Goal: Task Accomplishment & Management: Manage account settings

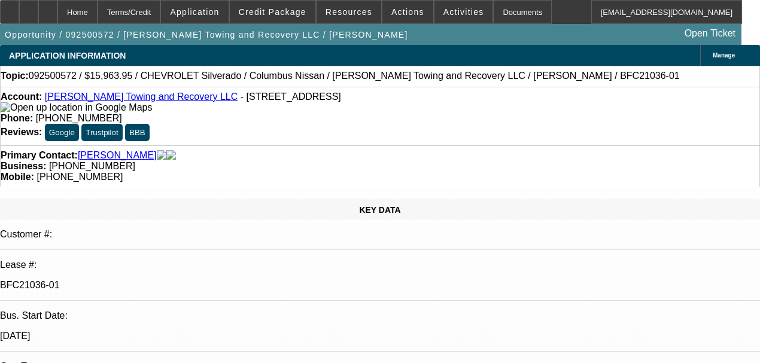
select select "0"
select select "2"
select select "0"
select select "1"
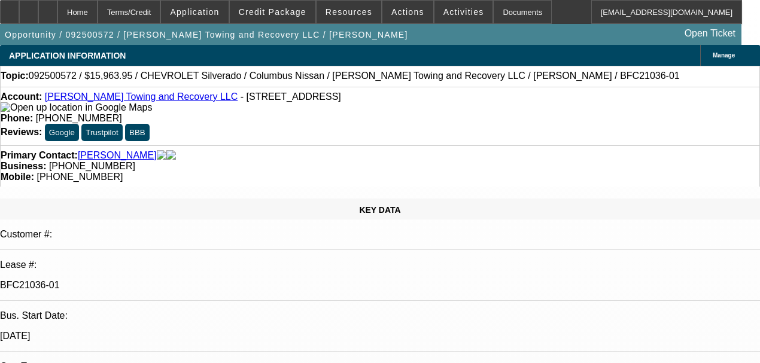
select select "0"
select select "2"
select select "0"
select select "1"
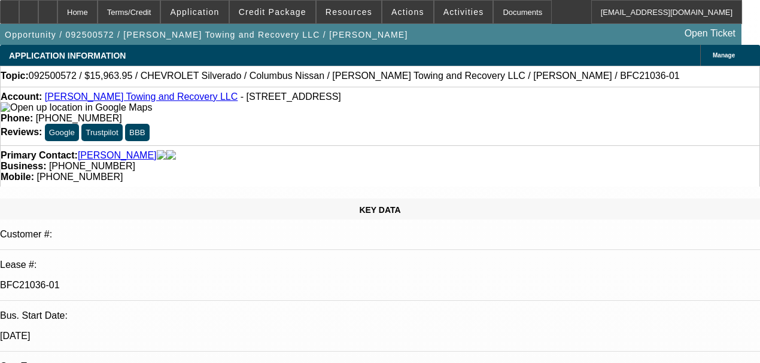
select select "0"
select select "2"
select select "0"
select select "1"
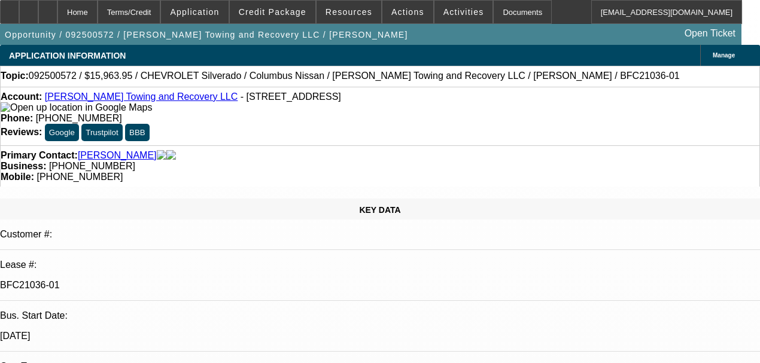
select select "0"
select select "2"
select select "0"
select select "21"
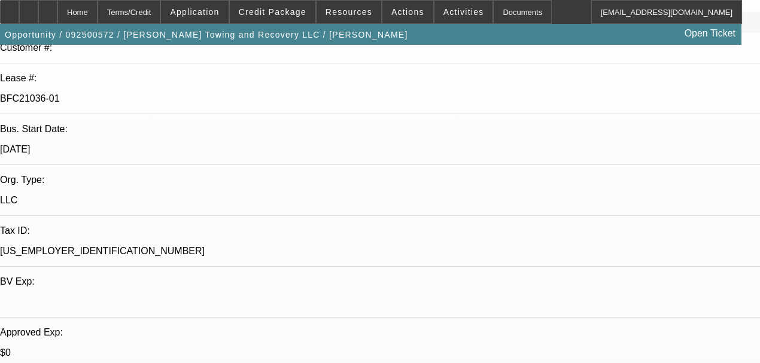
scroll to position [239, 0]
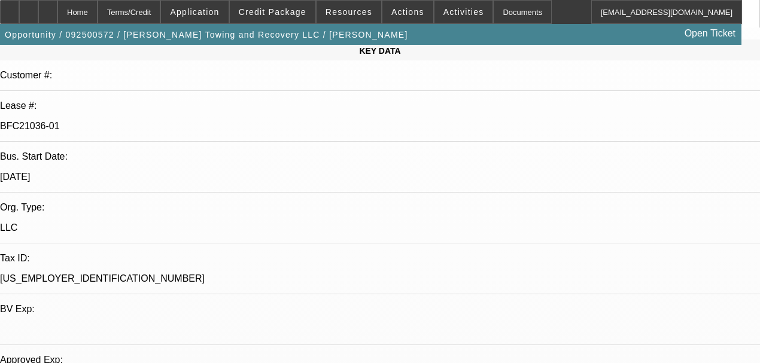
scroll to position [0, 0]
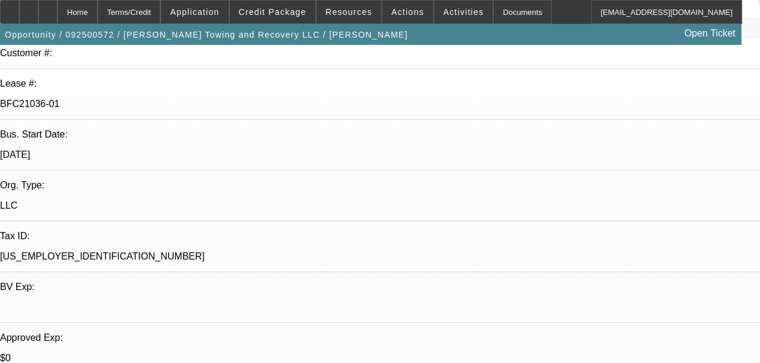
scroll to position [199, 0]
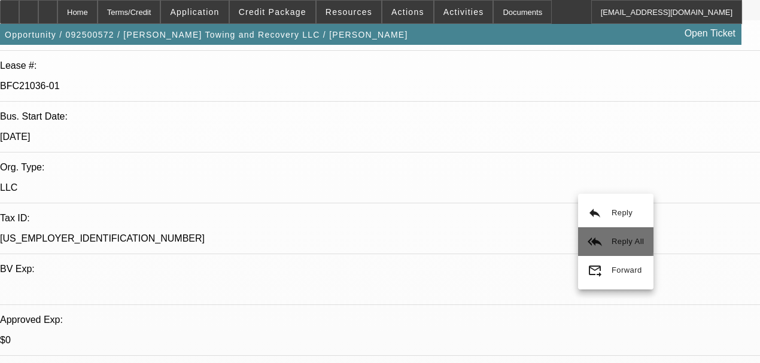
click at [601, 232] on button "reply_all Reply All" at bounding box center [615, 242] width 75 height 29
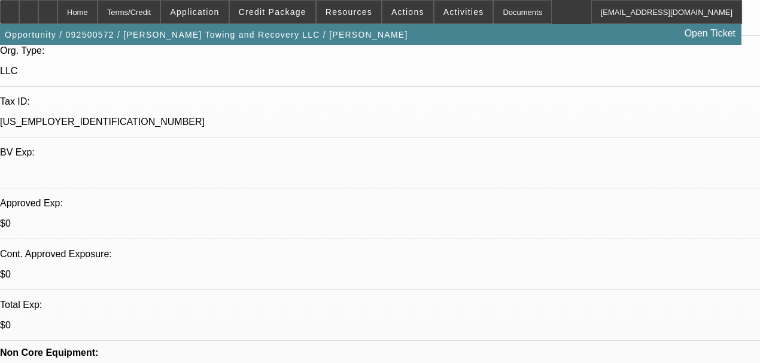
scroll to position [319, 0]
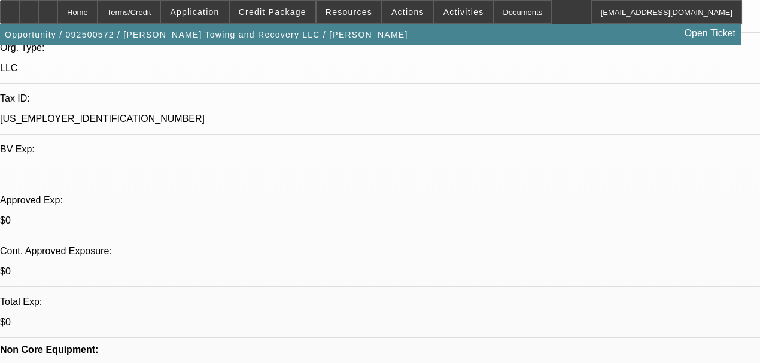
drag, startPoint x: 672, startPoint y: 359, endPoint x: 732, endPoint y: 359, distance: 60.5
copy span "662-337-8814"
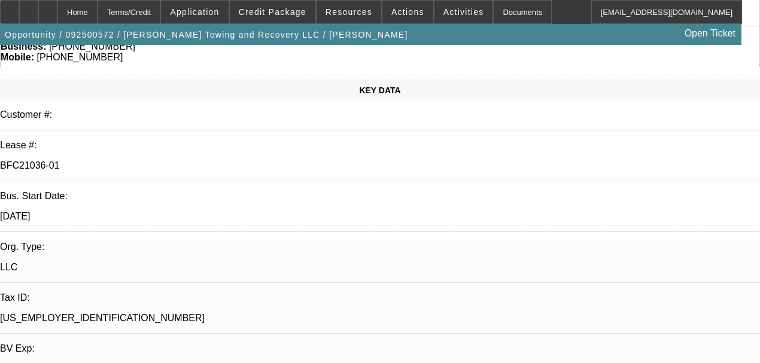
scroll to position [159, 0]
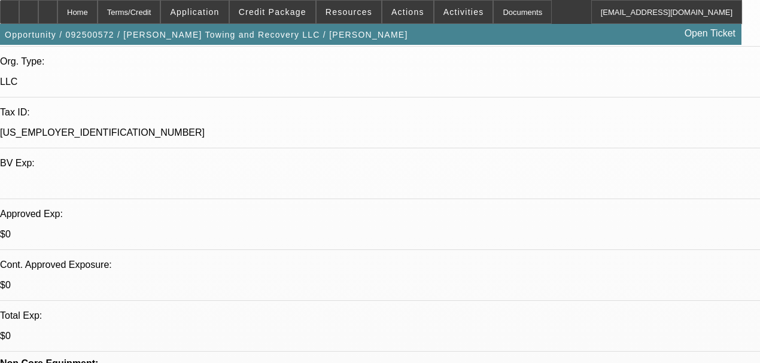
scroll to position [319, 0]
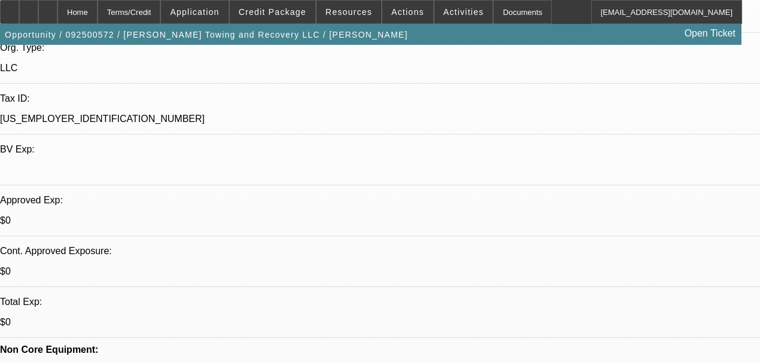
scroll to position [159, 0]
drag, startPoint x: 679, startPoint y: 325, endPoint x: 688, endPoint y: 326, distance: 9.2
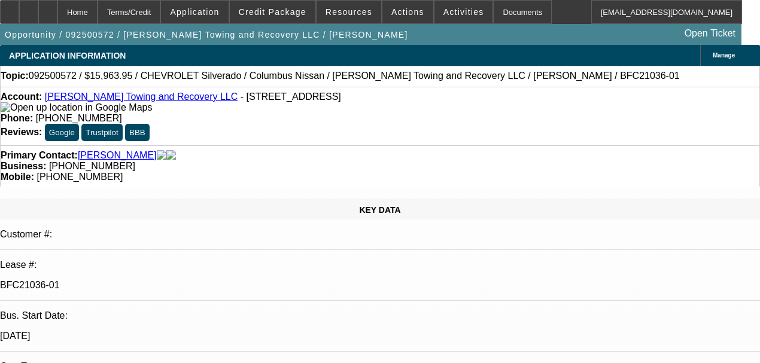
scroll to position [0, 0]
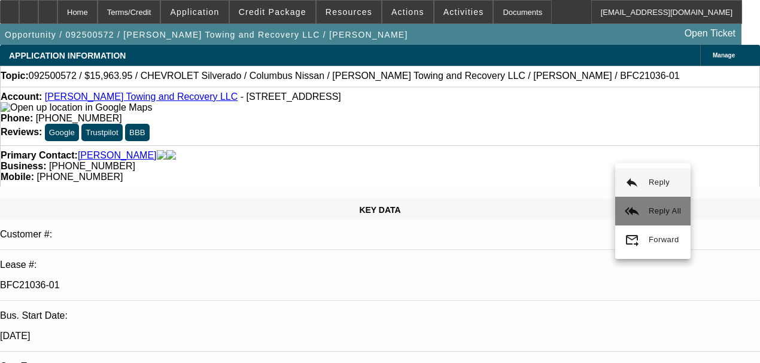
click at [639, 205] on button "reply_all Reply All" at bounding box center [652, 211] width 75 height 29
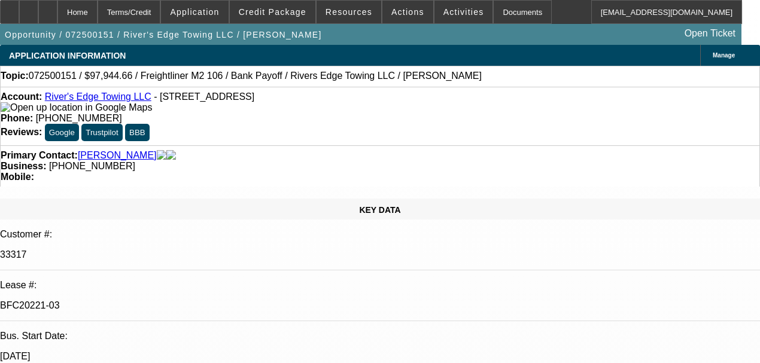
select select "0"
select select "2"
select select "0"
select select "6"
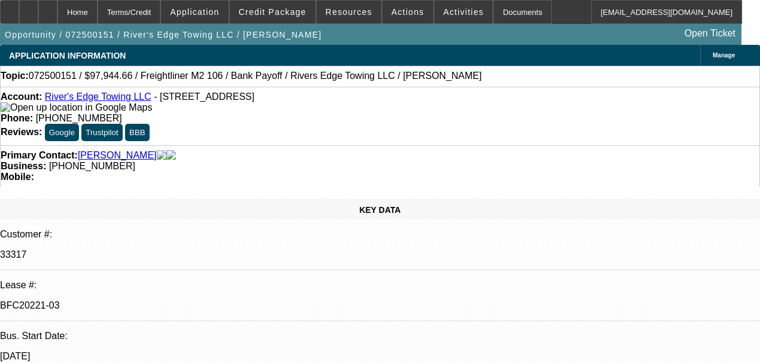
select select "0"
select select "2"
select select "0"
select select "6"
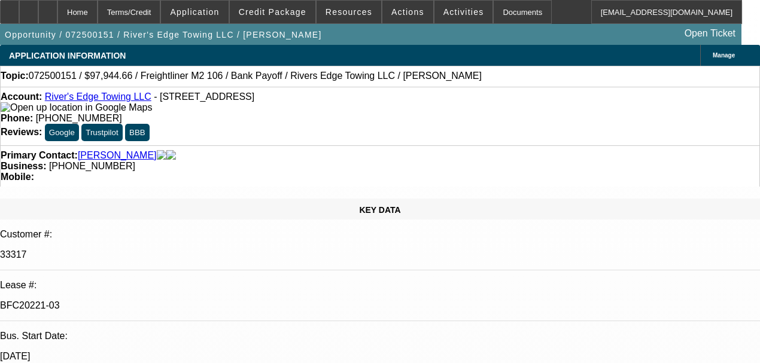
select select "0"
select select "2"
select select "0"
select select "6"
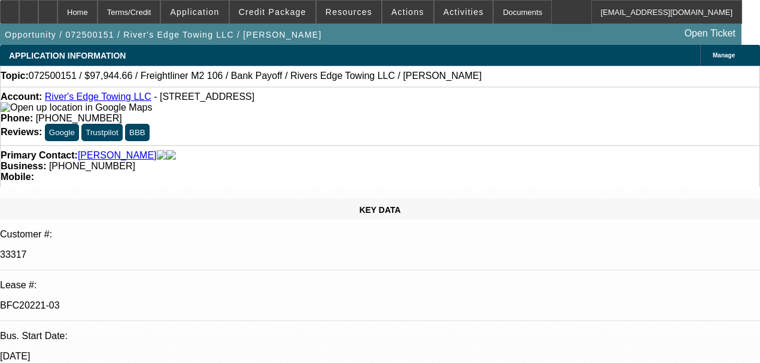
select select "0"
select select "6"
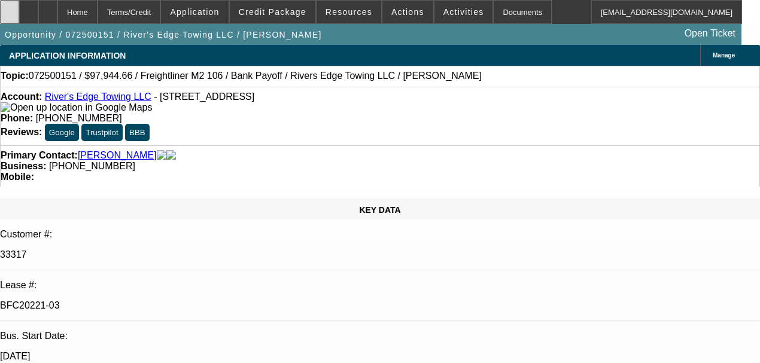
click at [19, 19] on div at bounding box center [9, 12] width 19 height 24
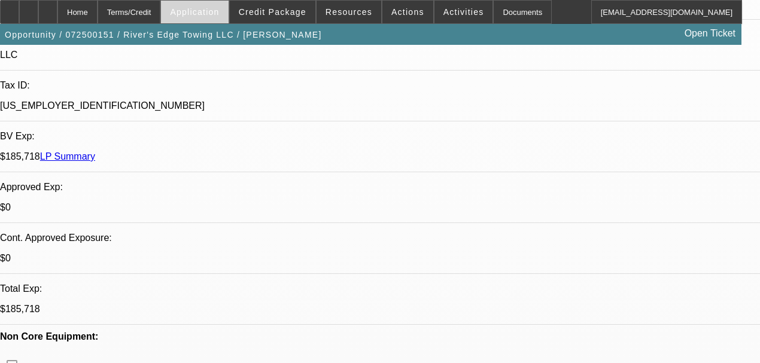
scroll to position [399, 0]
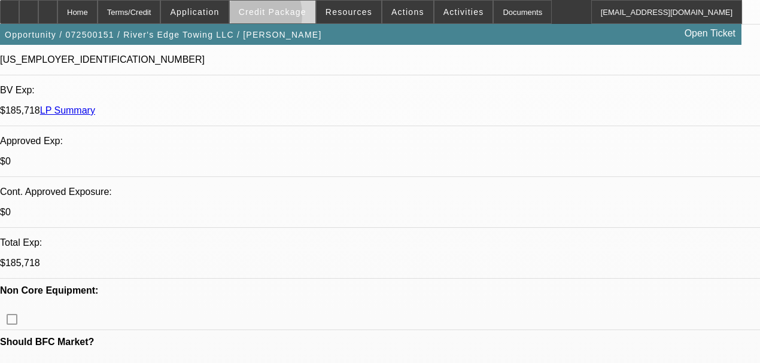
click at [261, 17] on span at bounding box center [273, 12] width 86 height 29
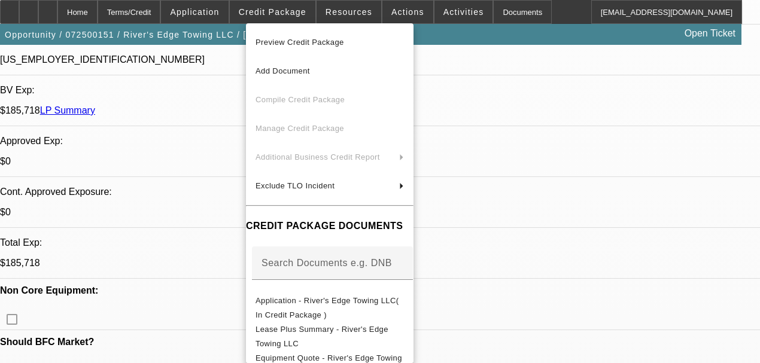
scroll to position [120, 0]
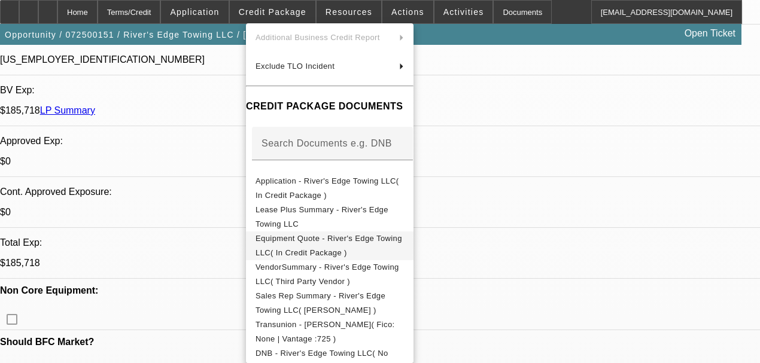
click at [326, 245] on span "Equipment Quote - River's Edge Towing LLC( In Credit Package )" at bounding box center [330, 246] width 148 height 29
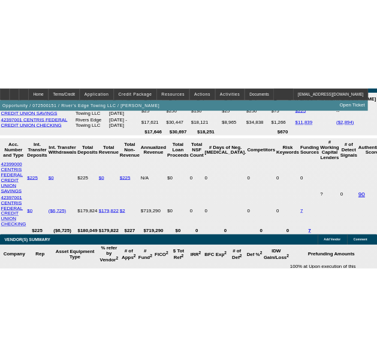
scroll to position [2554, 0]
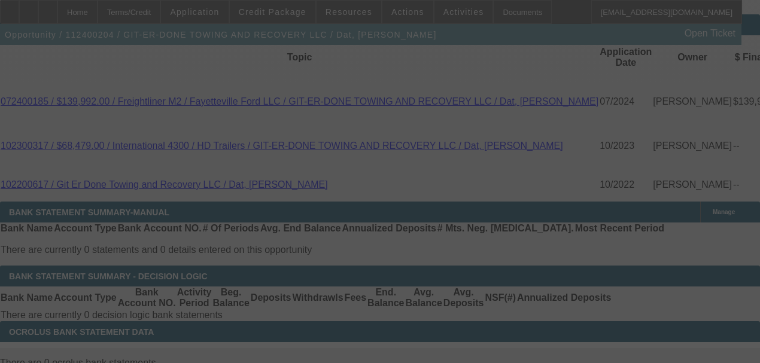
scroll to position [2043, 0]
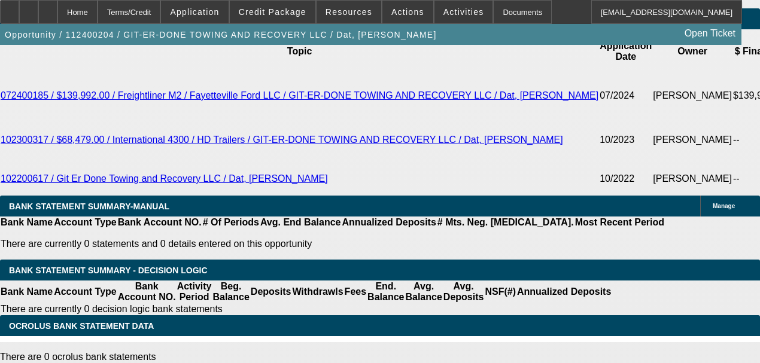
select select "0"
select select "6"
select select "0"
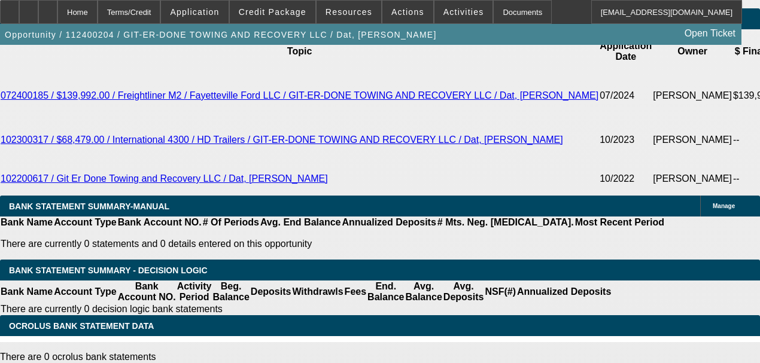
select select "0"
select select "2"
select select "0"
select select "6"
select select "0"
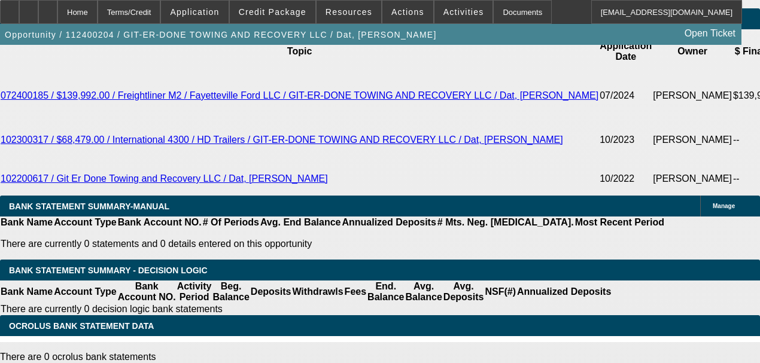
select select "0"
select select "2"
select select "0"
select select "6"
select select "0"
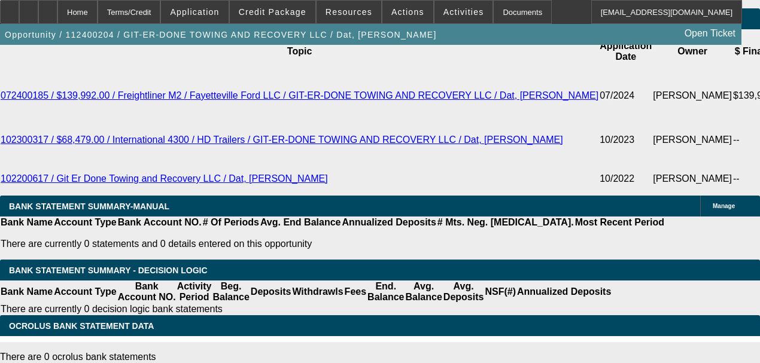
select select "0"
select select "6"
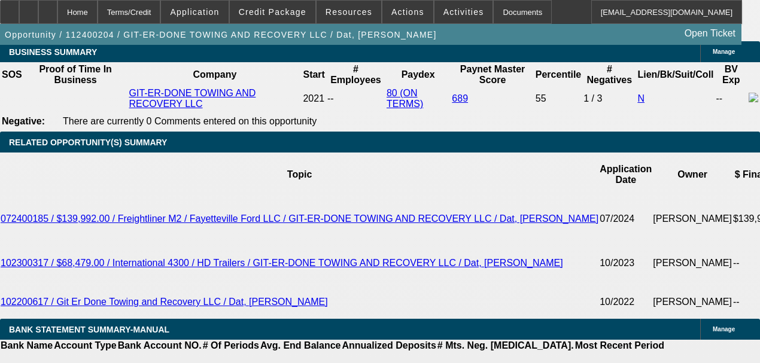
scroll to position [1920, 0]
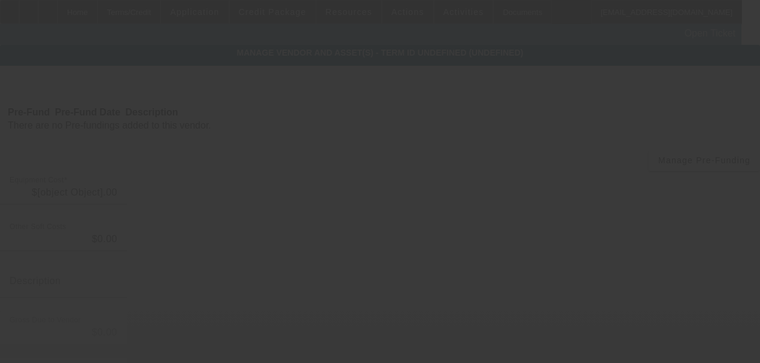
type input "$52,000.00"
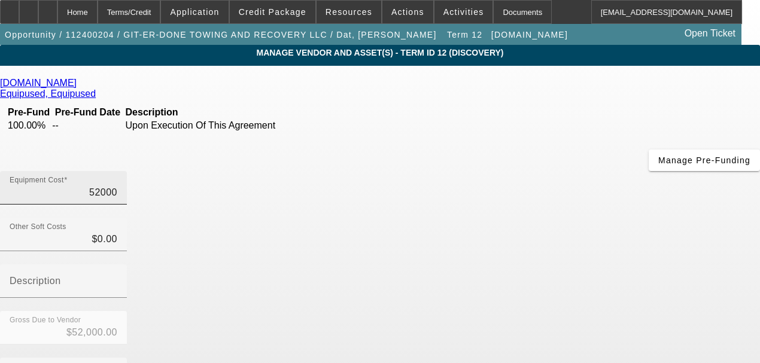
click at [117, 186] on input "52000" at bounding box center [64, 193] width 108 height 14
type input "1"
type input "$1.00"
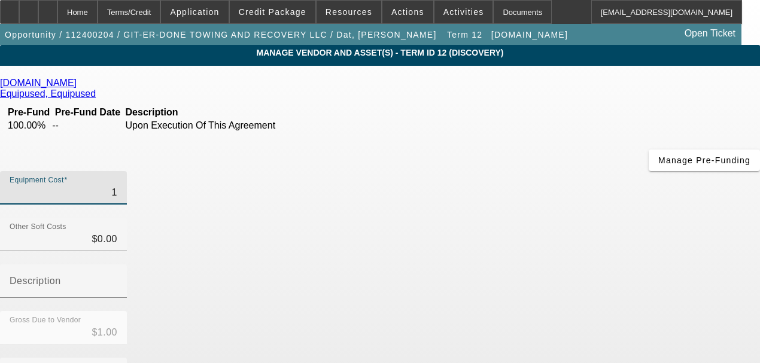
type input "15"
type input "$15.00"
type input "150"
type input "$150.00"
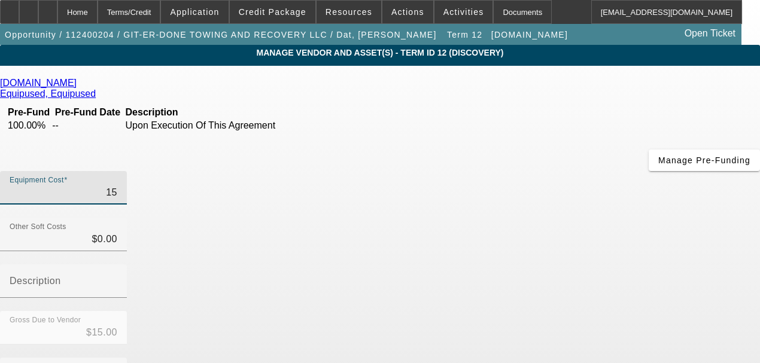
type input "$150.00"
type input "1500"
type input "$1,500.00"
type input "15000"
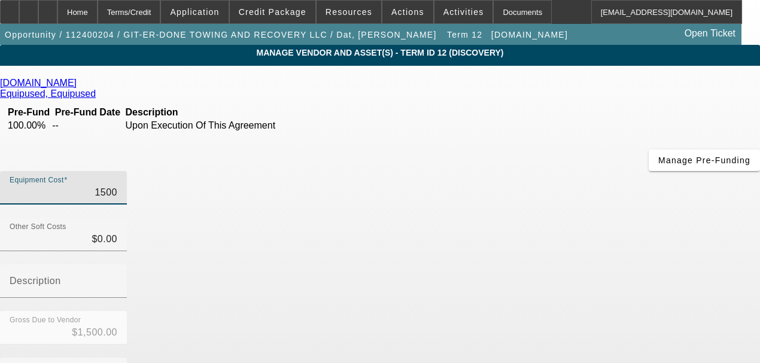
type input "$15,000.00"
type input "150000"
type input "$150,000.00"
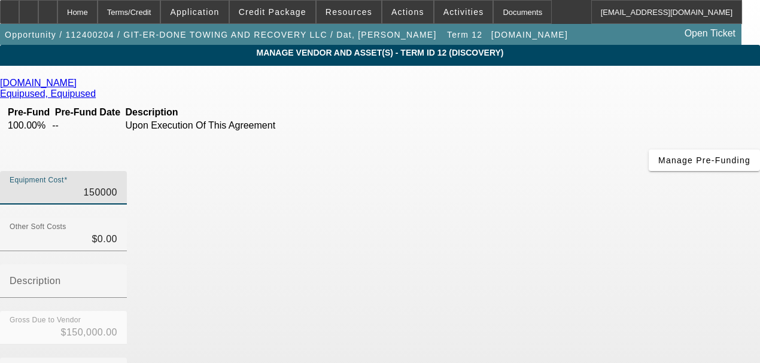
type input "$150,000.00"
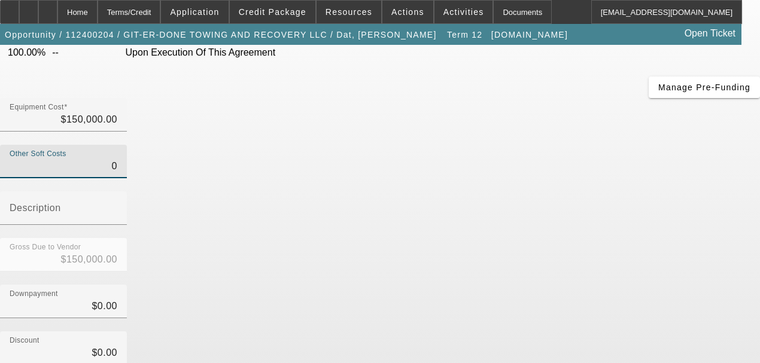
scroll to position [213, 0]
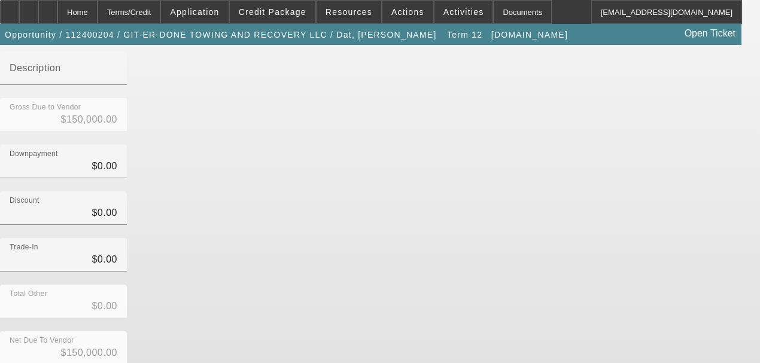
type input "$0.00"
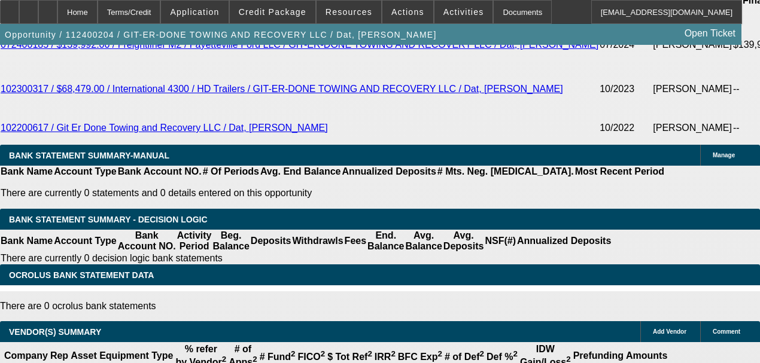
select select "0"
select select "6"
select select "0"
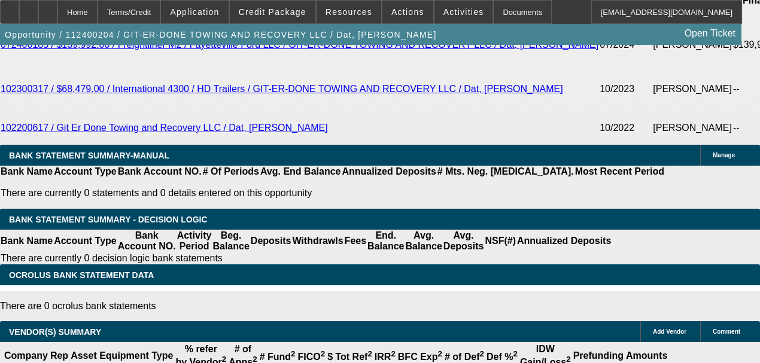
select select "0"
select select "2"
select select "0"
select select "6"
select select "0"
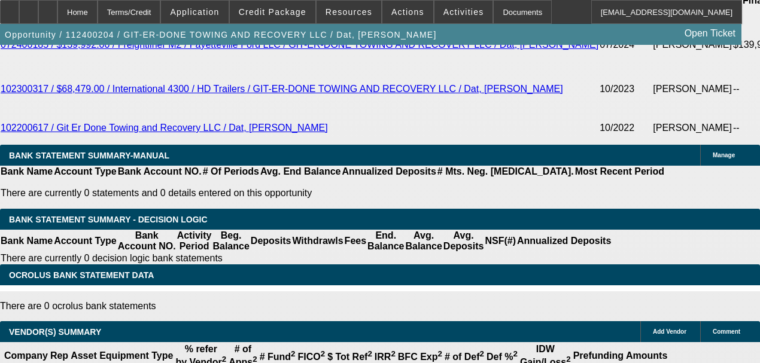
select select "0"
select select "2"
select select "0"
select select "6"
select select "0"
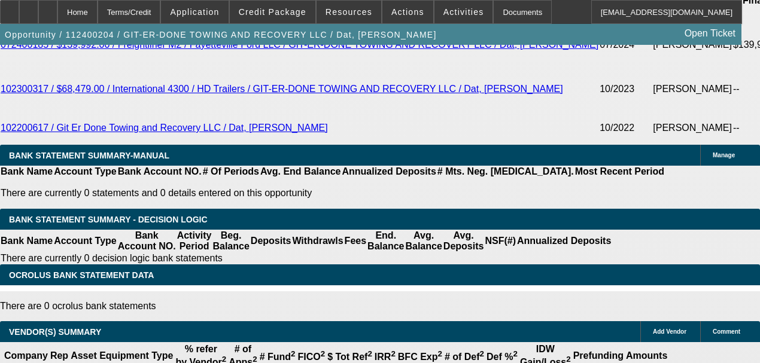
select select "0"
select select "6"
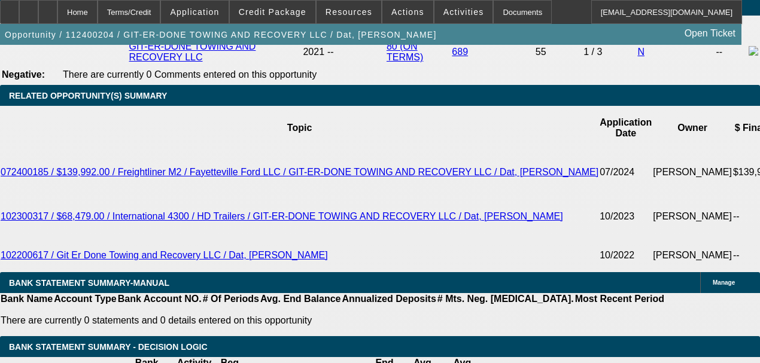
scroll to position [2114, 0]
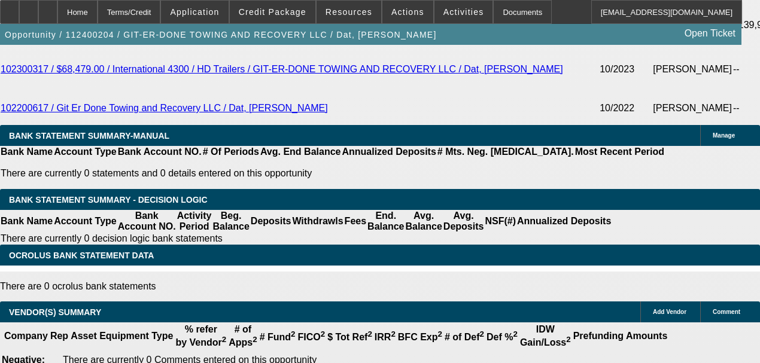
type input "7"
type input "UNKNOWN"
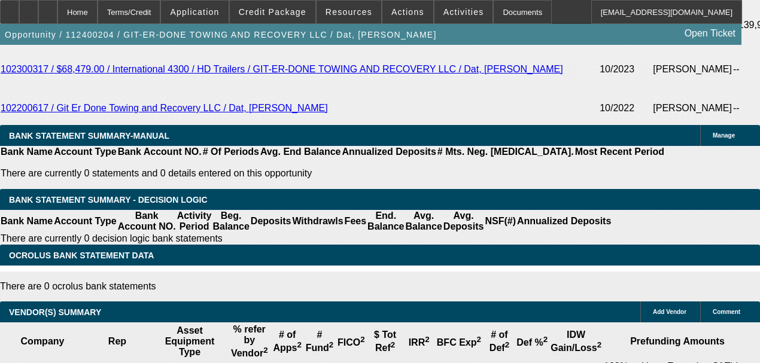
type input "72"
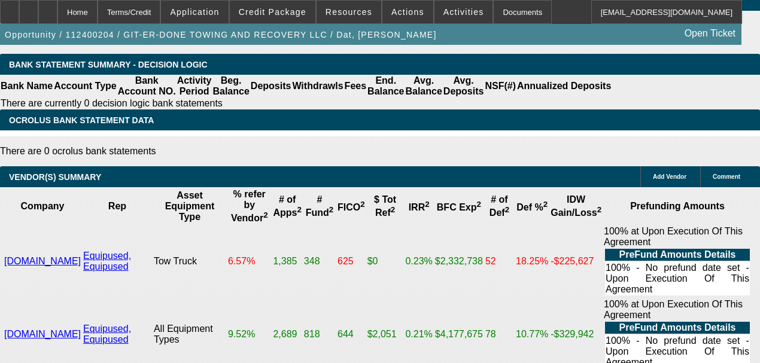
type input "$2,832.04"
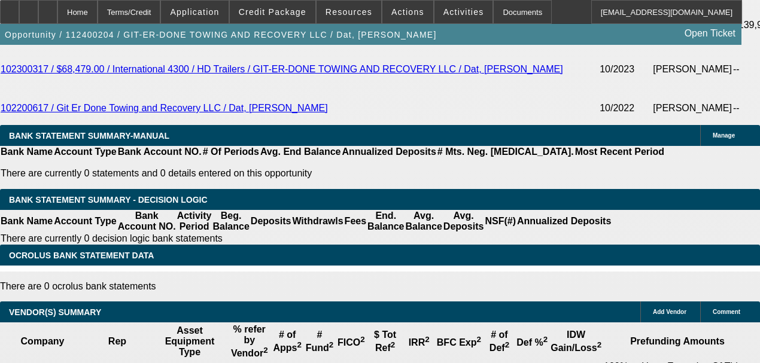
scroll to position [2090, 0]
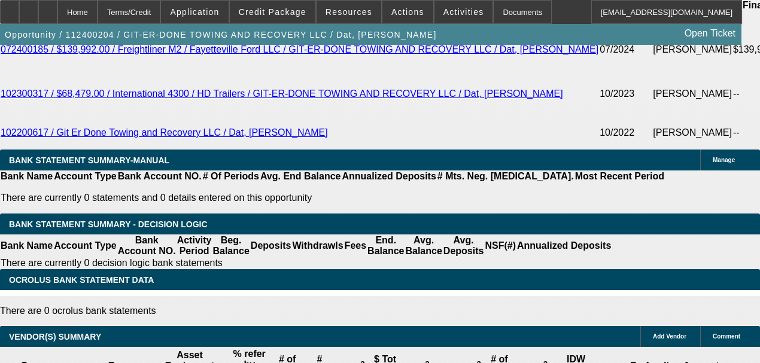
type input "72"
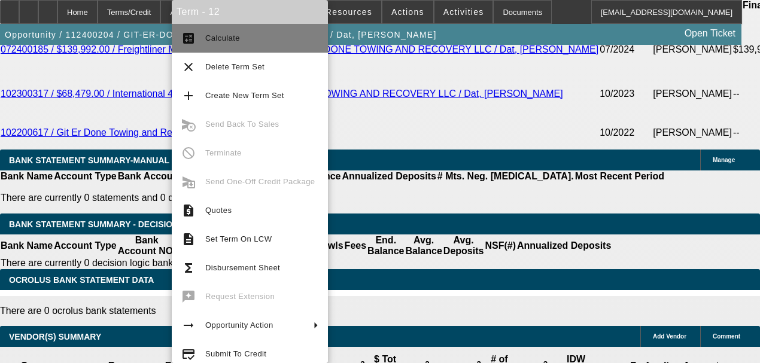
click at [207, 47] on button "calculate Calculate" at bounding box center [250, 38] width 156 height 29
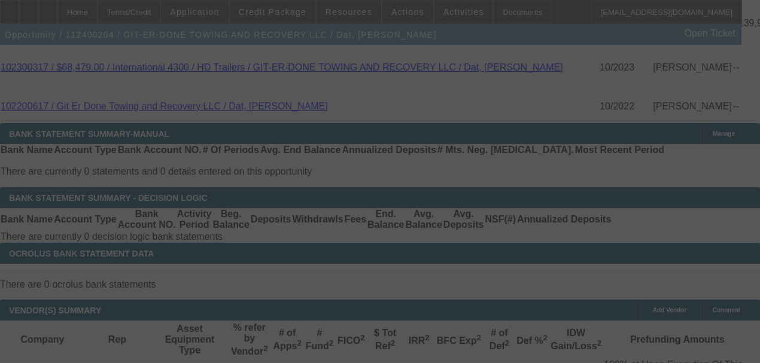
scroll to position [2130, 0]
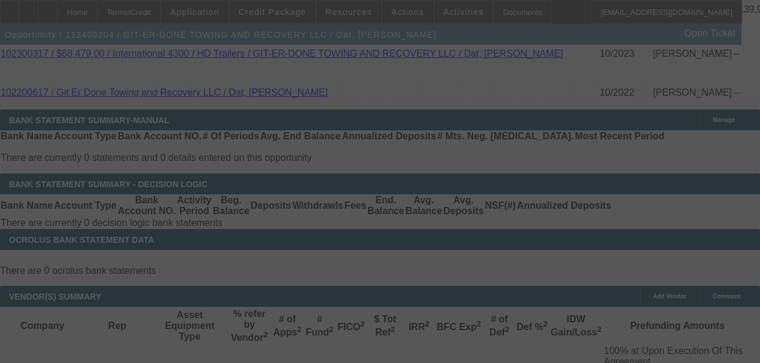
select select "0"
select select "6"
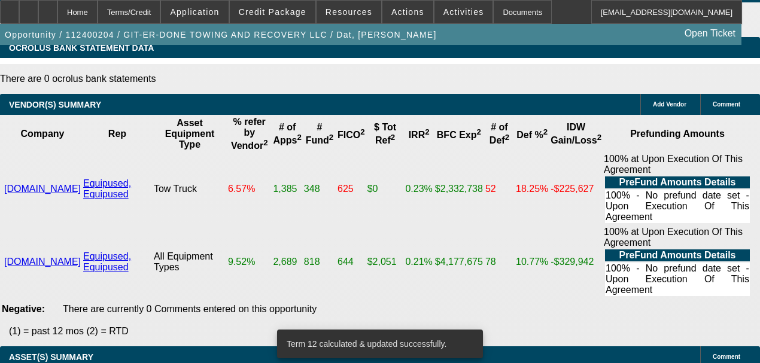
scroll to position [2242, 0]
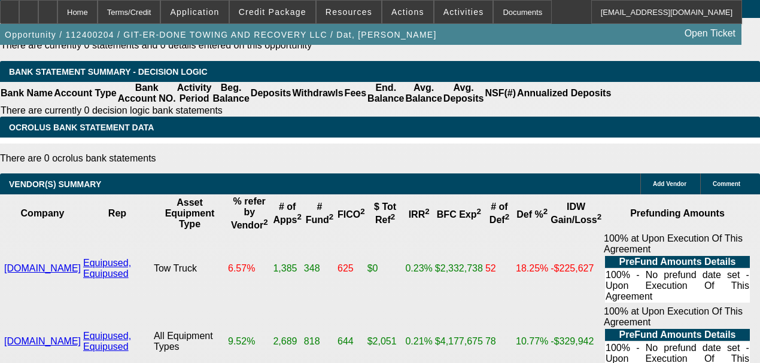
type input "9"
type input "UNKNOWN"
type input "$2,703.83"
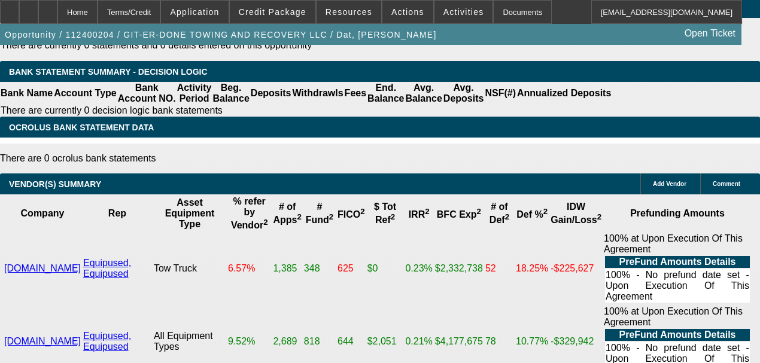
type input "9.5"
type input "$2,741.20"
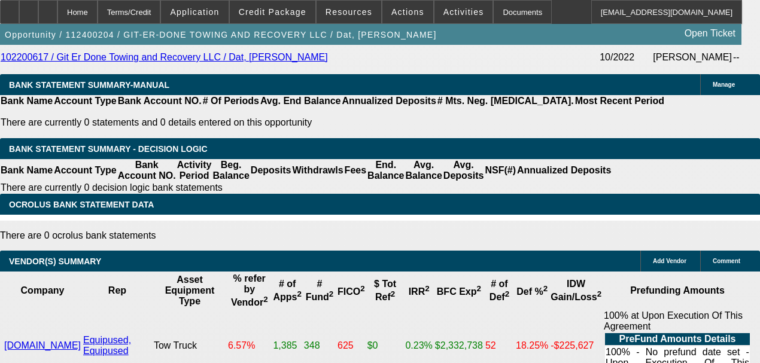
scroll to position [2163, 0]
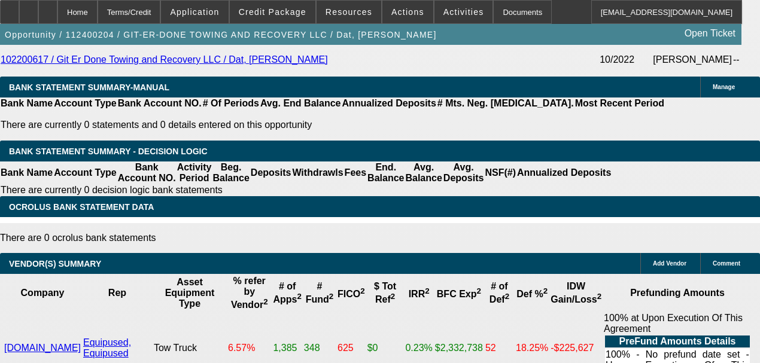
type input "9.5"
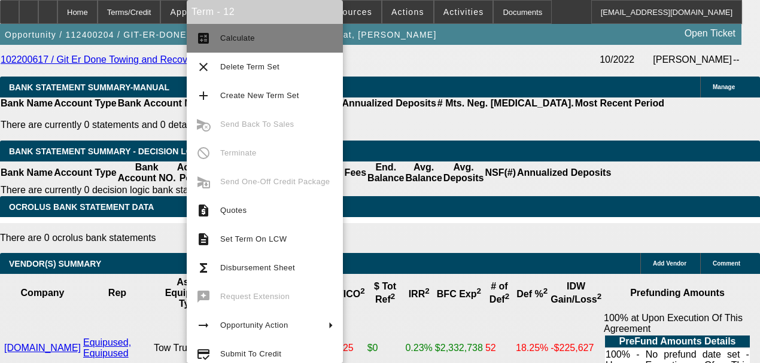
click at [219, 48] on button "calculate Calculate" at bounding box center [265, 38] width 156 height 29
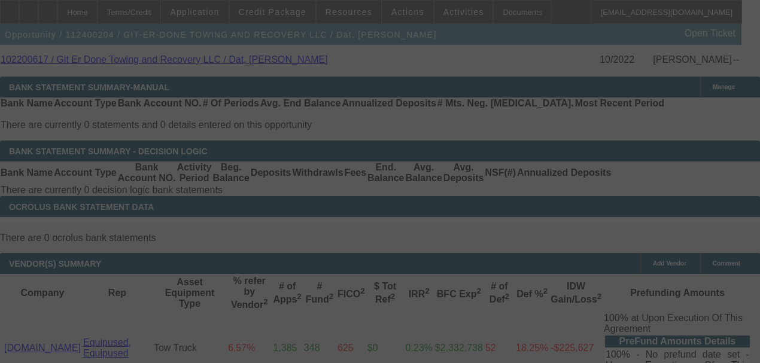
select select "0"
select select "6"
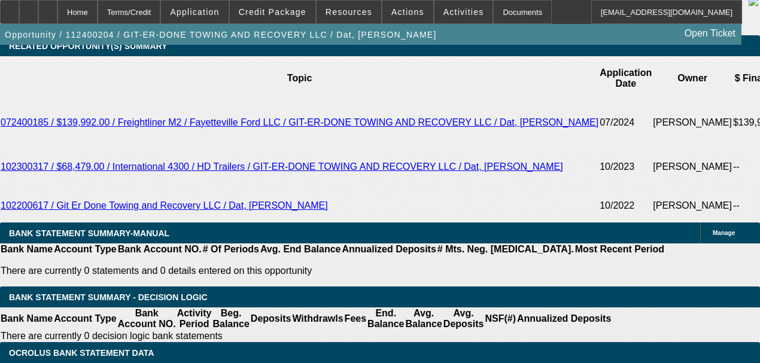
scroll to position [2082, 0]
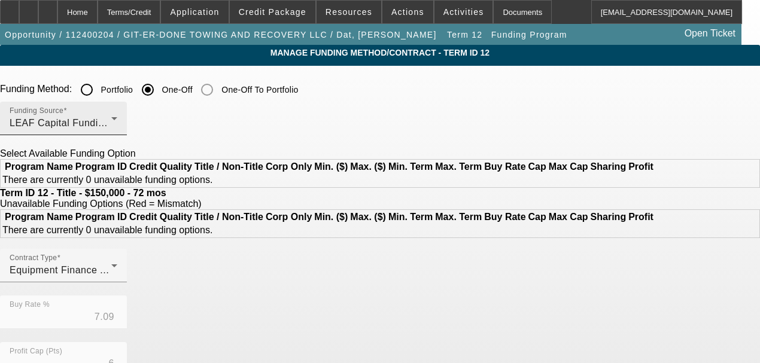
click at [111, 126] on div "LEAF Capital Funding, LLC" at bounding box center [61, 123] width 102 height 14
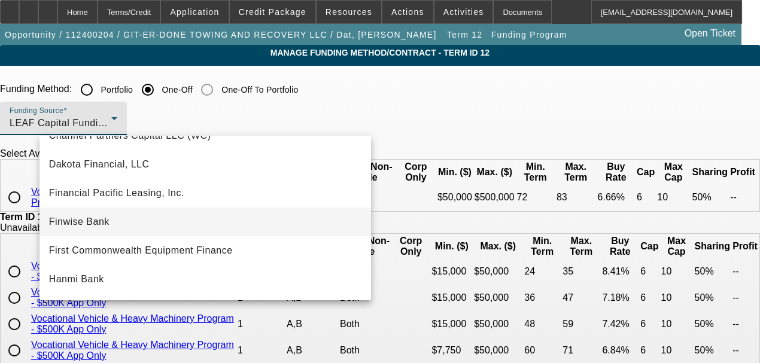
scroll to position [116, 0]
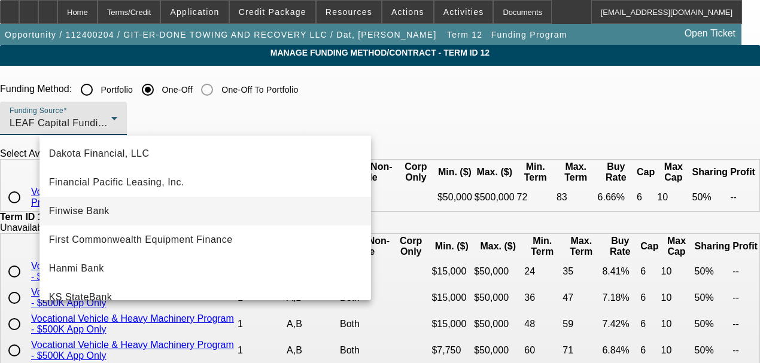
click at [196, 212] on mat-option "Finwise Bank" at bounding box center [206, 211] width 332 height 29
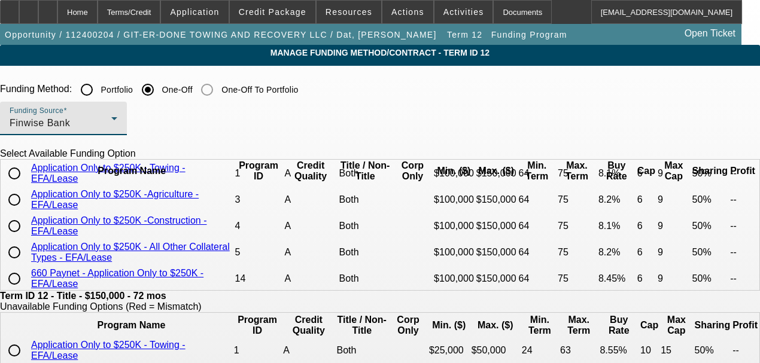
scroll to position [50, 0]
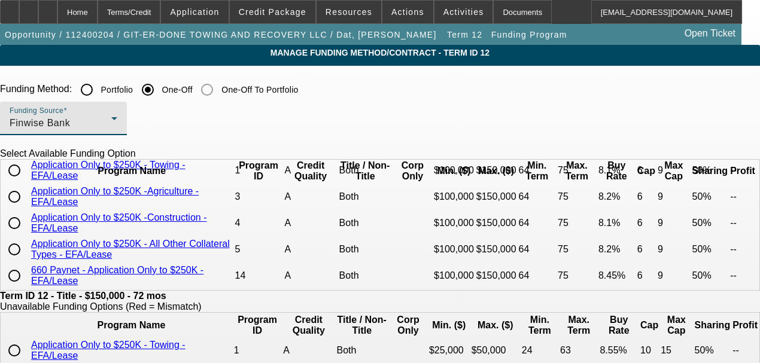
click at [111, 126] on div "Finwise Bank" at bounding box center [61, 123] width 102 height 14
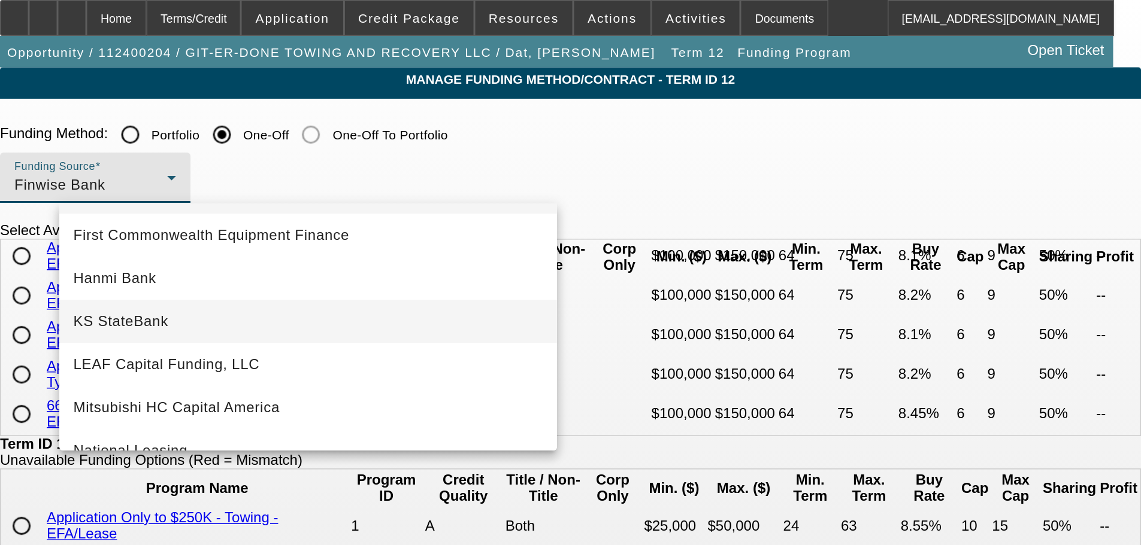
scroll to position [319, 0]
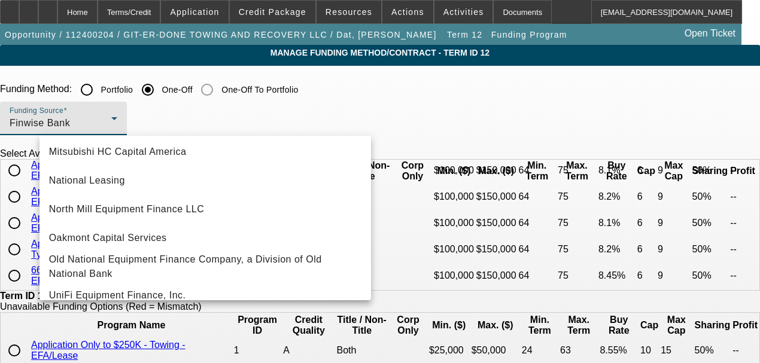
click at [112, 13] on div at bounding box center [380, 181] width 760 height 363
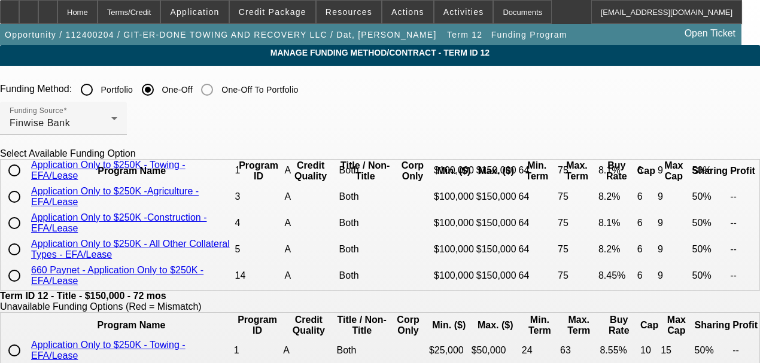
click at [98, 13] on div "Home" at bounding box center [77, 12] width 40 height 24
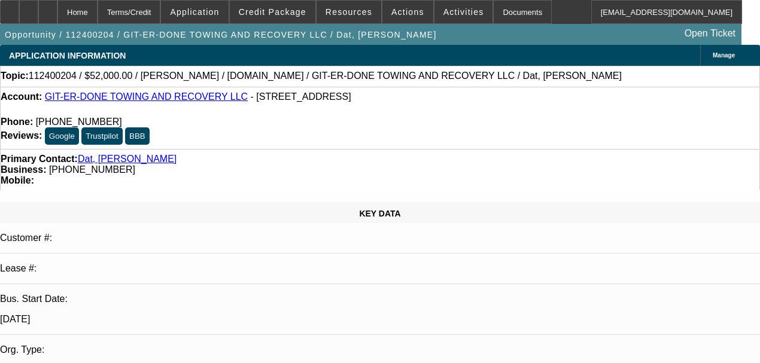
select select "0"
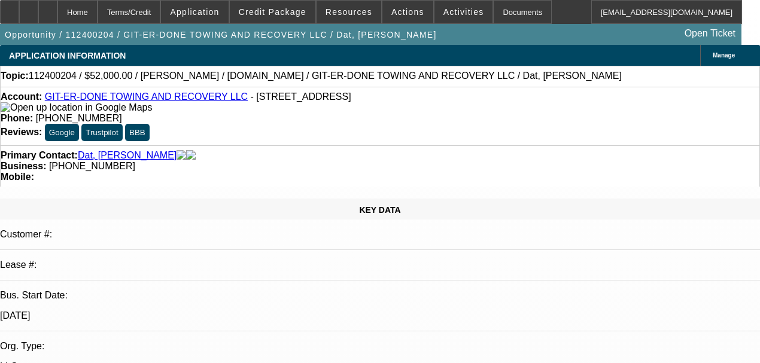
select select "0"
select select "6"
select select "0"
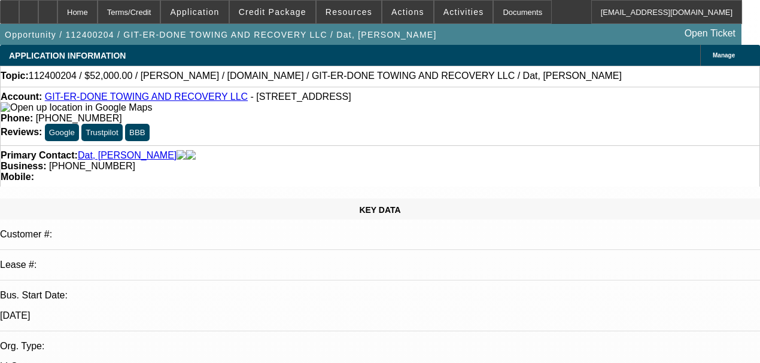
select select "2"
select select "0"
select select "6"
select select "0"
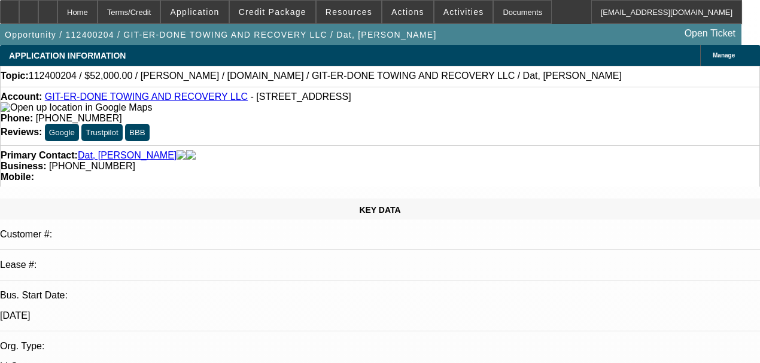
select select "2"
select select "0"
select select "6"
select select "0"
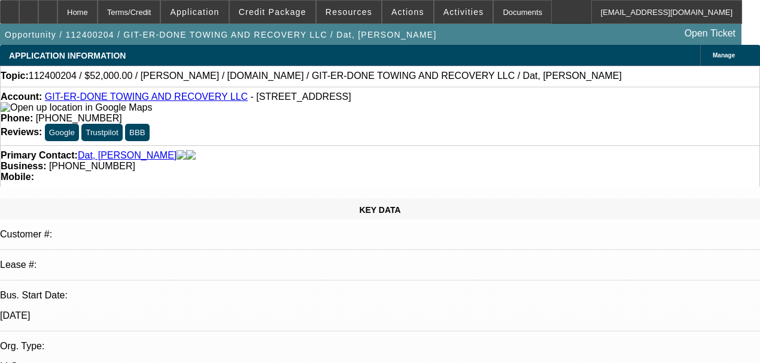
select select "0"
select select "6"
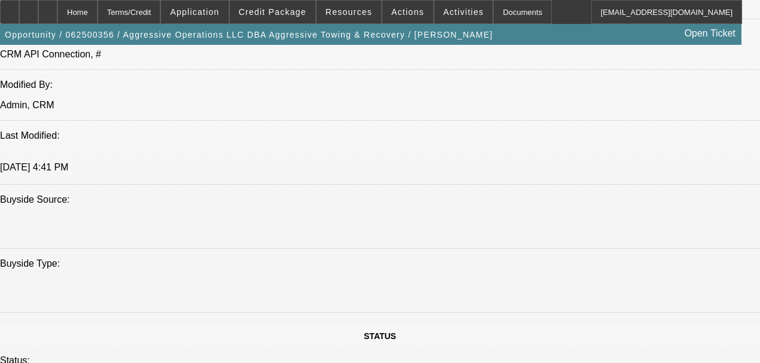
select select "0.15"
select select "2"
select select "0"
select select "6"
select select "0.15"
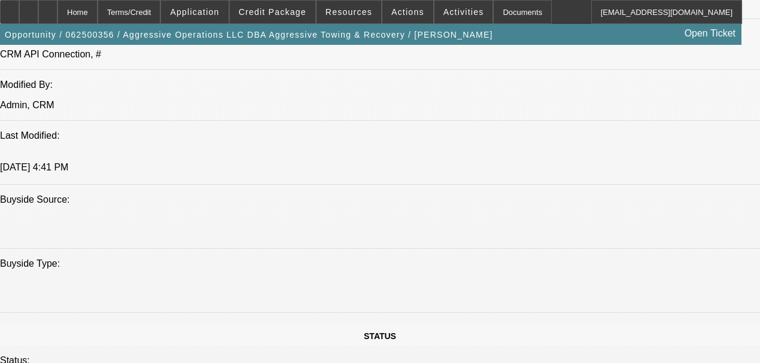
select select "2"
select select "0"
select select "6"
select select "0.15"
select select "2"
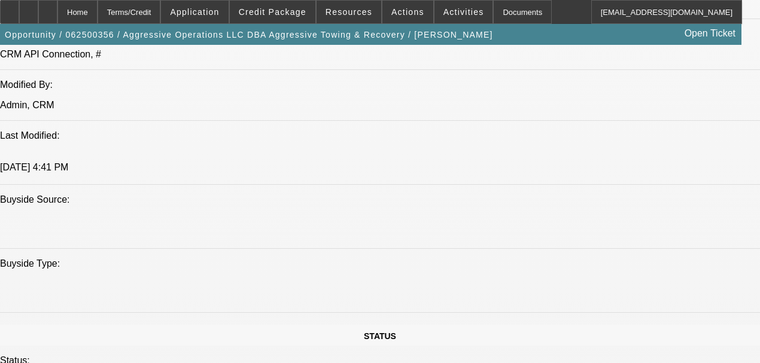
select select "0"
select select "6"
select select "0.15"
select select "2"
select select "0"
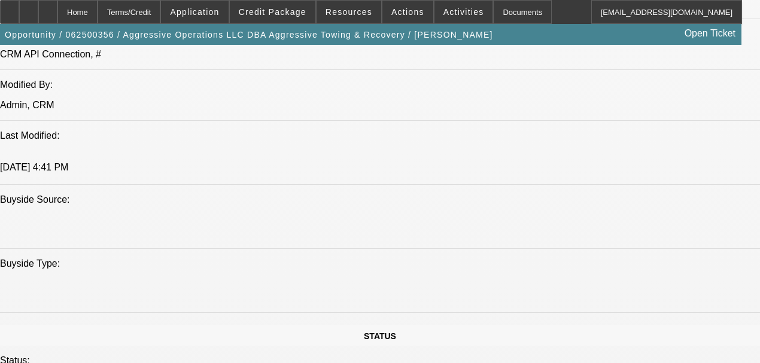
select select "6"
select select "2"
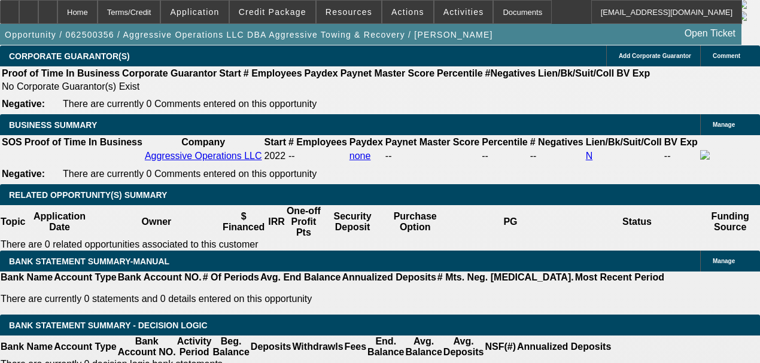
scroll to position [1682, 0]
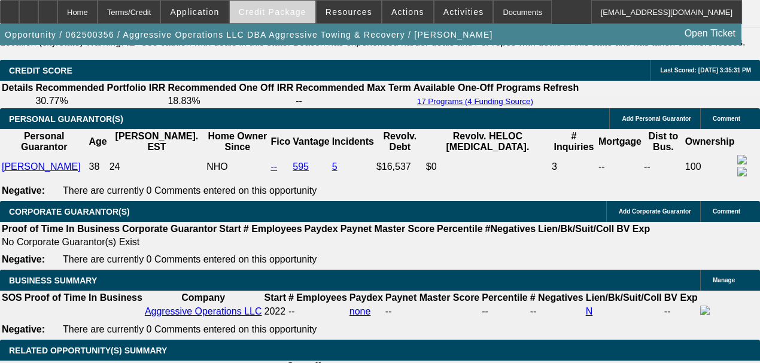
click at [276, 23] on span at bounding box center [273, 12] width 86 height 29
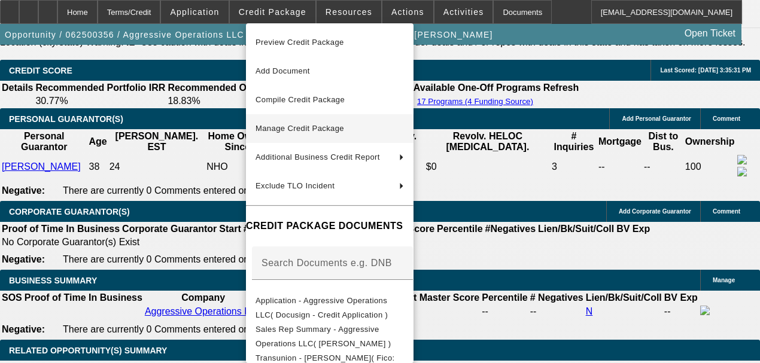
click at [298, 129] on span "Manage Credit Package" at bounding box center [300, 128] width 89 height 9
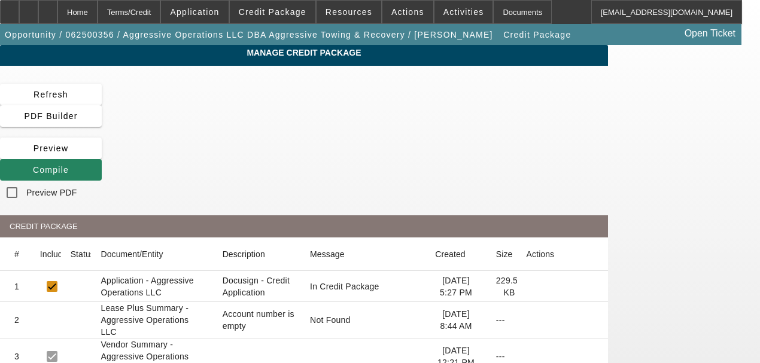
scroll to position [80, 0]
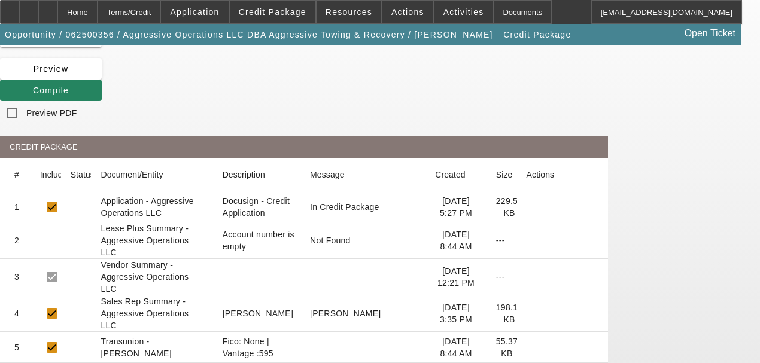
drag, startPoint x: 605, startPoint y: 253, endPoint x: 593, endPoint y: 253, distance: 11.4
click at [593, 332] on mat-cell at bounding box center [562, 347] width 91 height 31
click at [527, 348] on icon at bounding box center [527, 348] width 0 height 0
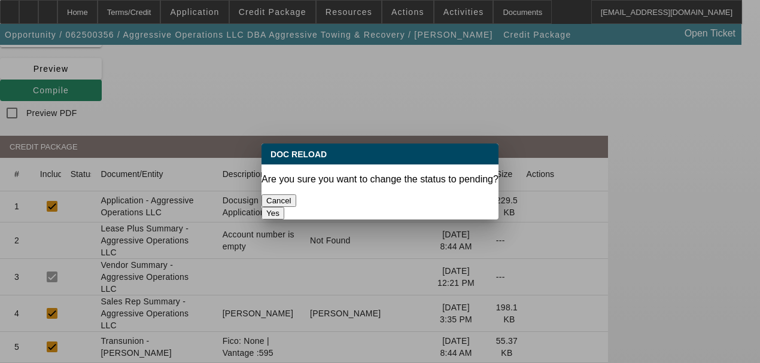
click at [284, 207] on button "Yes" at bounding box center [273, 213] width 23 height 13
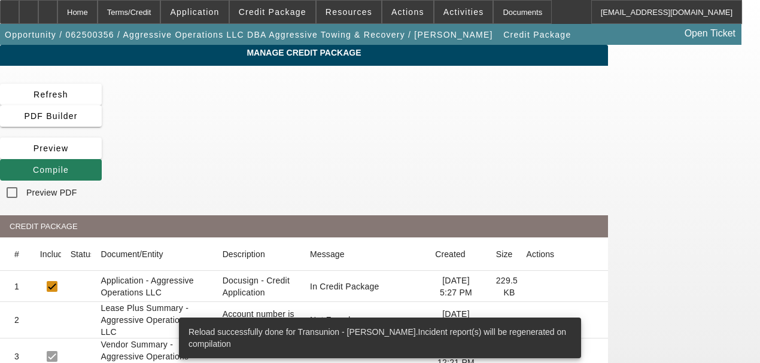
click at [69, 165] on span "Compile" at bounding box center [51, 170] width 36 height 10
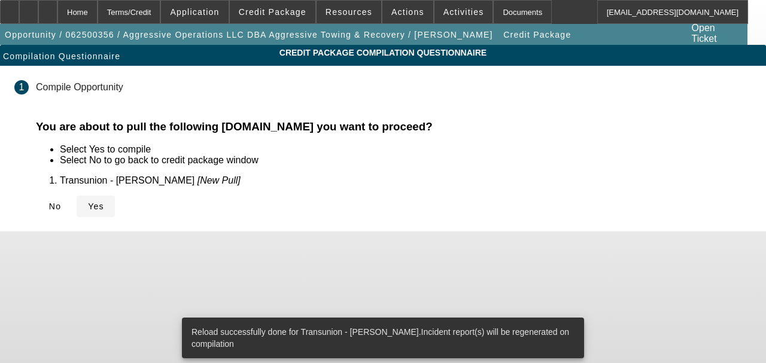
click at [115, 214] on span at bounding box center [96, 206] width 38 height 29
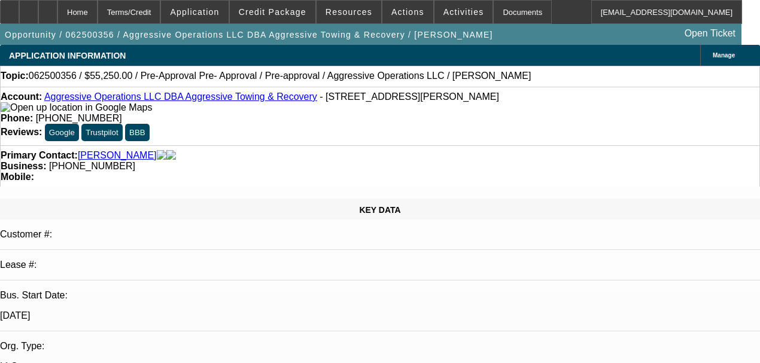
select select "0.15"
select select "2"
select select "0"
select select "6"
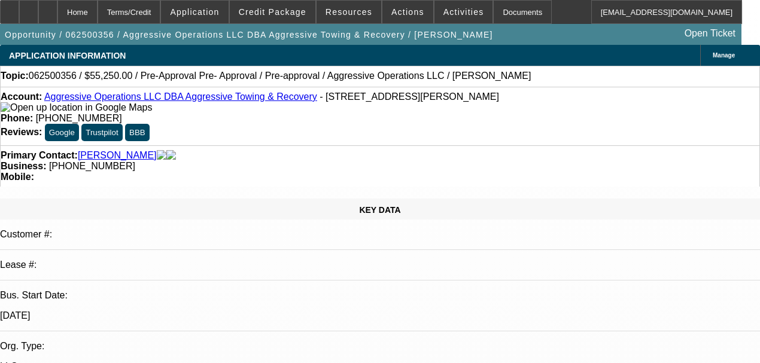
select select "0.15"
select select "2"
select select "0"
select select "6"
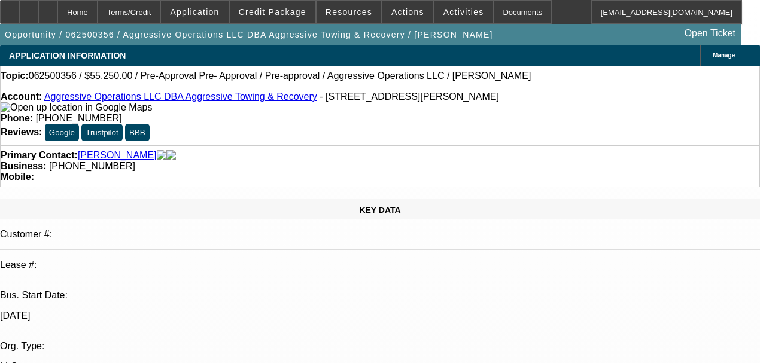
select select "0.15"
select select "2"
select select "0"
select select "6"
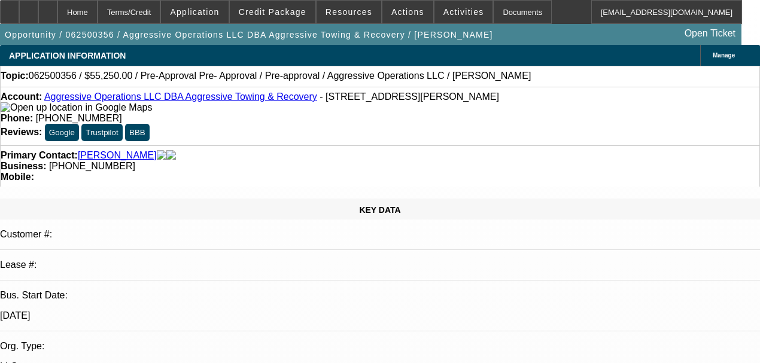
select select "0.15"
select select "2"
select select "0"
select select "6"
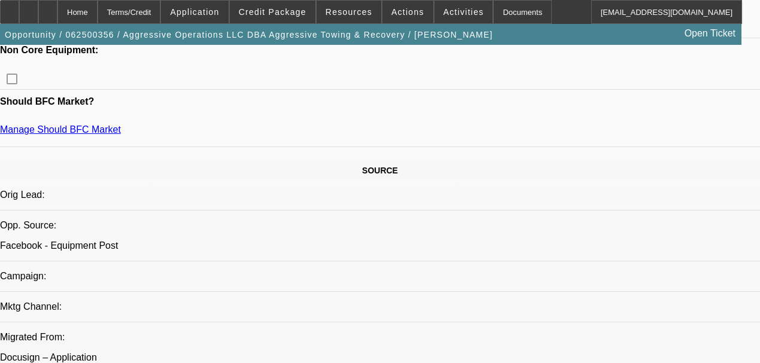
scroll to position [559, 0]
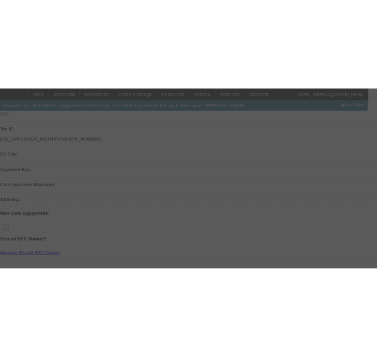
scroll to position [312, 0]
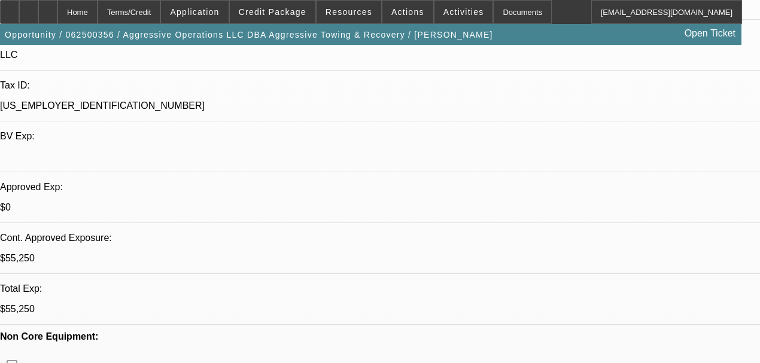
select select "0.15"
select select "2"
select select "0"
select select "6"
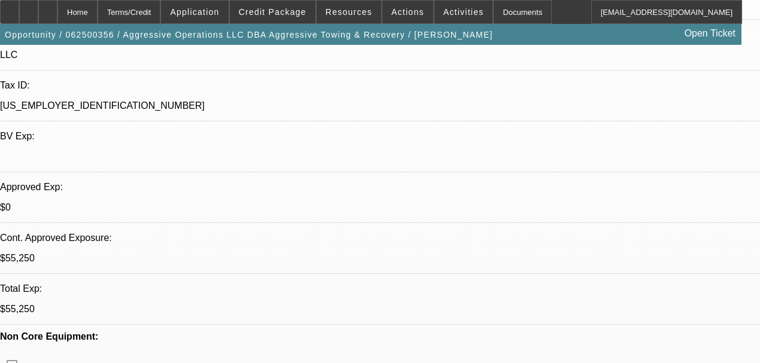
select select "0.15"
select select "2"
select select "0"
select select "6"
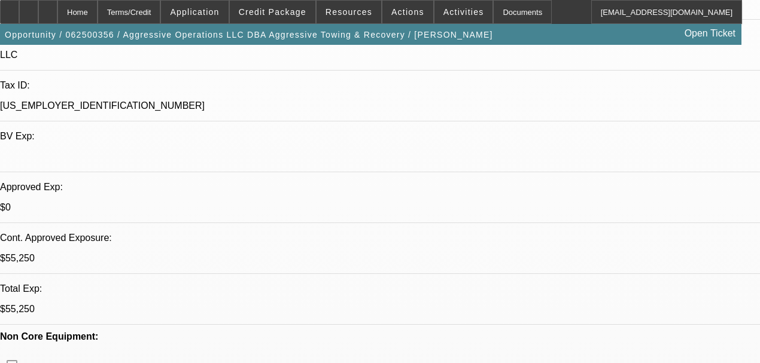
select select "0.15"
select select "2"
select select "0"
select select "6"
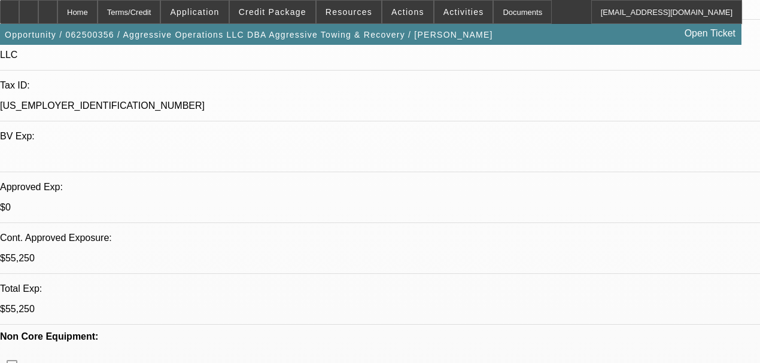
select select "0.15"
select select "2"
select select "0"
select select "6"
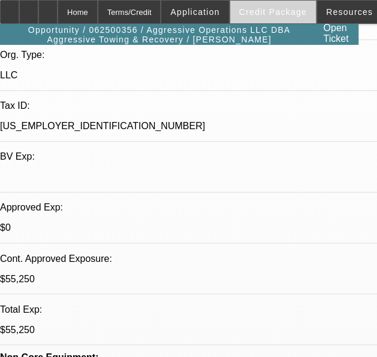
click at [255, 14] on span "Credit Package" at bounding box center [273, 12] width 68 height 10
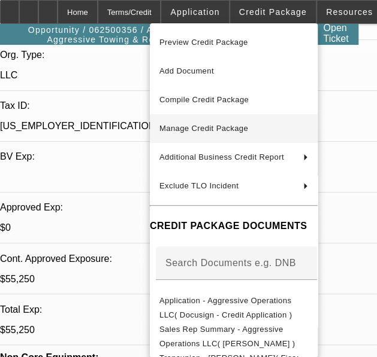
click at [220, 119] on button "Manage Credit Package" at bounding box center [234, 128] width 168 height 29
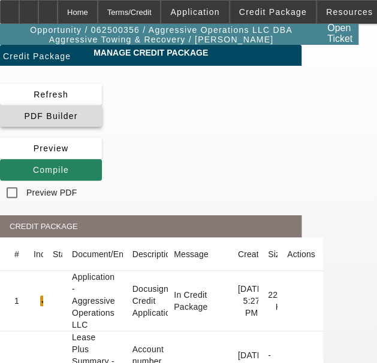
click at [77, 121] on span "PDF Builder" at bounding box center [50, 116] width 53 height 10
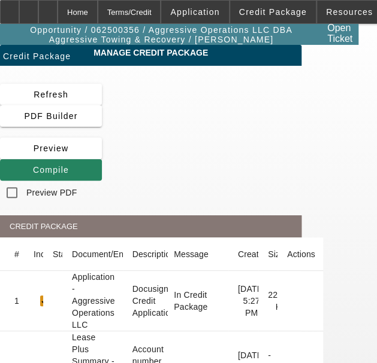
click at [102, 176] on span at bounding box center [51, 170] width 102 height 29
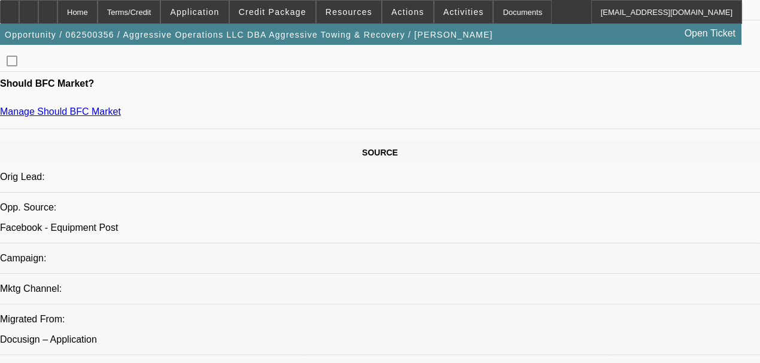
select select "0.15"
select select "2"
select select "0"
select select "6"
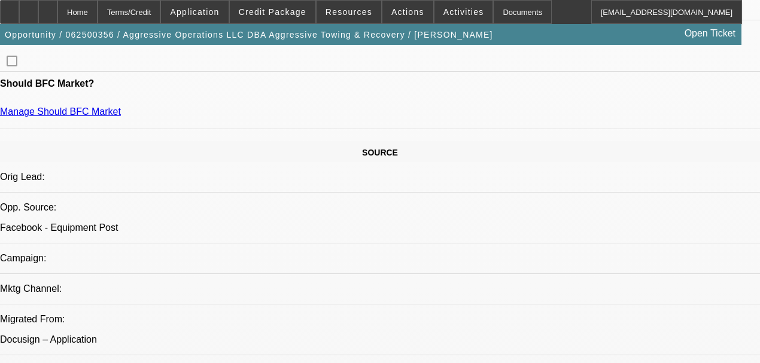
select select "0.15"
select select "2"
select select "0"
select select "6"
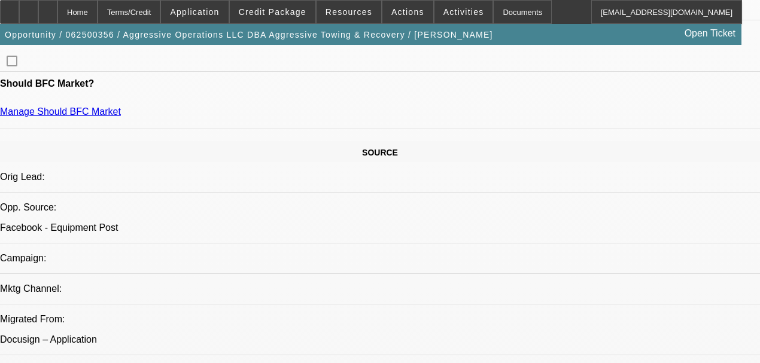
select select "0.15"
select select "2"
select select "0"
select select "6"
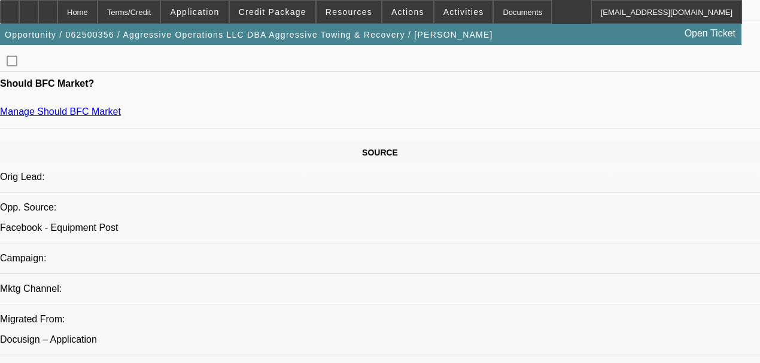
select select "0.15"
select select "2"
select select "0"
select select "6"
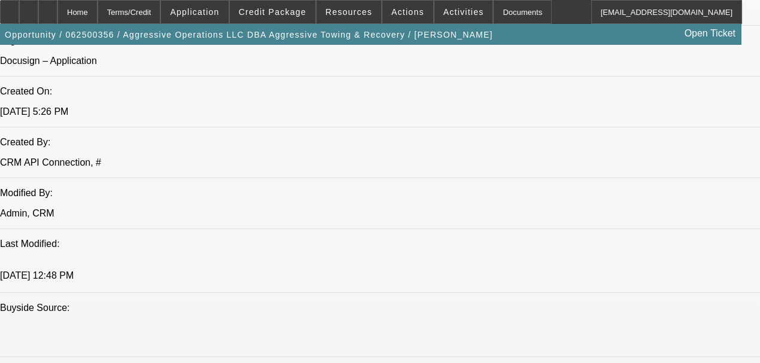
scroll to position [1175, 0]
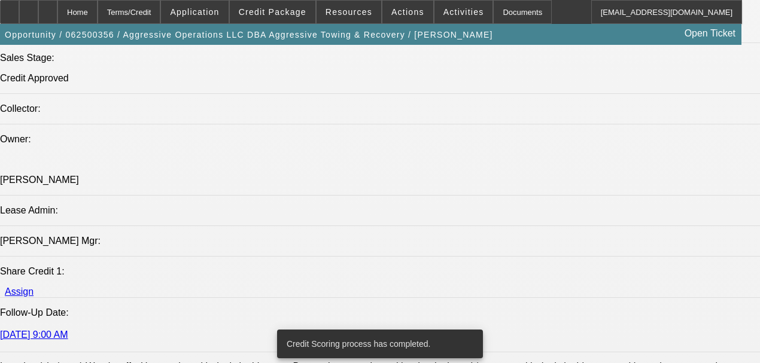
scroll to position [1365, 0]
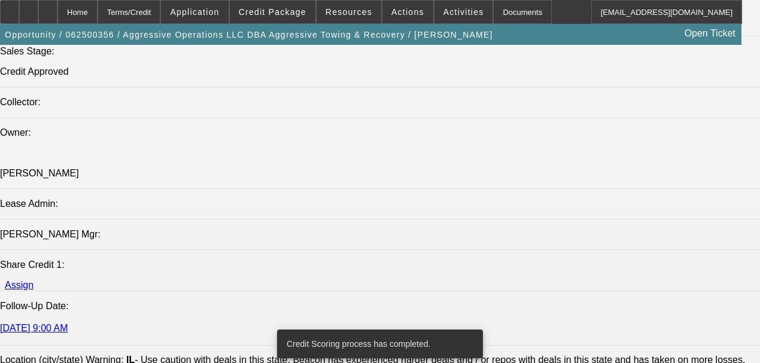
drag, startPoint x: 712, startPoint y: 323, endPoint x: 713, endPoint y: 339, distance: 15.6
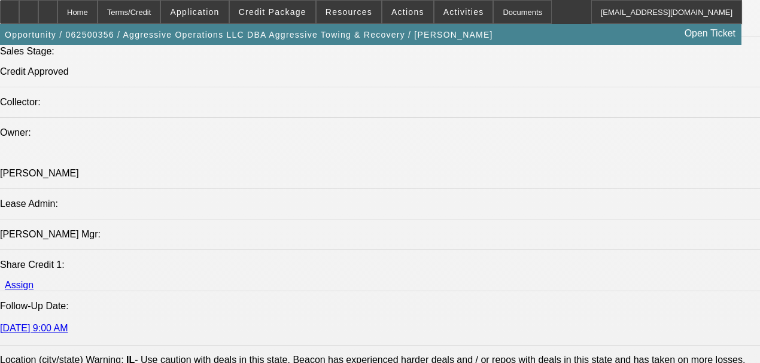
drag, startPoint x: 723, startPoint y: 356, endPoint x: 734, endPoint y: 356, distance: 11.4
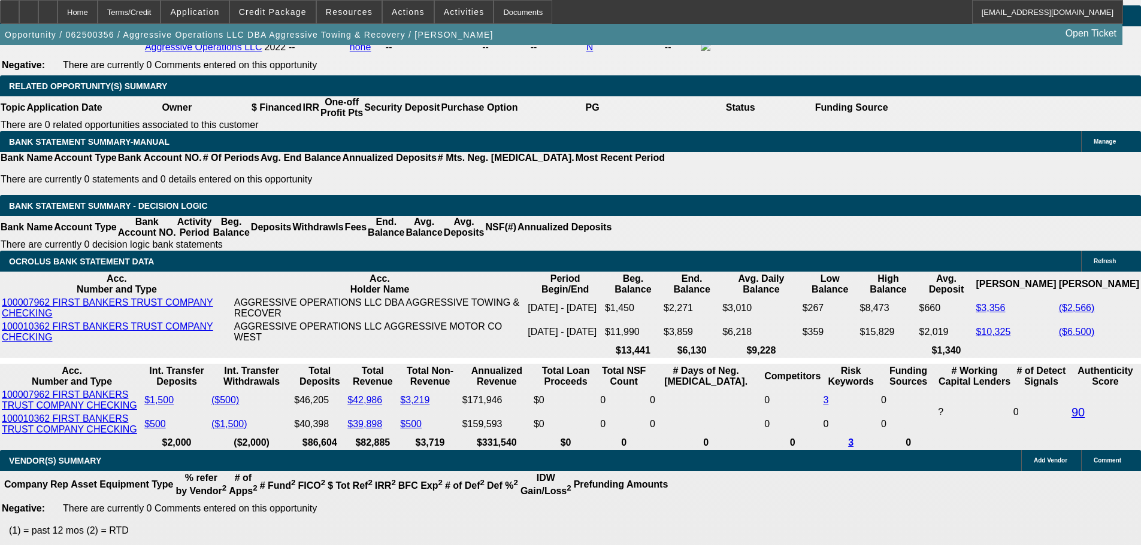
scroll to position [1903, 0]
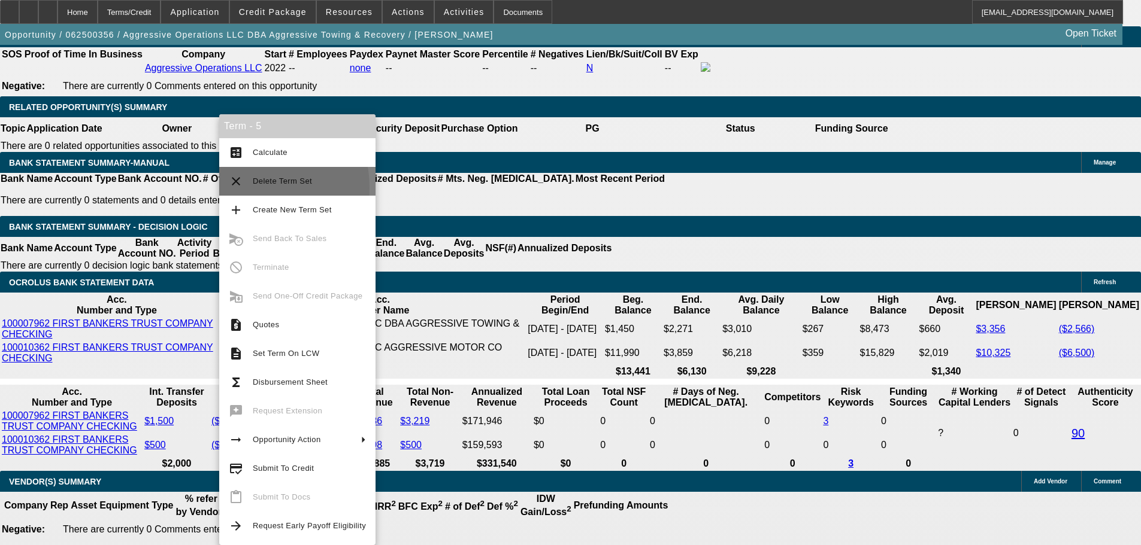
click at [243, 188] on button "clear Delete Term Set" at bounding box center [297, 181] width 156 height 29
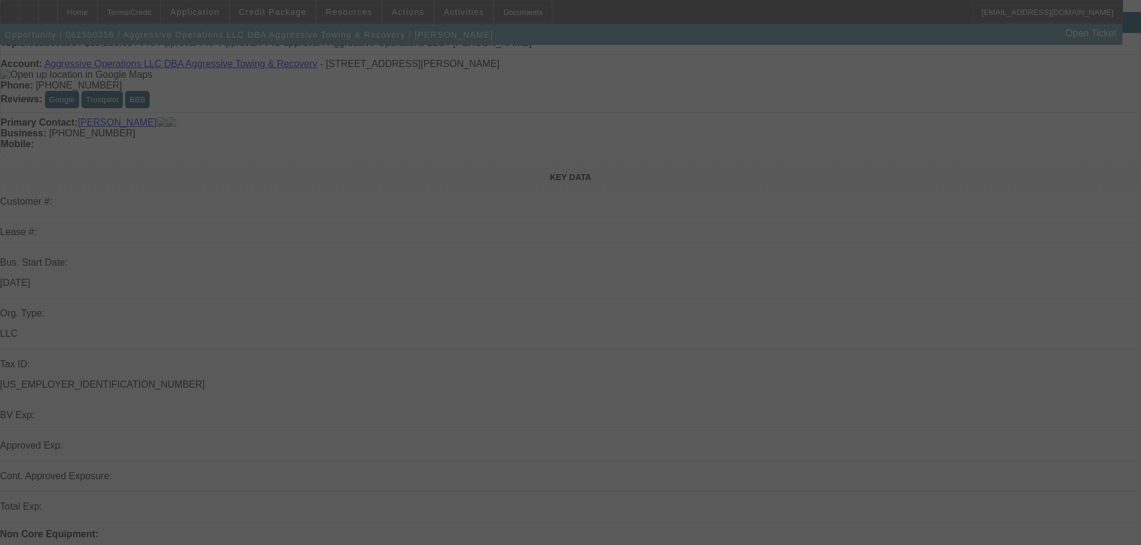
scroll to position [120, 0]
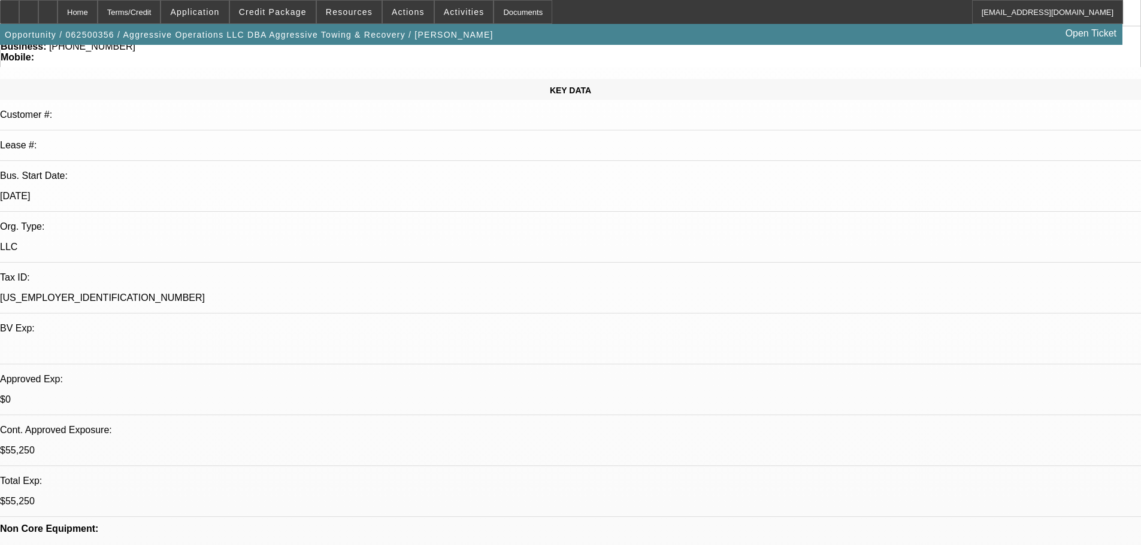
select select "0.15"
select select "2"
select select "0"
select select "6"
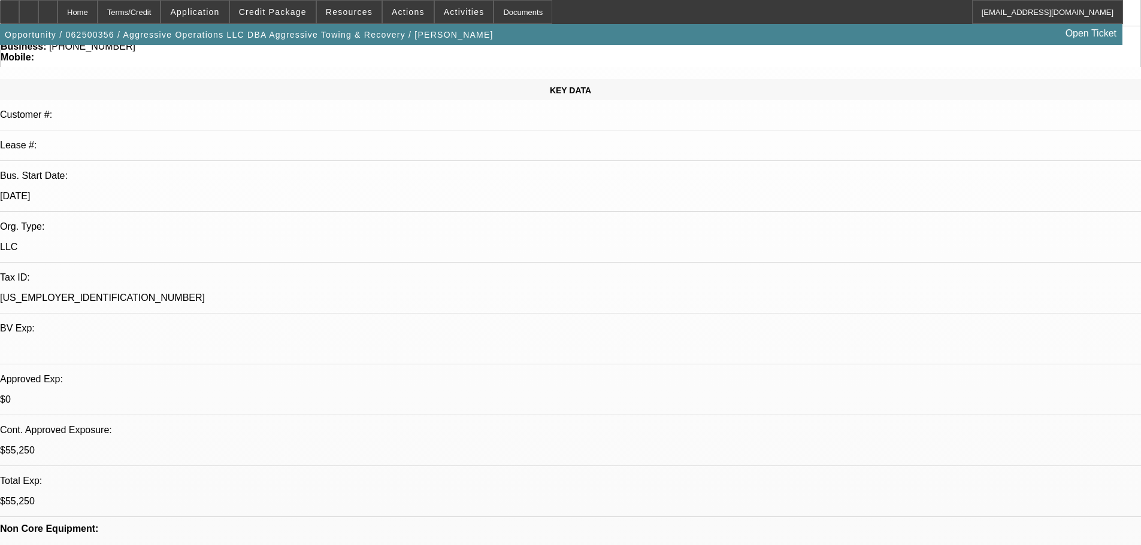
select select "0.15"
select select "2"
select select "0"
select select "6"
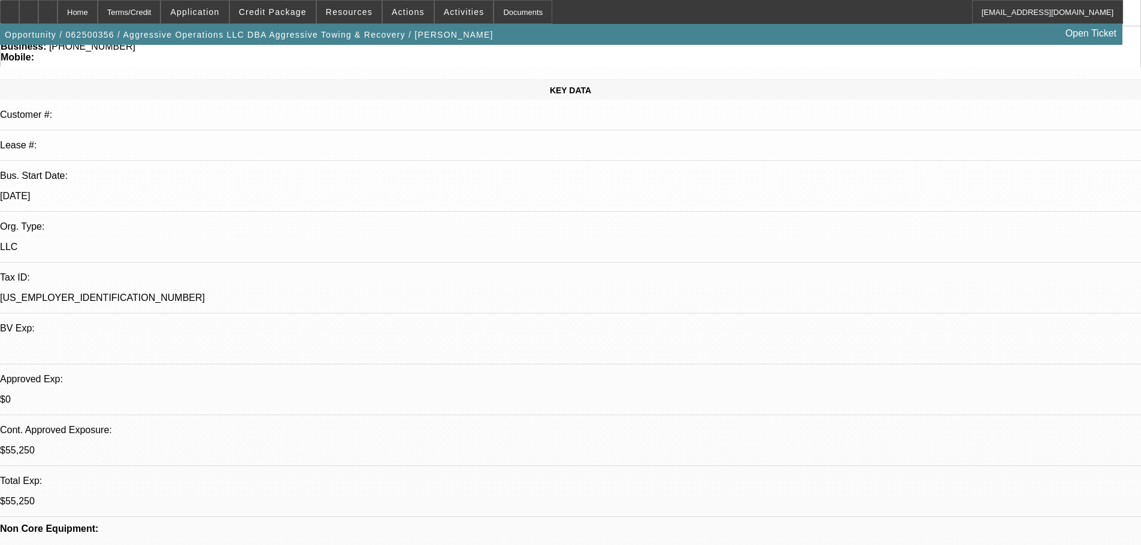
select select "0.15"
select select "2"
select select "0"
select select "6"
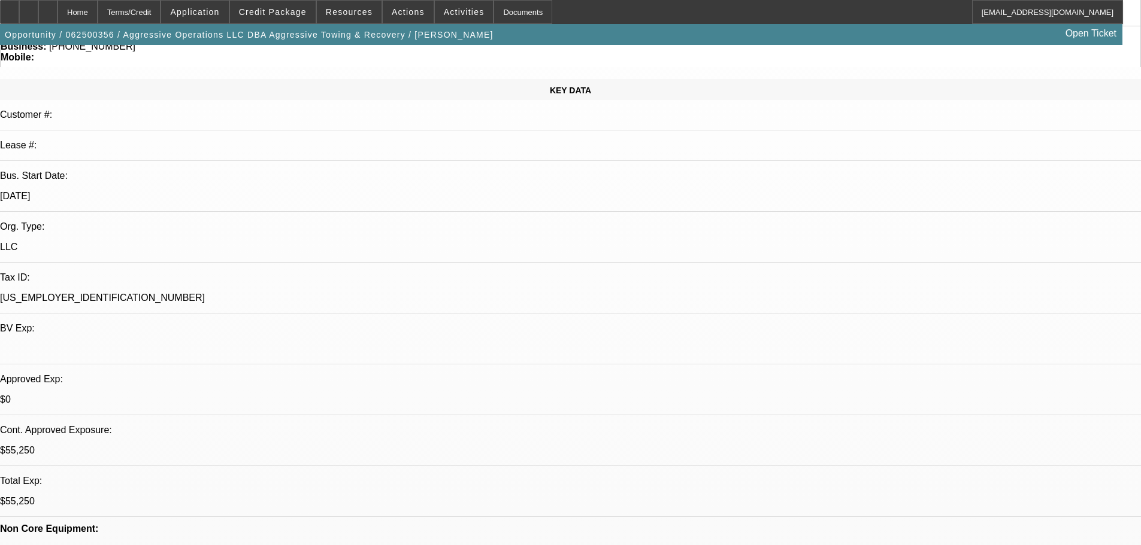
select select "0.15"
select select "2"
select select "0"
select select "6"
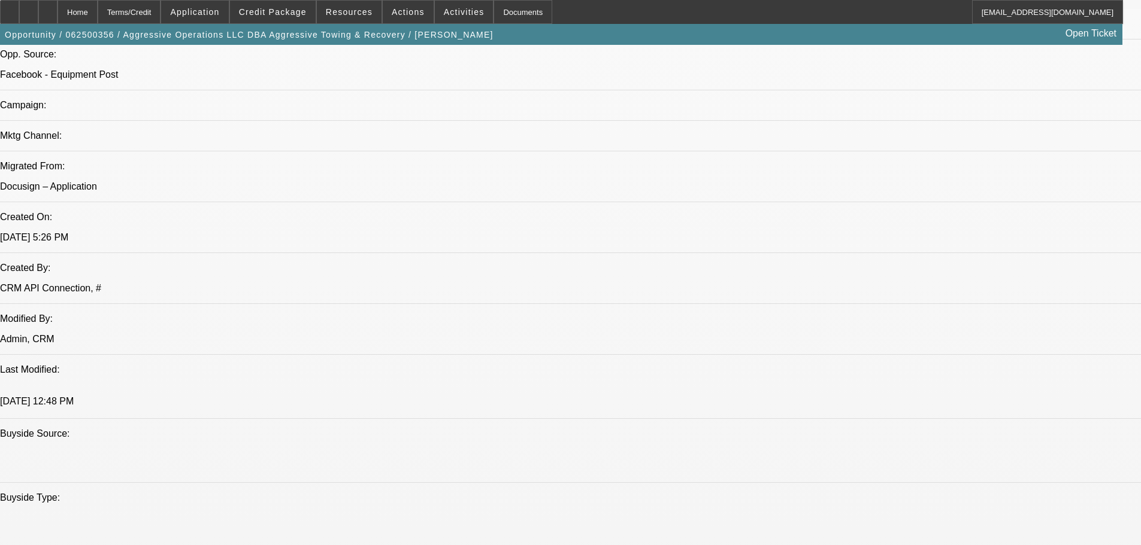
scroll to position [958, 0]
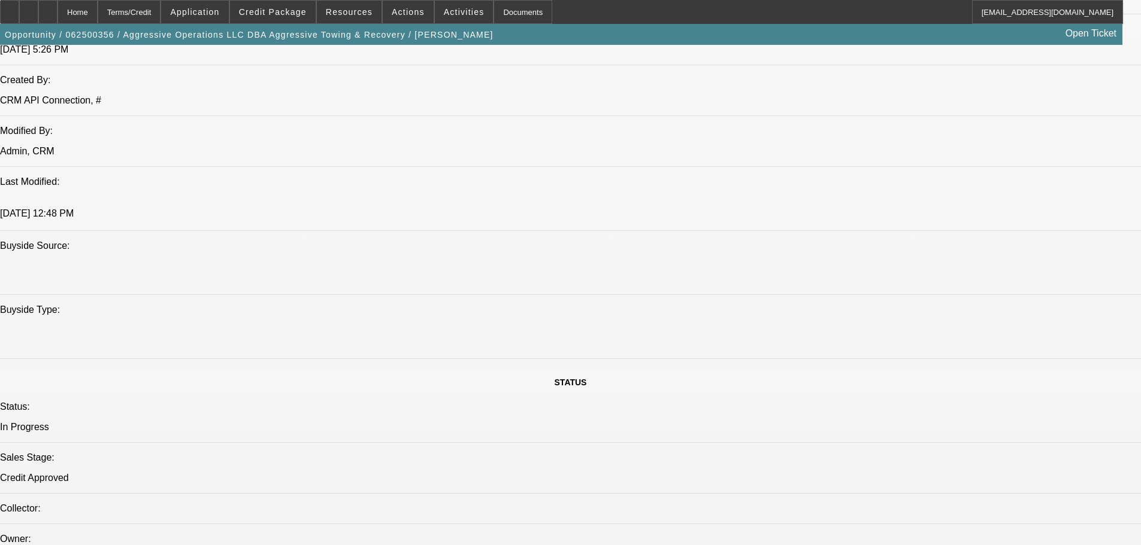
drag, startPoint x: 277, startPoint y: 29, endPoint x: 279, endPoint y: 22, distance: 6.8
click at [278, 25] on span "button" at bounding box center [249, 34] width 498 height 29
click at [280, 19] on span at bounding box center [273, 12] width 86 height 29
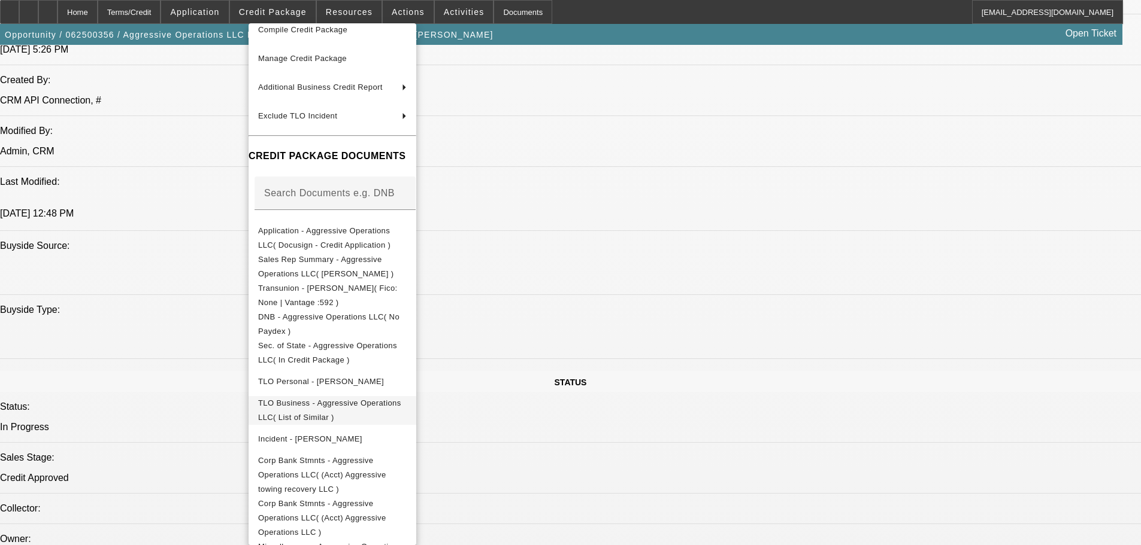
scroll to position [71, 0]
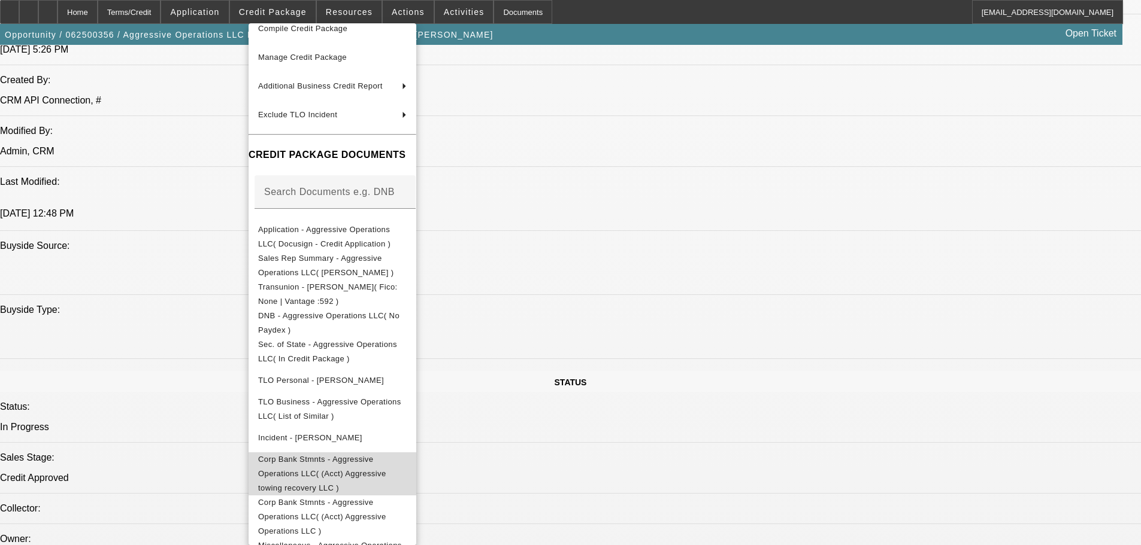
click at [386, 462] on span "Corp Bank Stmnts - Aggressive Operations LLC( (Acct) Aggressive towing recovery…" at bounding box center [322, 474] width 128 height 38
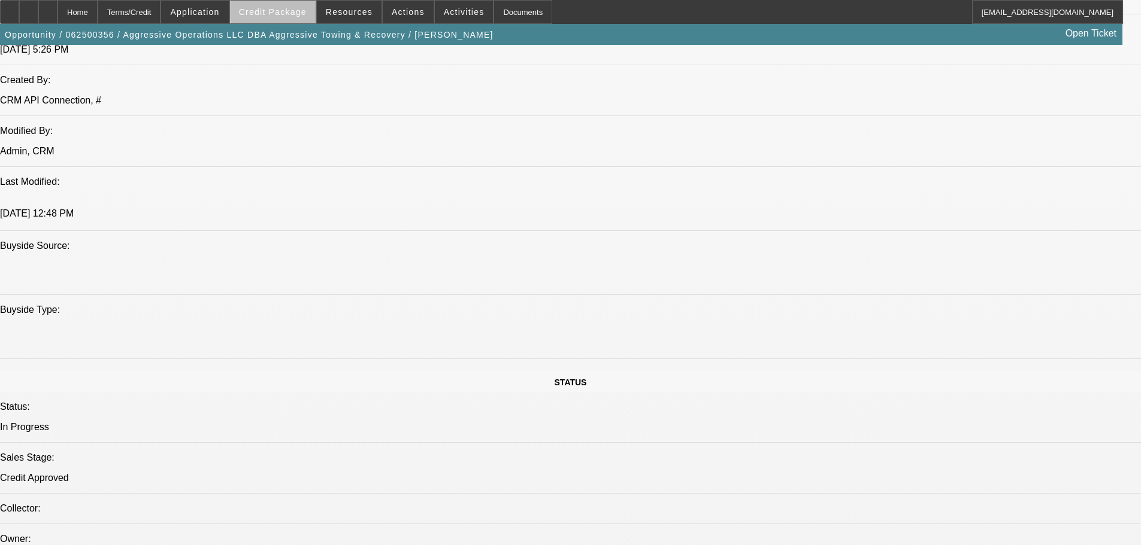
click at [315, 13] on span at bounding box center [273, 12] width 86 height 29
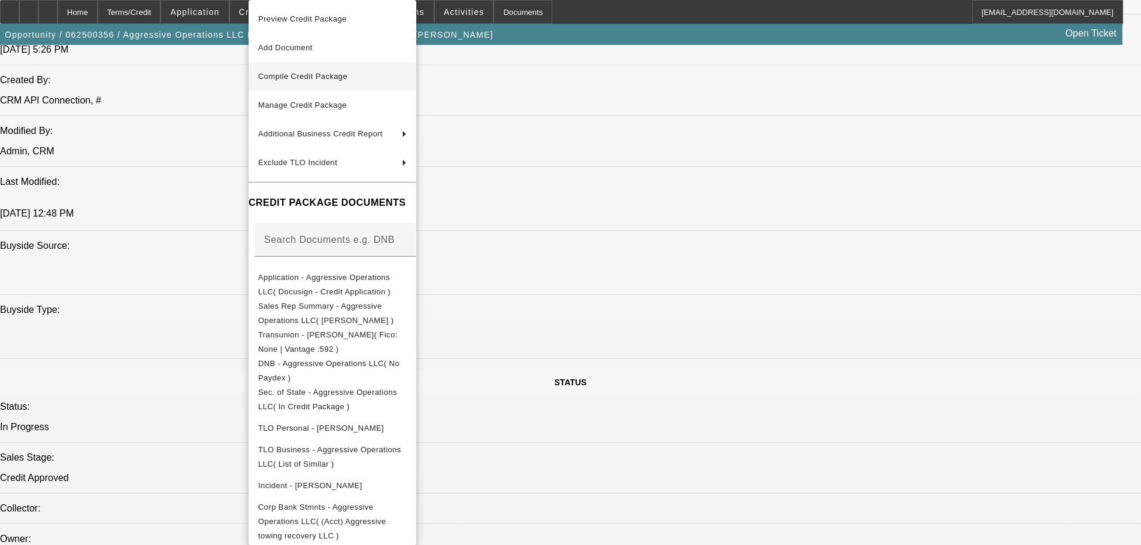
click at [330, 86] on button "Compile Credit Package" at bounding box center [332, 76] width 168 height 29
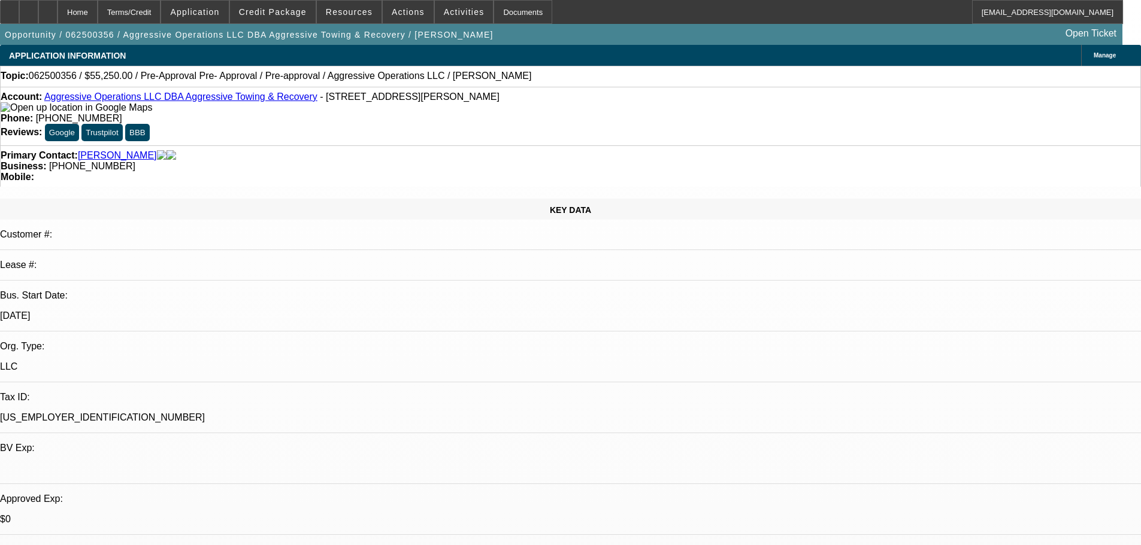
select select "0.15"
select select "2"
select select "0"
select select "6"
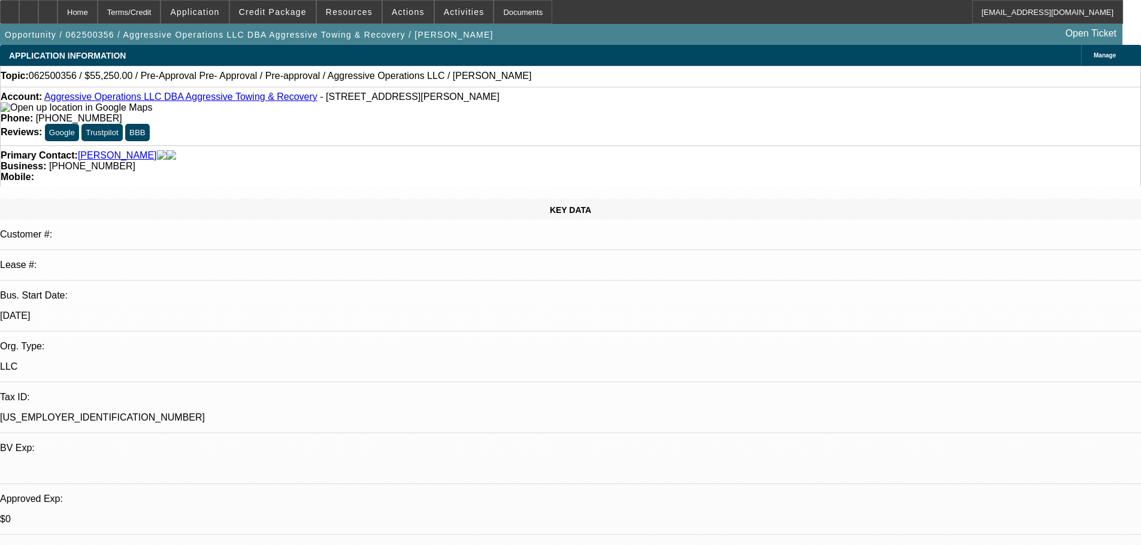
select select "0.15"
select select "2"
select select "0"
select select "6"
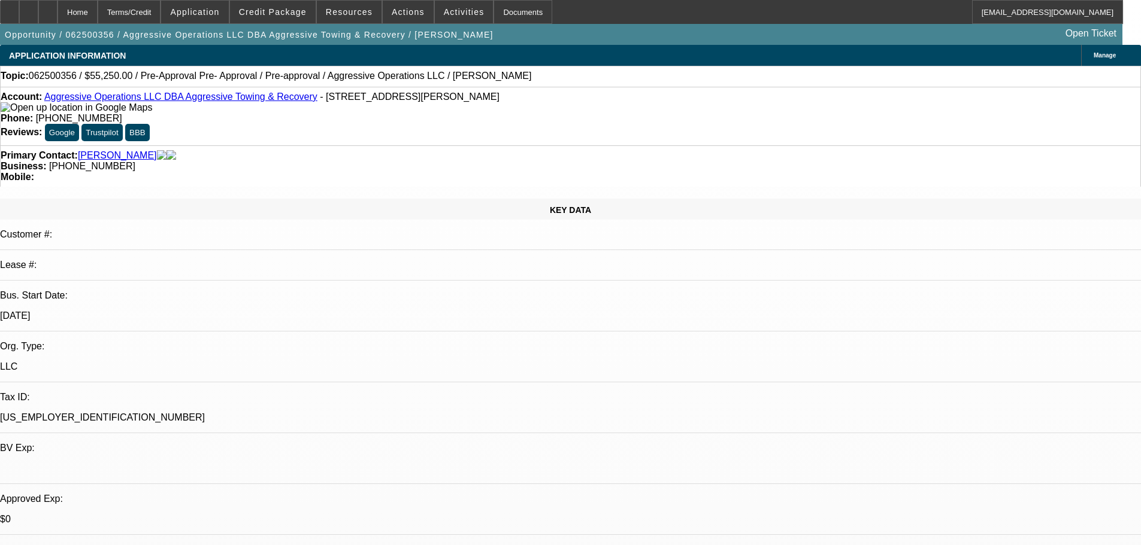
select select "0.15"
select select "2"
select select "0"
select select "6"
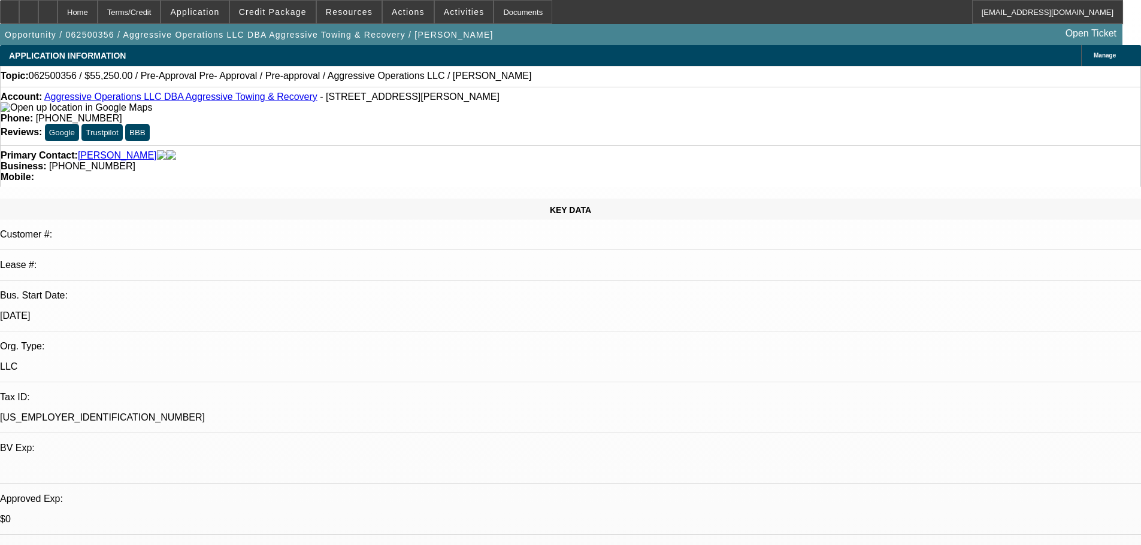
select select "0.15"
select select "2"
select select "0"
select select "6"
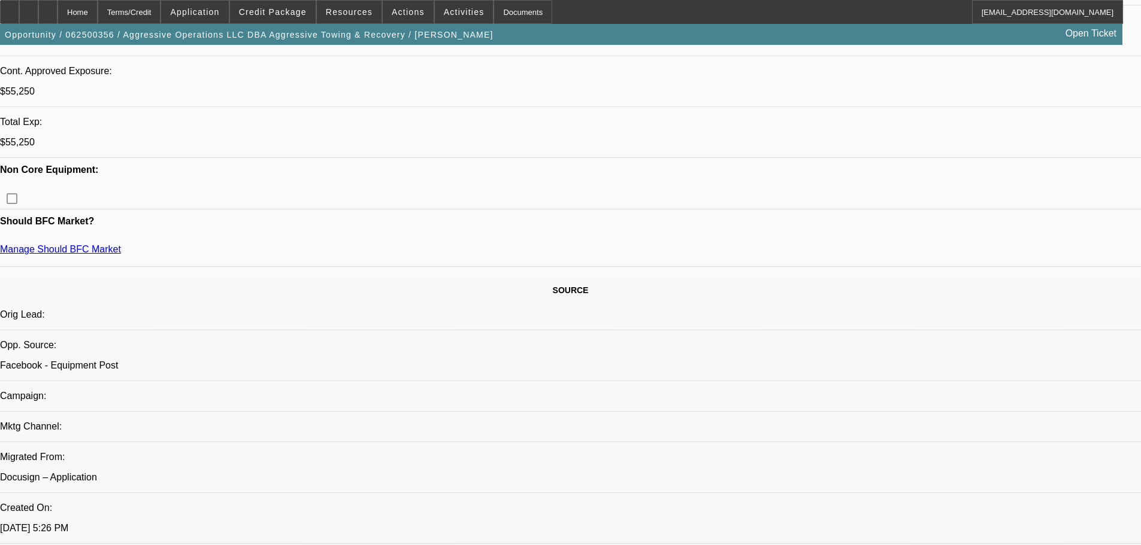
scroll to position [958, 0]
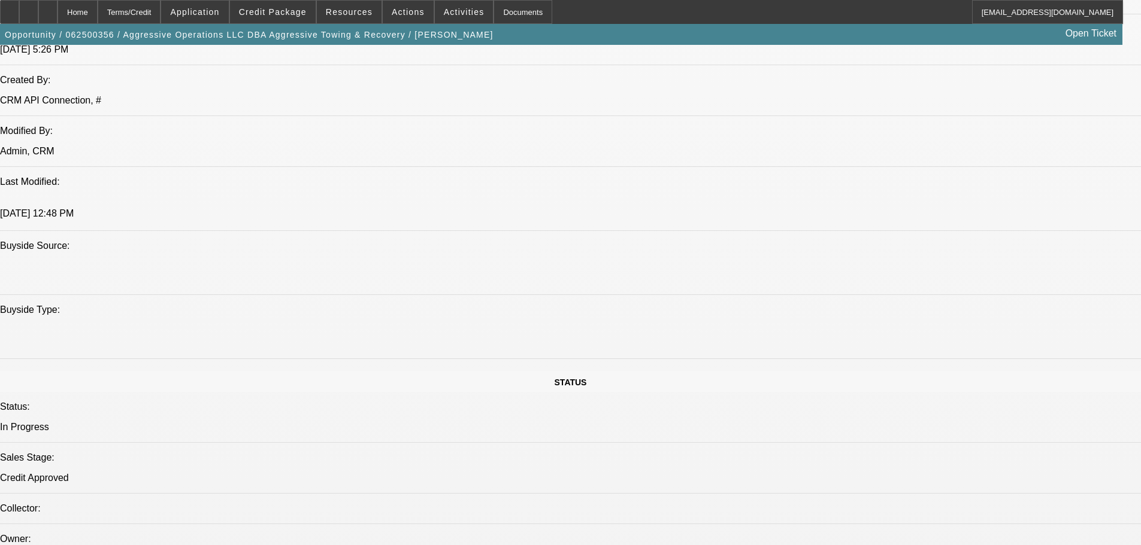
click at [365, 16] on span "Resources" at bounding box center [349, 12] width 47 height 10
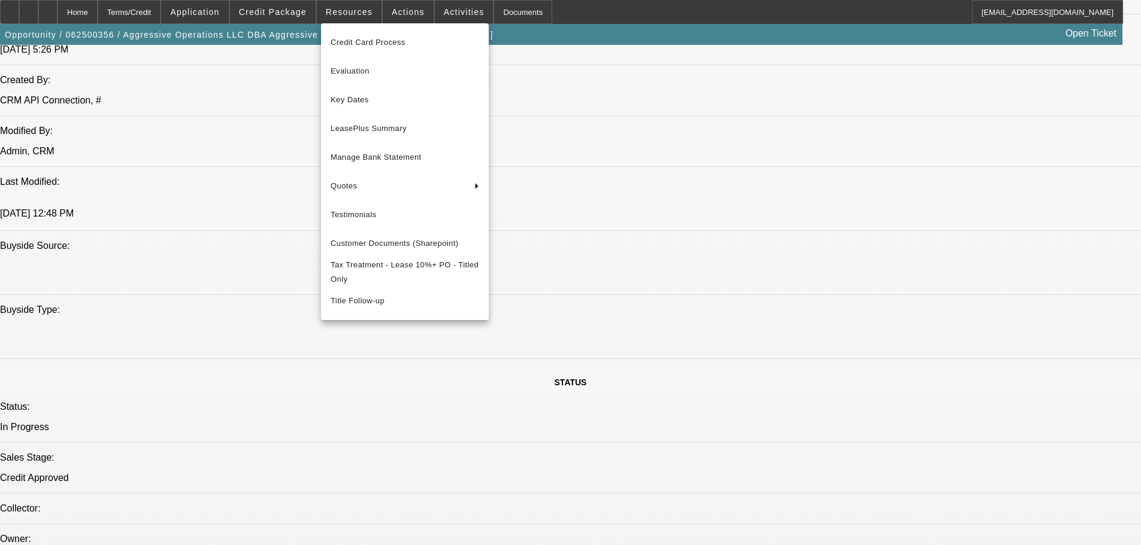
click at [299, 23] on div at bounding box center [570, 272] width 1141 height 545
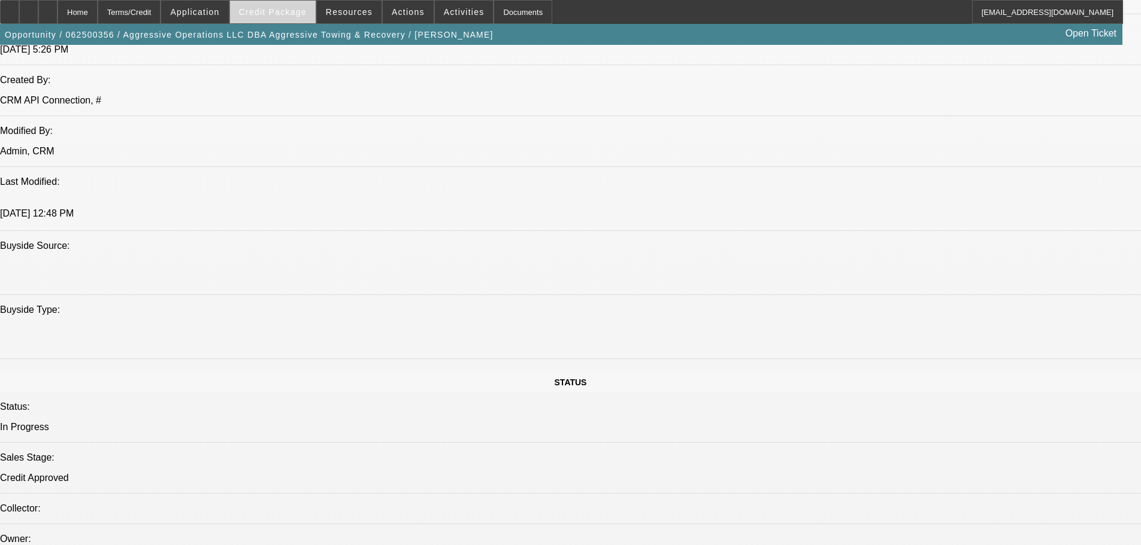
click at [299, 17] on span at bounding box center [273, 12] width 86 height 29
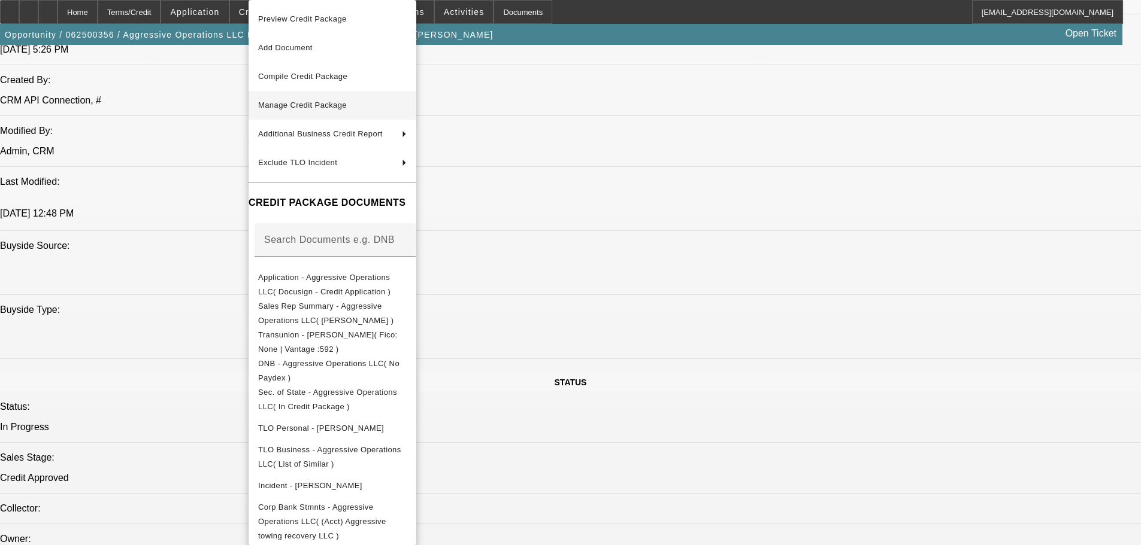
click at [344, 115] on button "Manage Credit Package" at bounding box center [332, 105] width 168 height 29
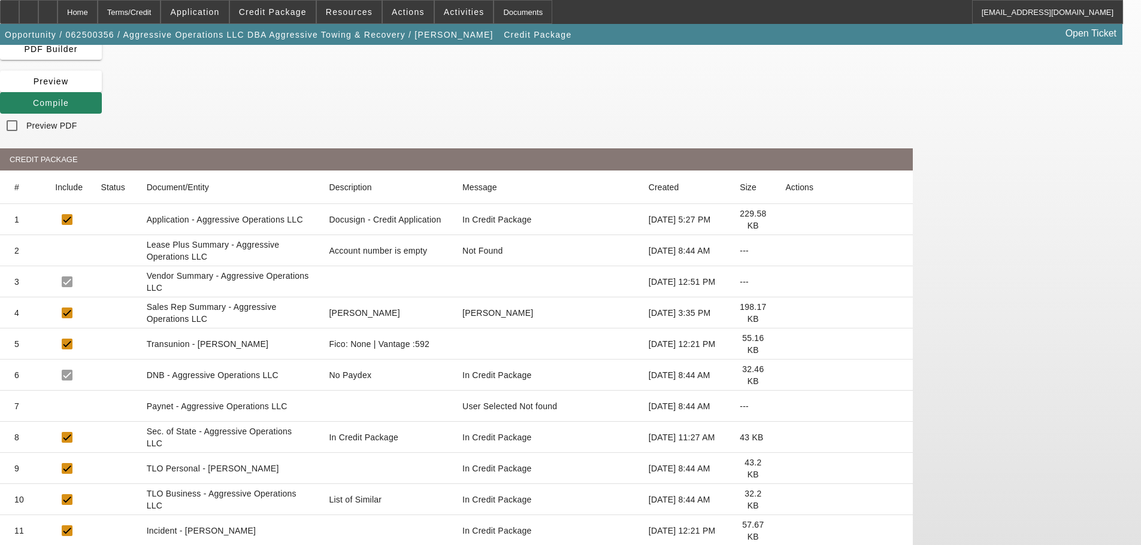
scroll to position [126, 0]
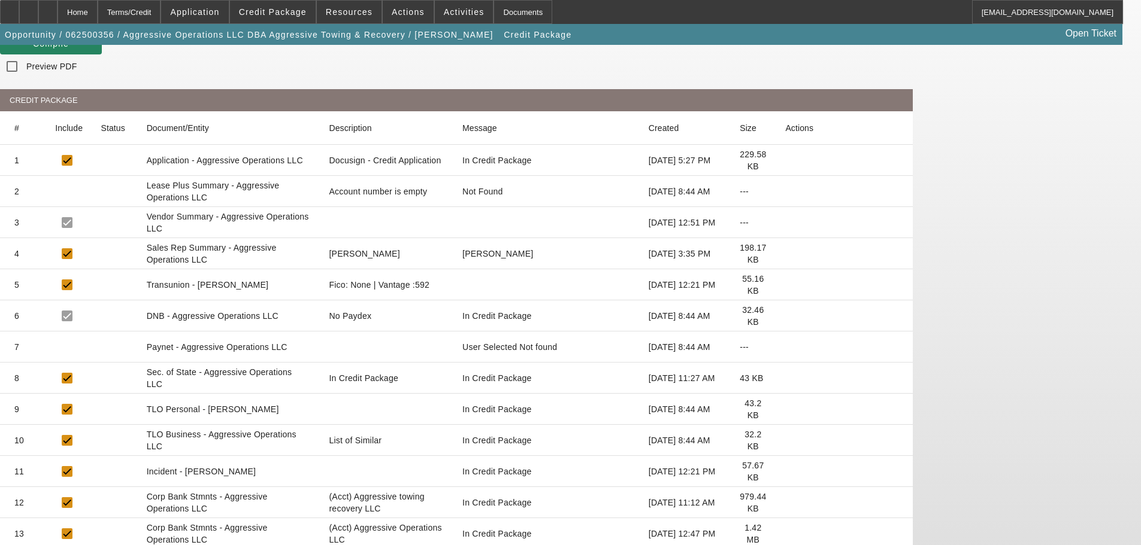
click at [785, 503] on icon at bounding box center [785, 503] width 0 height 0
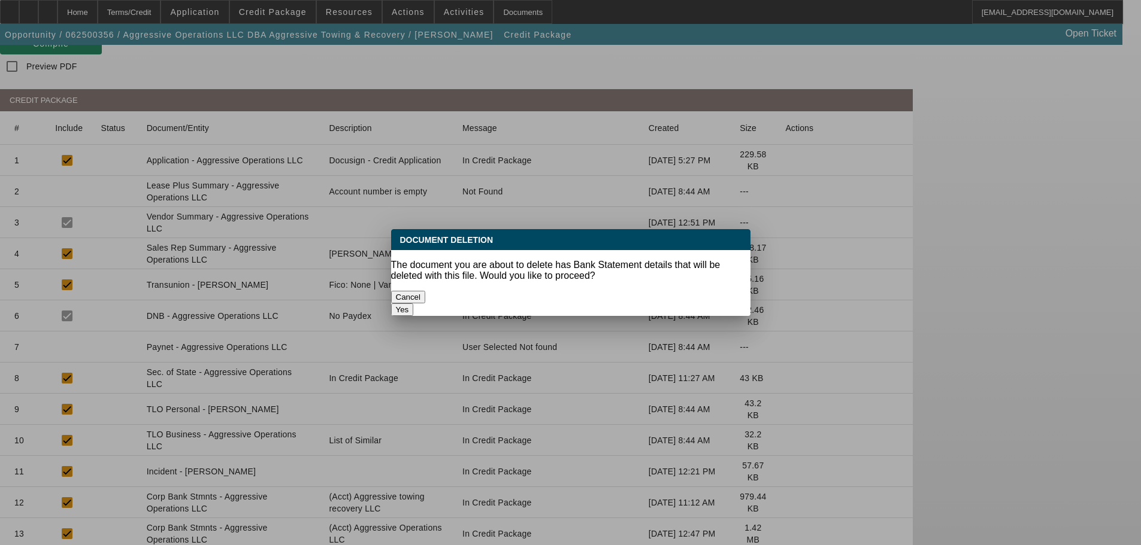
scroll to position [0, 0]
click at [414, 304] on button "Yes" at bounding box center [402, 310] width 23 height 13
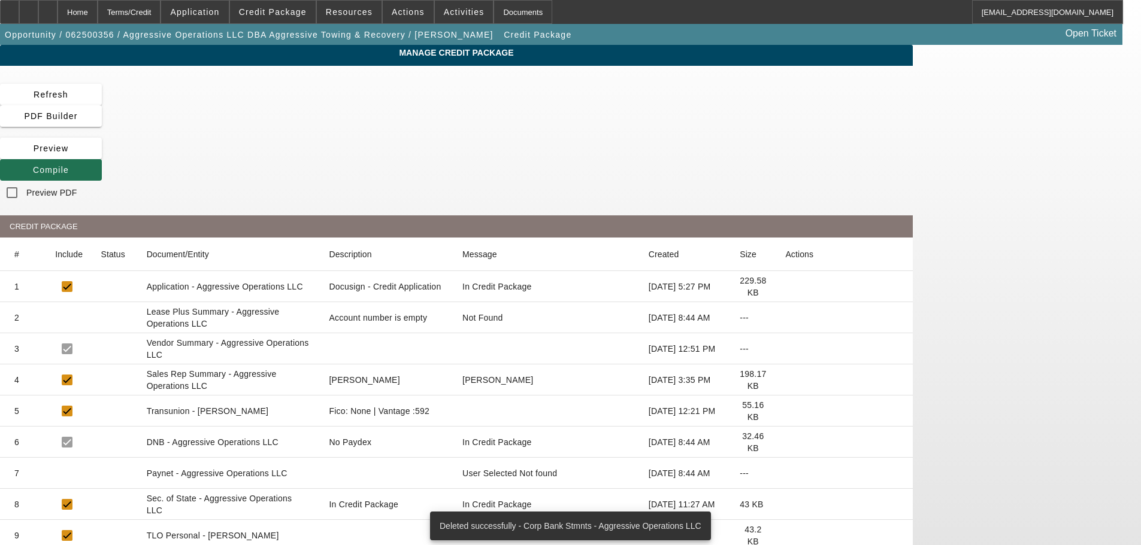
click at [33, 165] on icon at bounding box center [33, 170] width 0 height 10
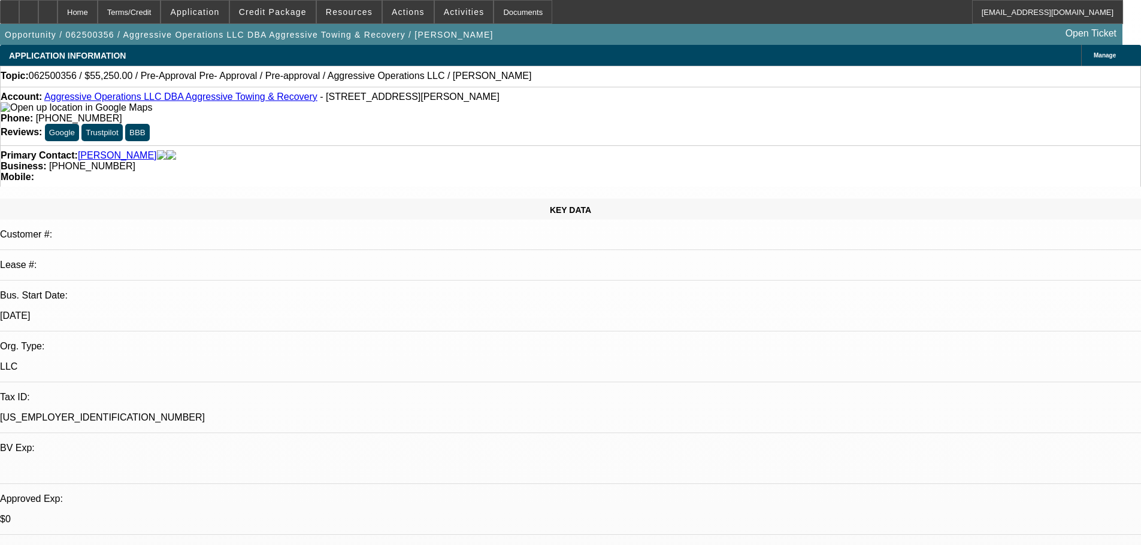
select select "0.15"
select select "2"
select select "0"
select select "6"
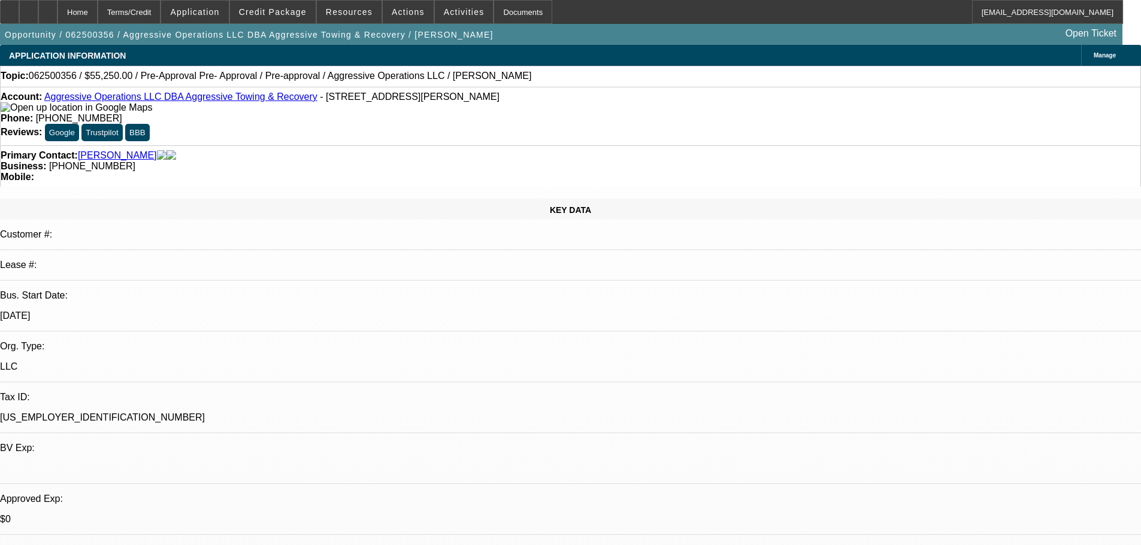
select select "0.15"
select select "2"
select select "0"
select select "6"
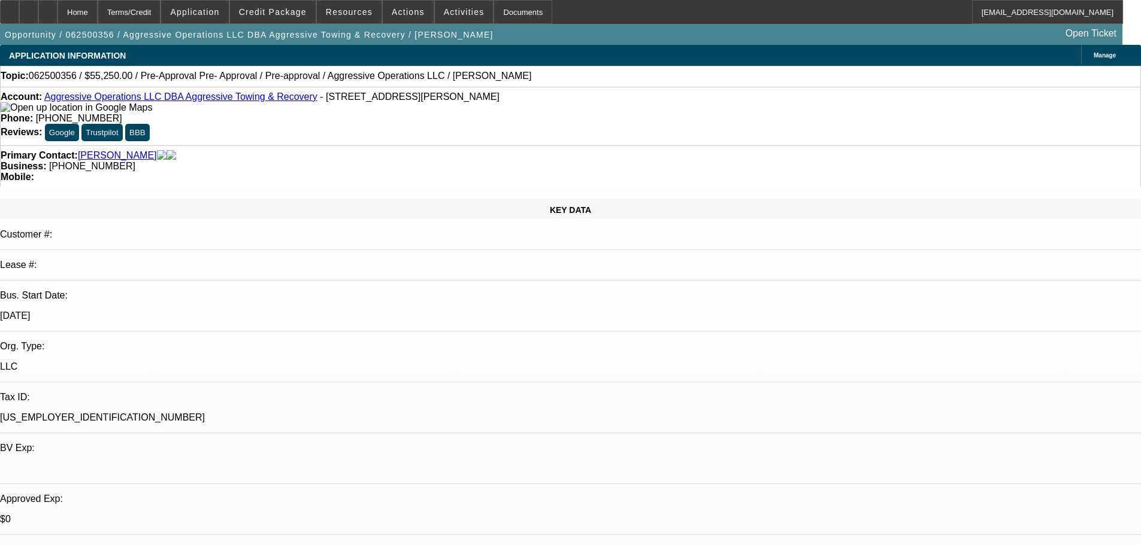
select select "0.15"
select select "2"
select select "0"
select select "6"
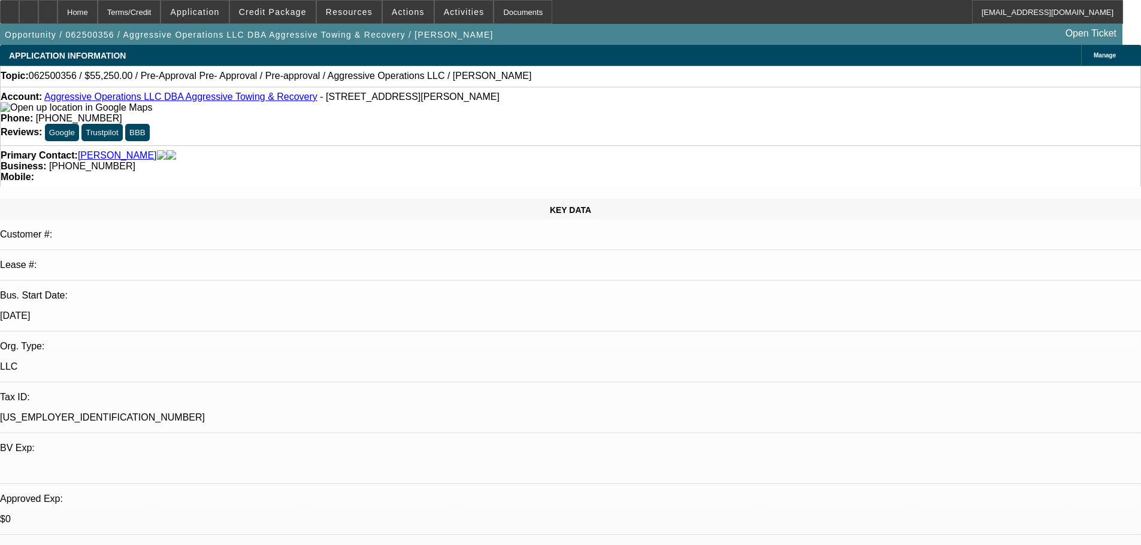
select select "0.15"
select select "2"
select select "0"
select select "6"
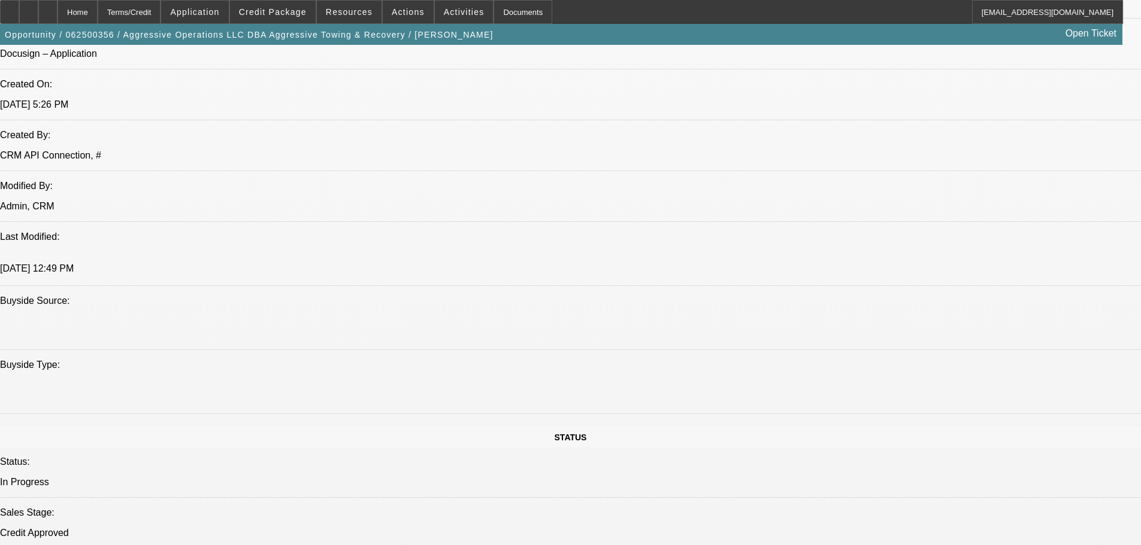
scroll to position [898, 0]
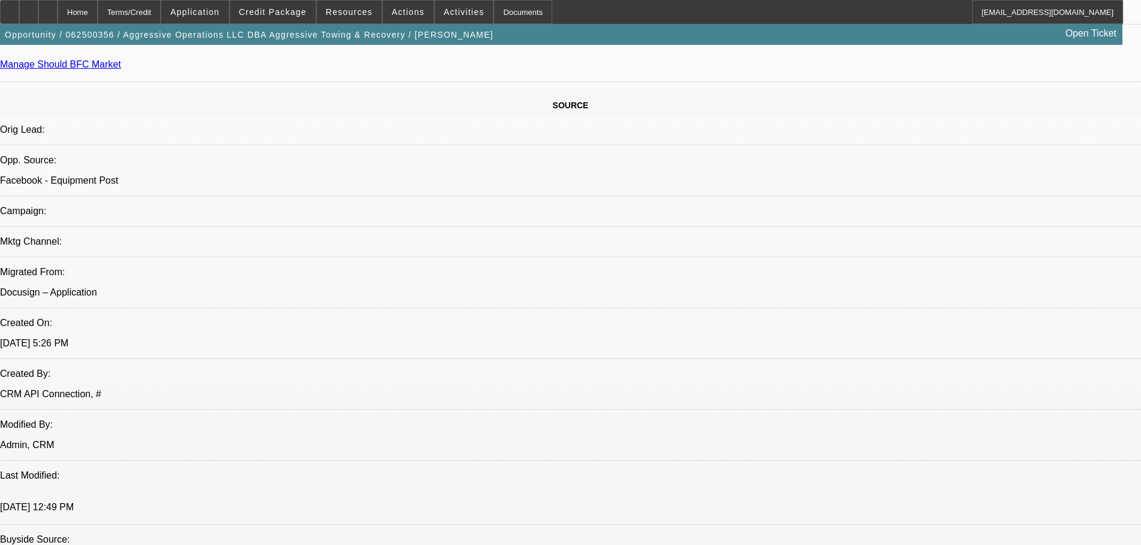
scroll to position [599, 0]
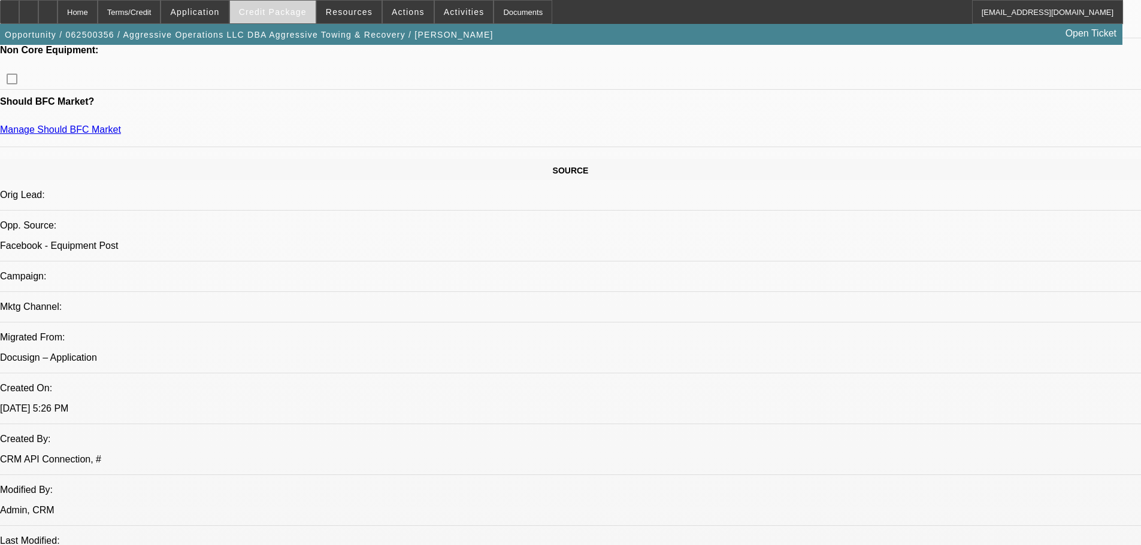
drag, startPoint x: 342, startPoint y: 16, endPoint x: 286, endPoint y: 18, distance: 55.7
click at [286, 18] on div "Home Terms/Credit Application Credit Package Resources Actions Activities Docum…" at bounding box center [561, 12] width 1123 height 24
click at [286, 18] on span at bounding box center [273, 12] width 86 height 29
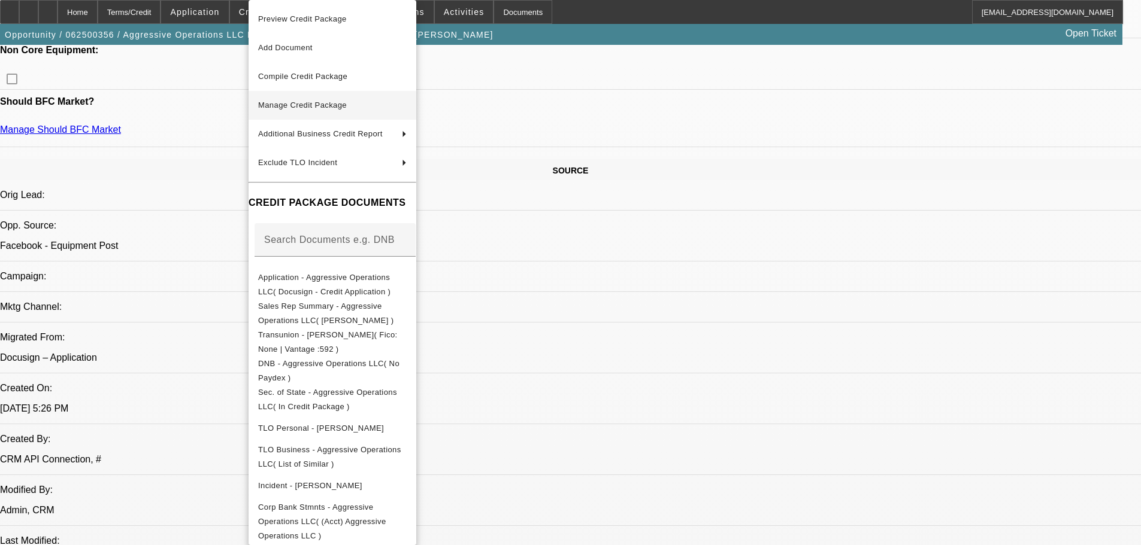
click at [324, 108] on span "Manage Credit Package" at bounding box center [302, 105] width 89 height 9
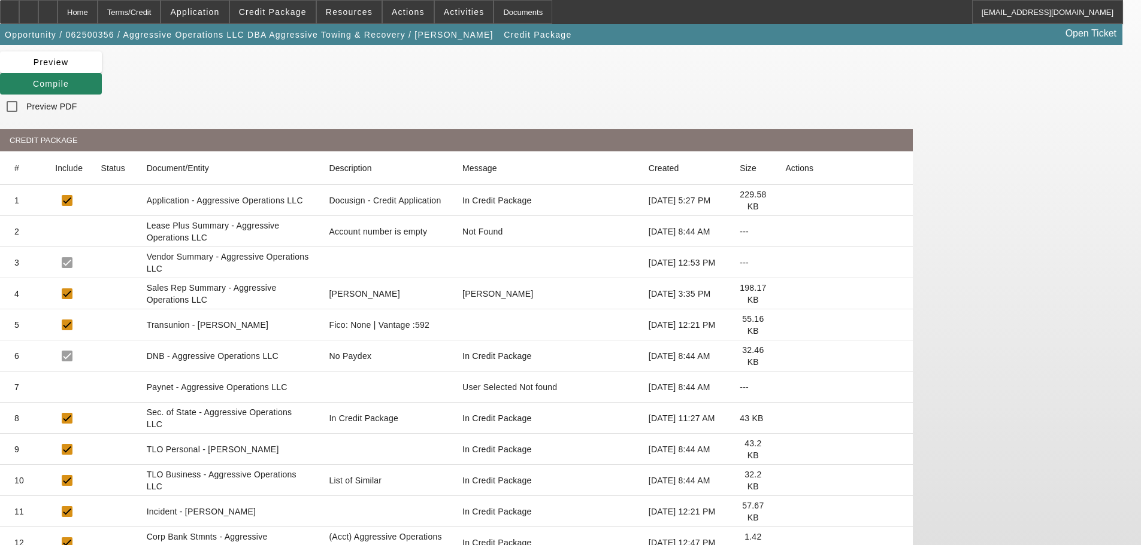
scroll to position [95, 0]
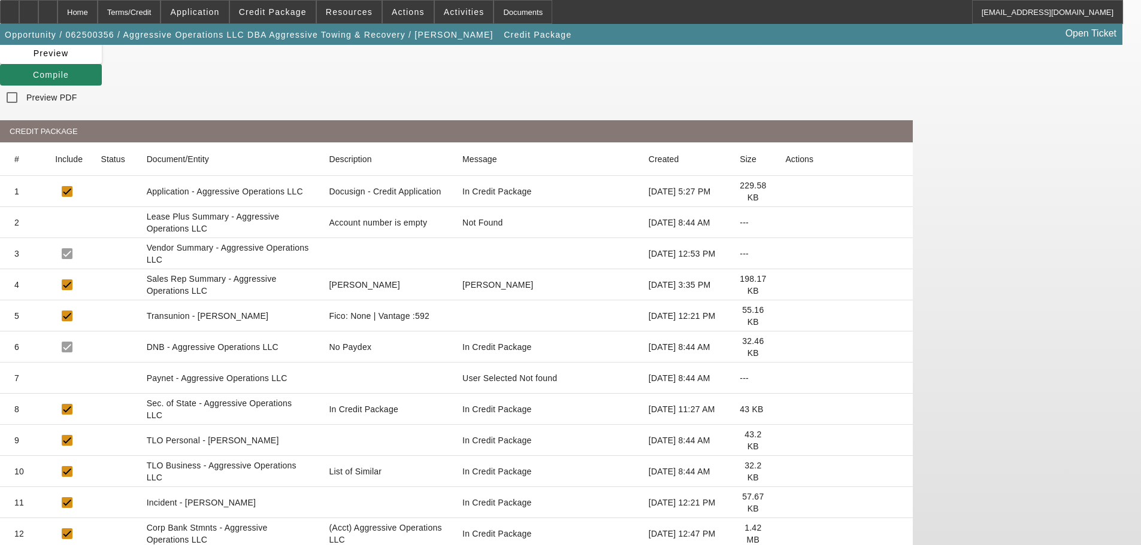
click at [785, 534] on icon at bounding box center [785, 534] width 0 height 0
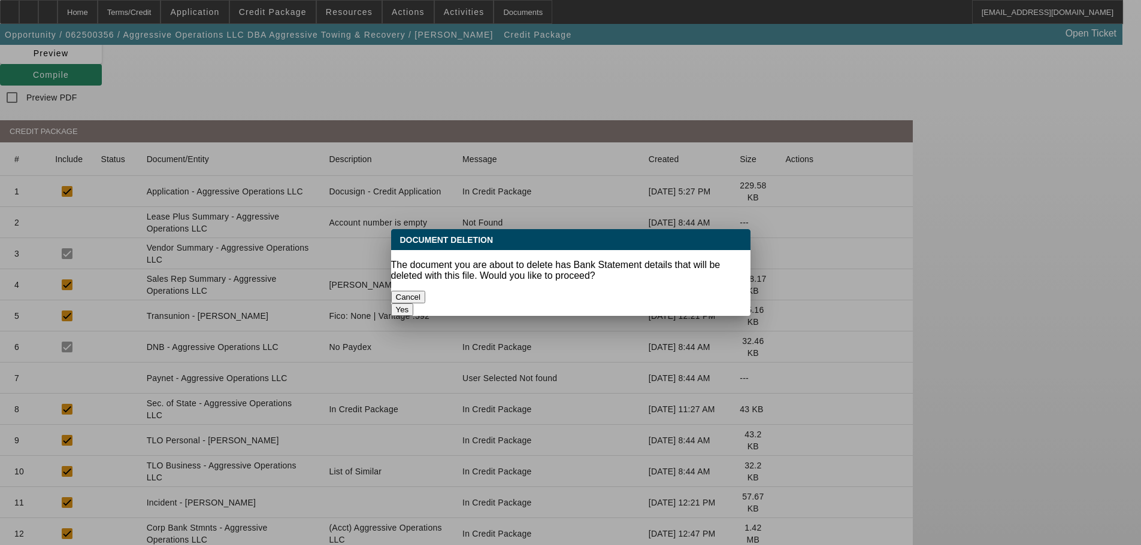
click at [414, 304] on button "Yes" at bounding box center [402, 310] width 23 height 13
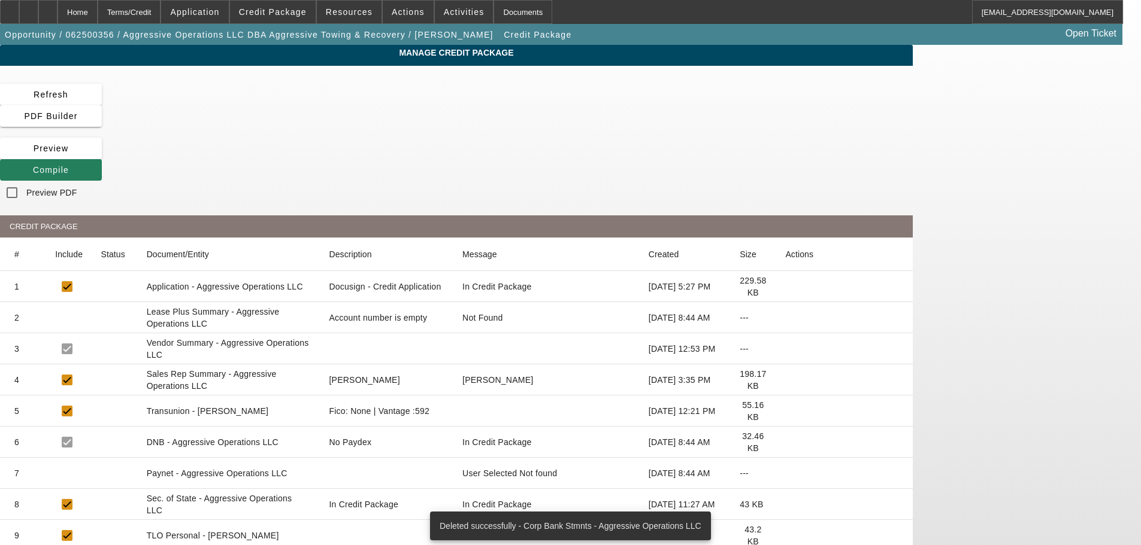
click at [102, 156] on span at bounding box center [51, 170] width 102 height 29
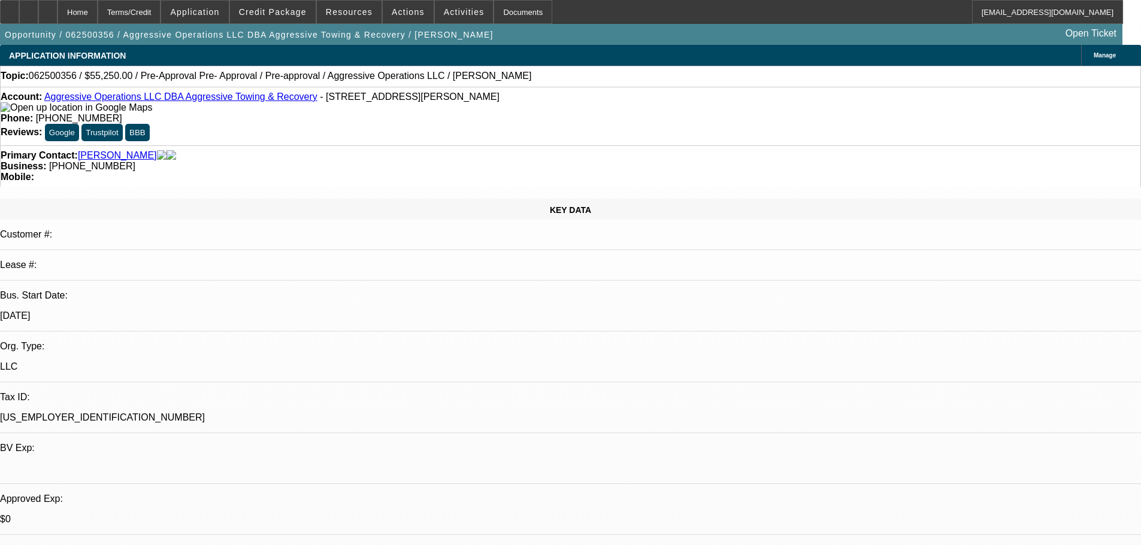
select select "0.15"
select select "2"
select select "0"
select select "6"
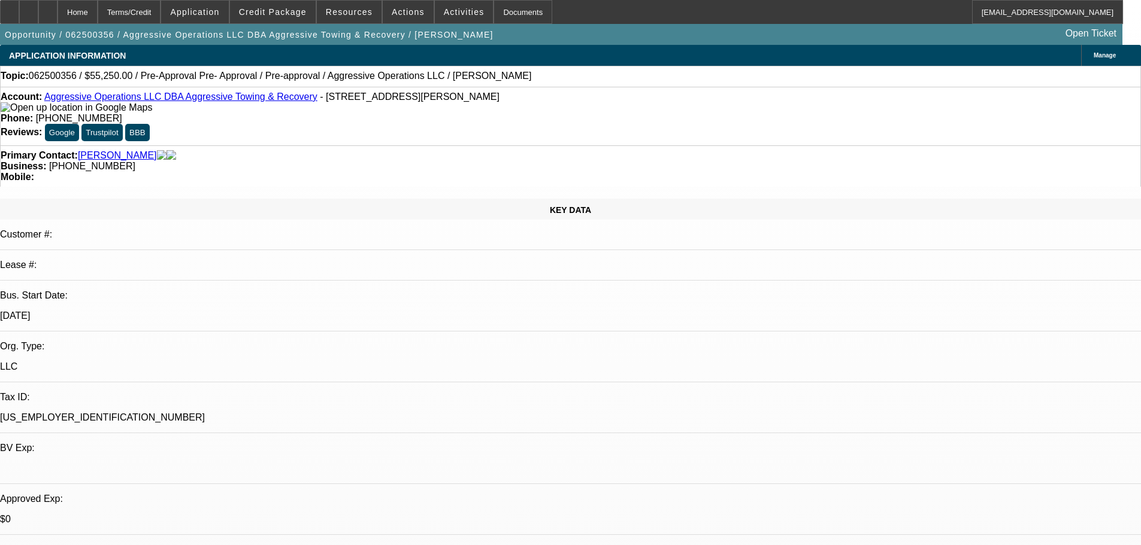
select select "0.15"
select select "2"
select select "0"
select select "6"
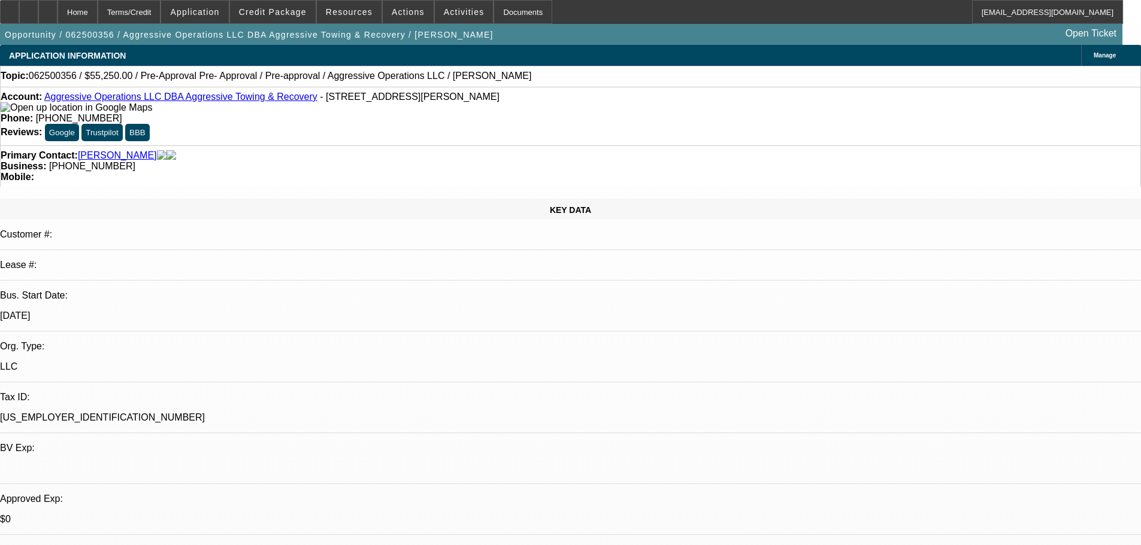
select select "0.15"
select select "2"
select select "0"
select select "6"
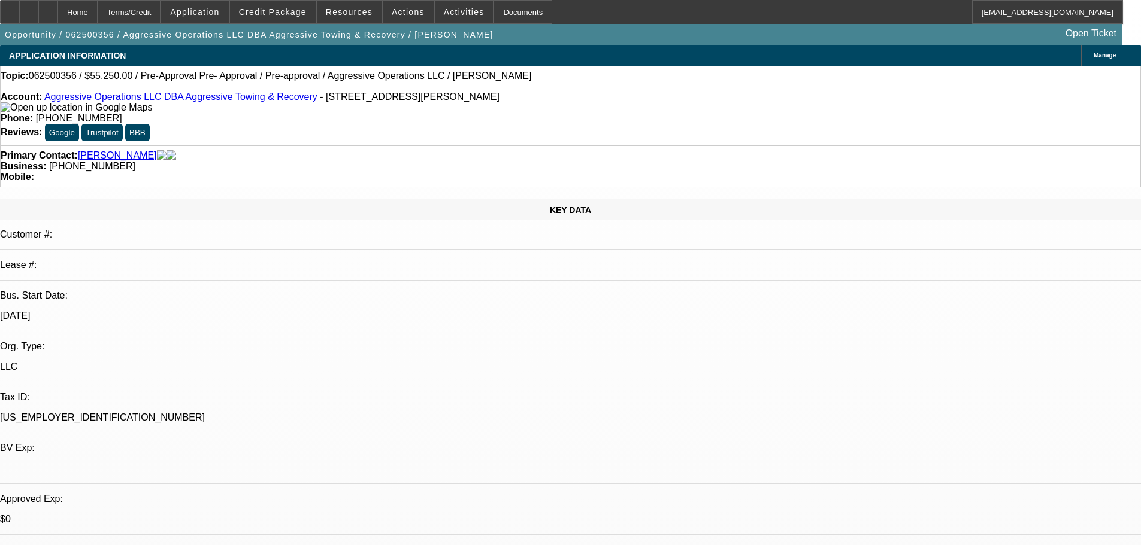
select select "0.15"
select select "2"
select select "0"
select select "6"
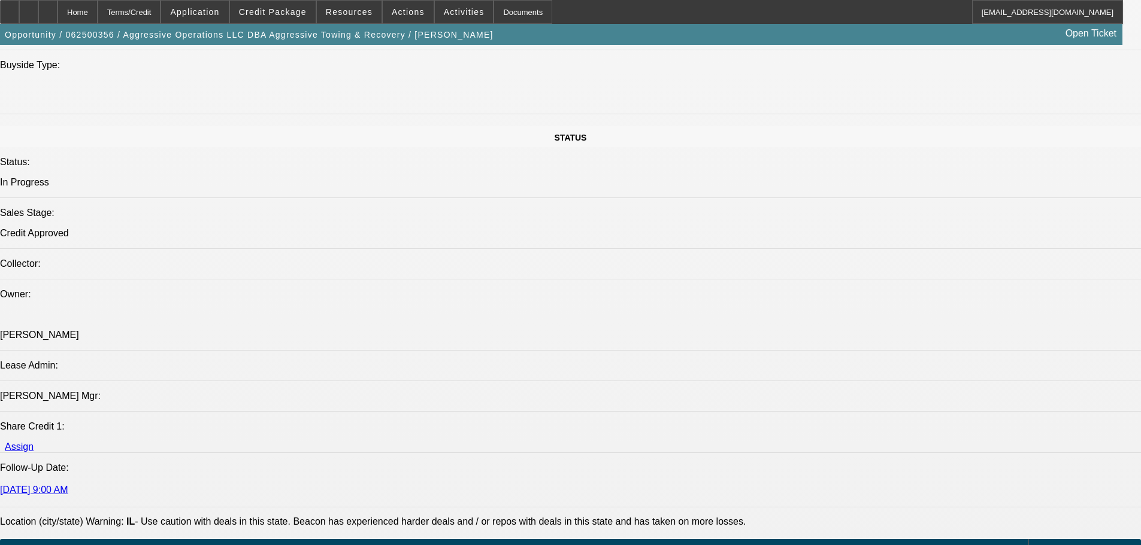
scroll to position [1018, 0]
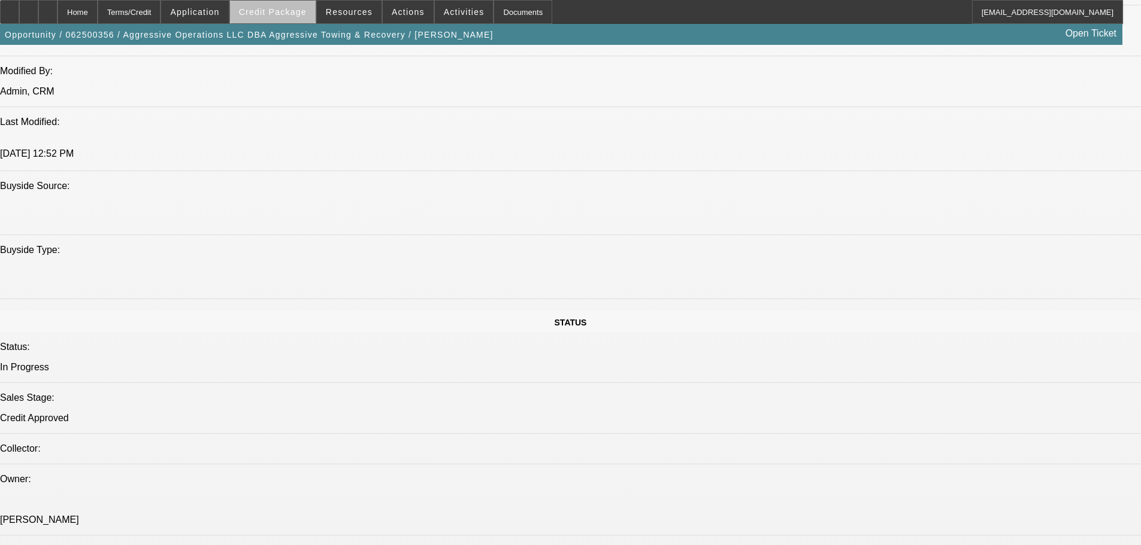
click at [301, 11] on span "Credit Package" at bounding box center [273, 12] width 68 height 10
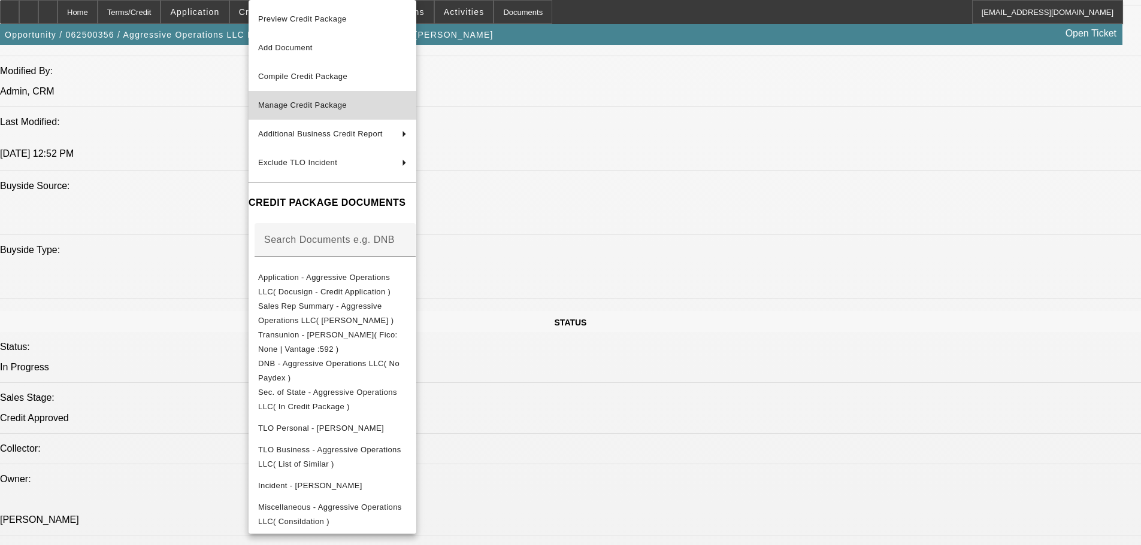
click at [325, 92] on button "Manage Credit Package" at bounding box center [332, 105] width 168 height 29
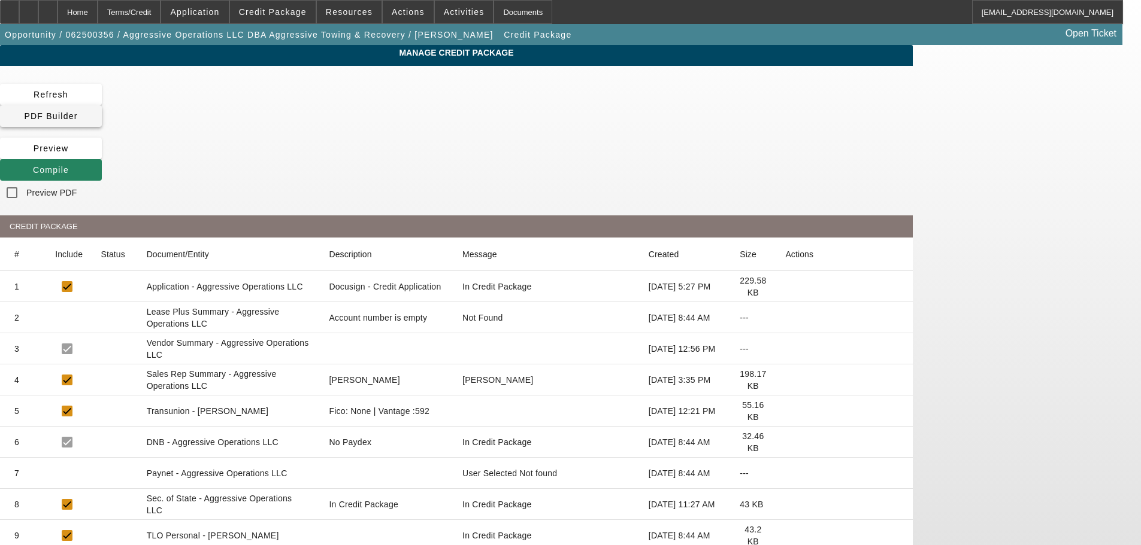
click at [102, 102] on span at bounding box center [51, 116] width 102 height 29
click at [102, 156] on span at bounding box center [51, 170] width 102 height 29
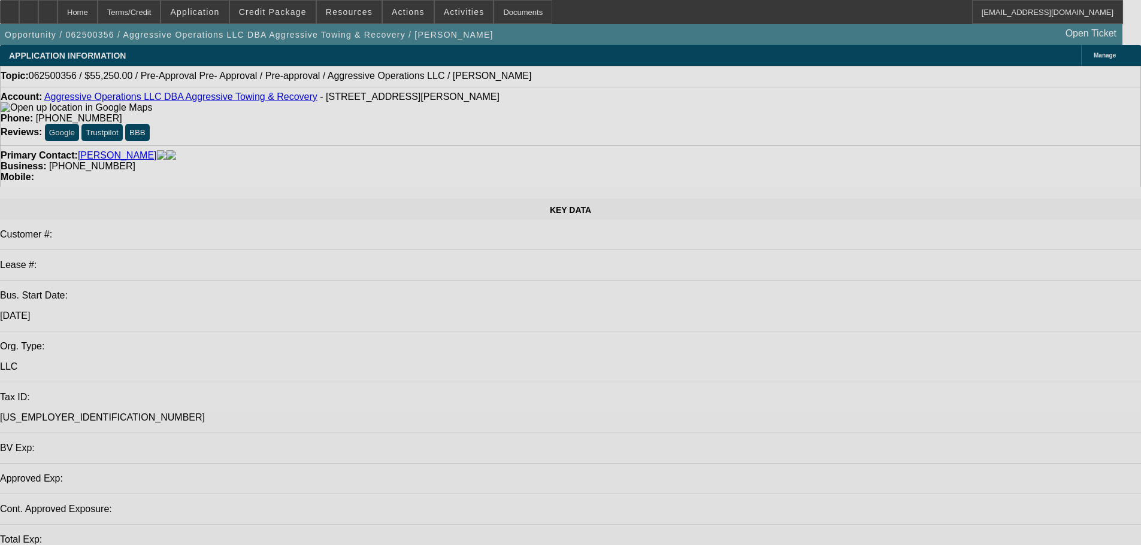
select select "0.15"
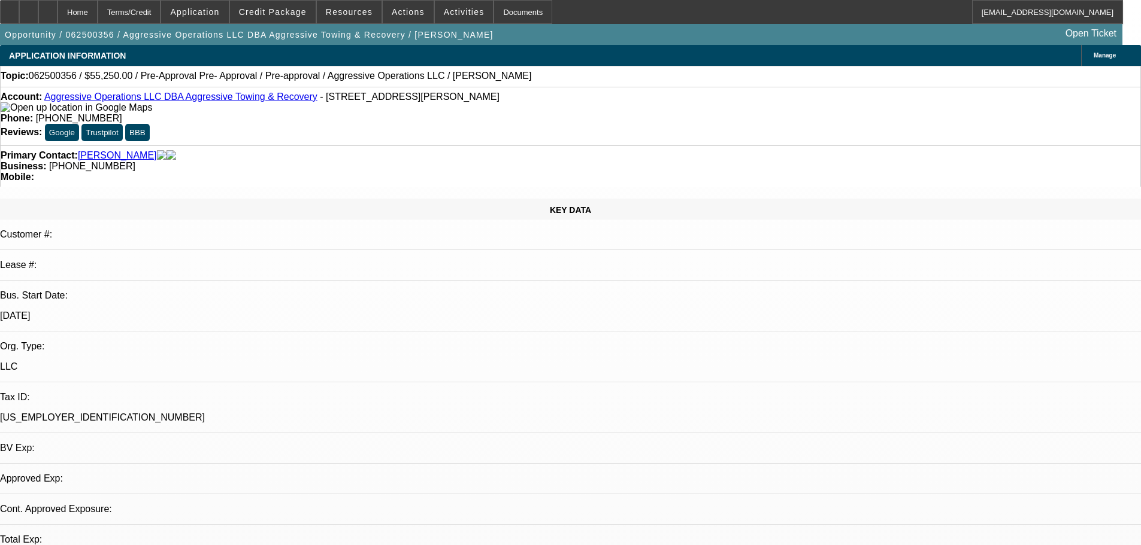
select select "2"
select select "0"
select select "6"
select select "0.15"
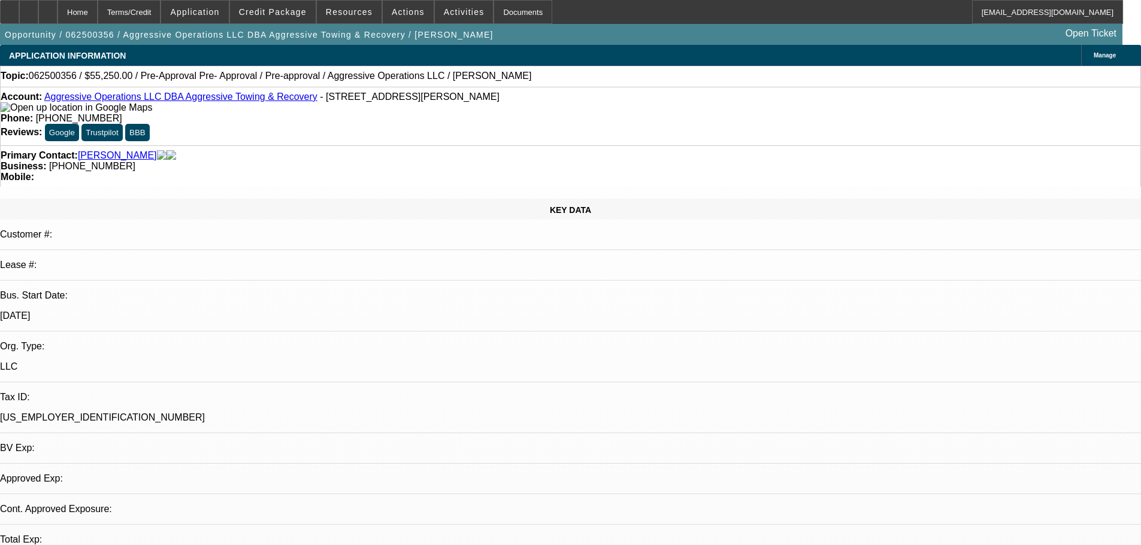
select select "2"
select select "0"
select select "6"
select select "0.15"
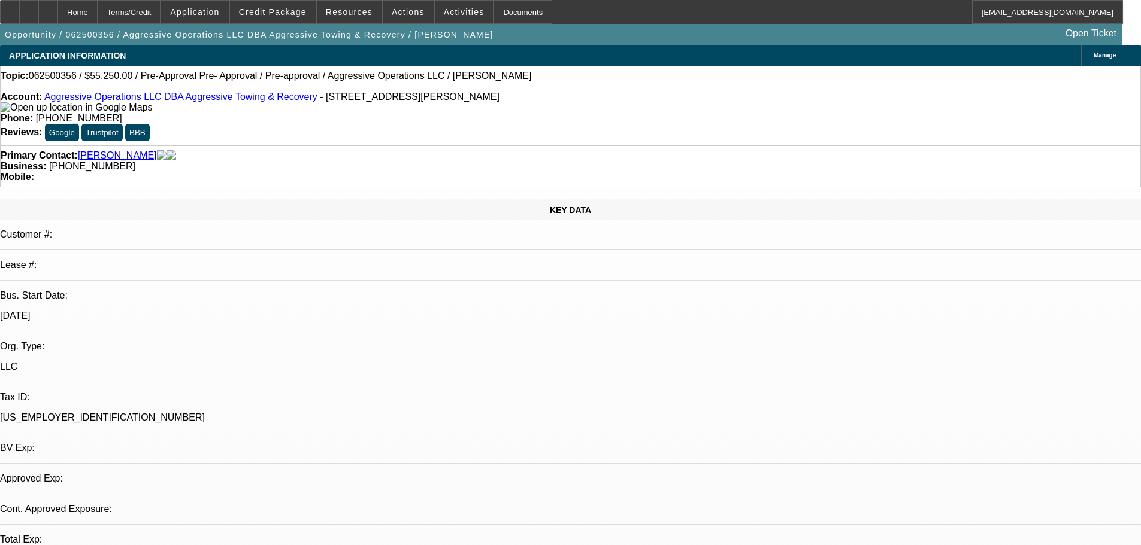
select select "2"
select select "0"
select select "6"
select select "0.15"
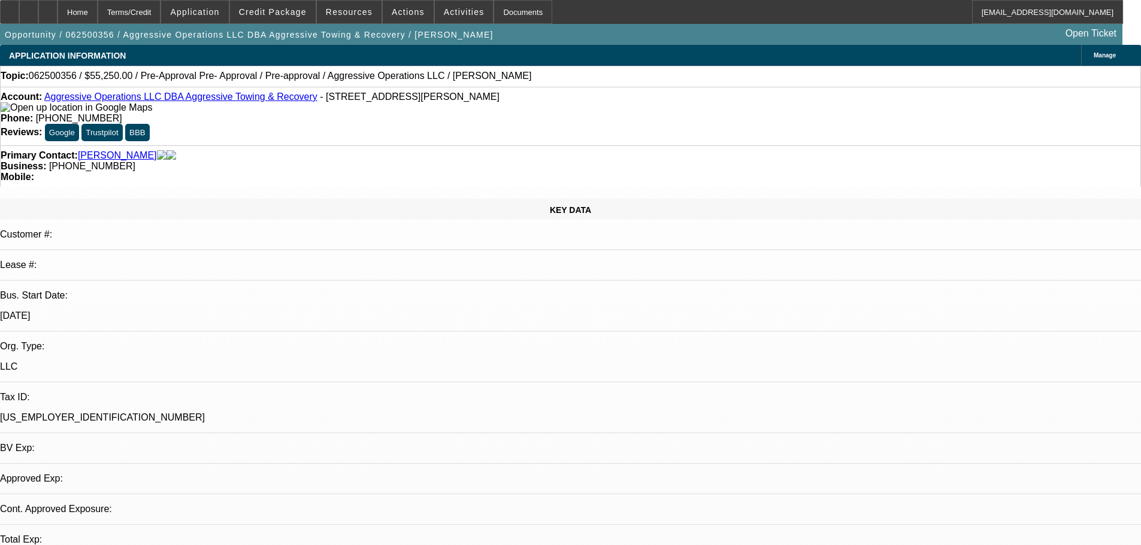
select select "2"
select select "0"
select select "6"
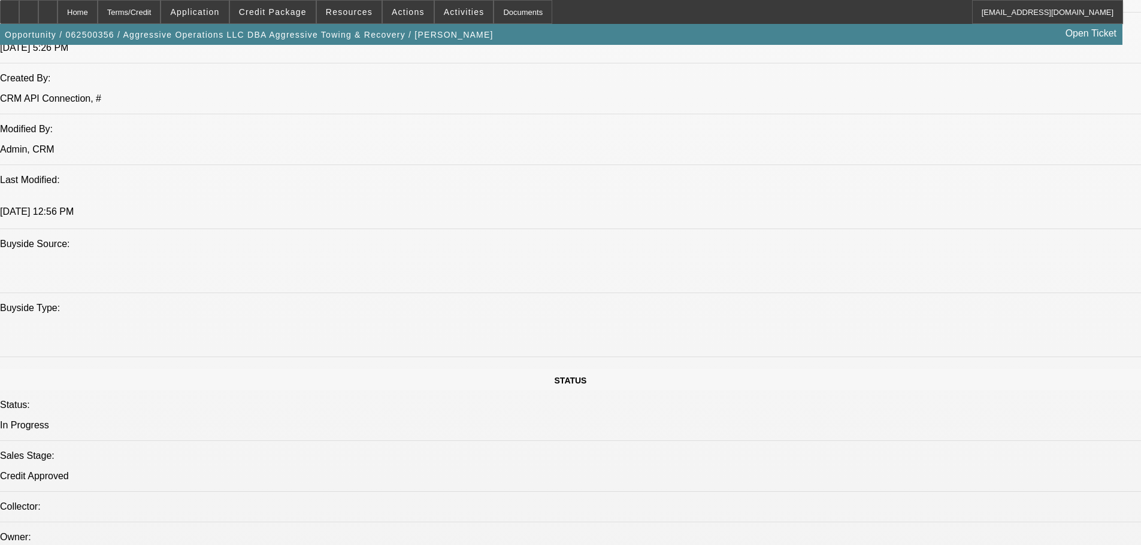
scroll to position [958, 0]
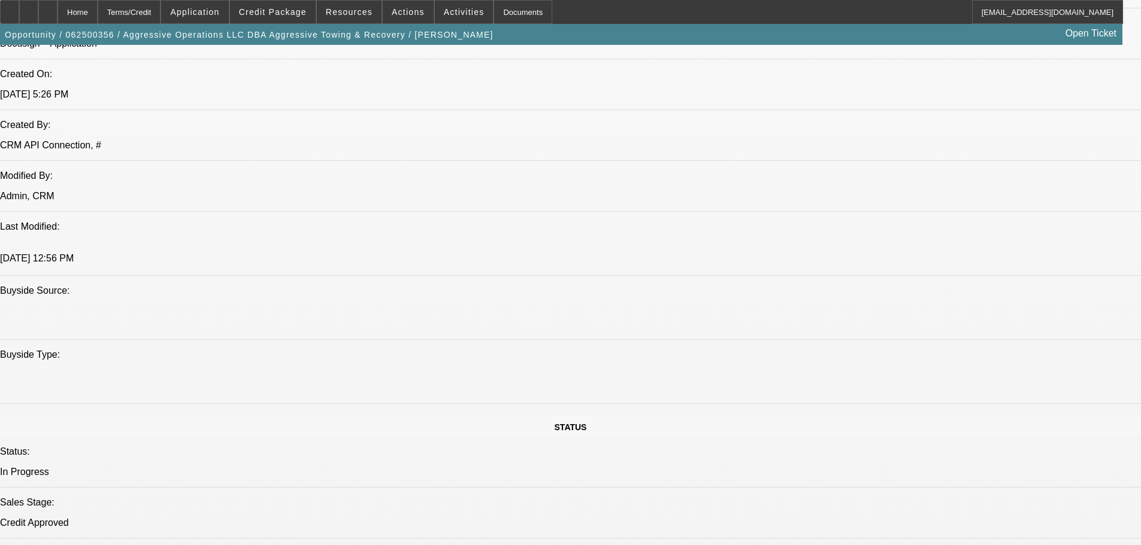
scroll to position [838, 0]
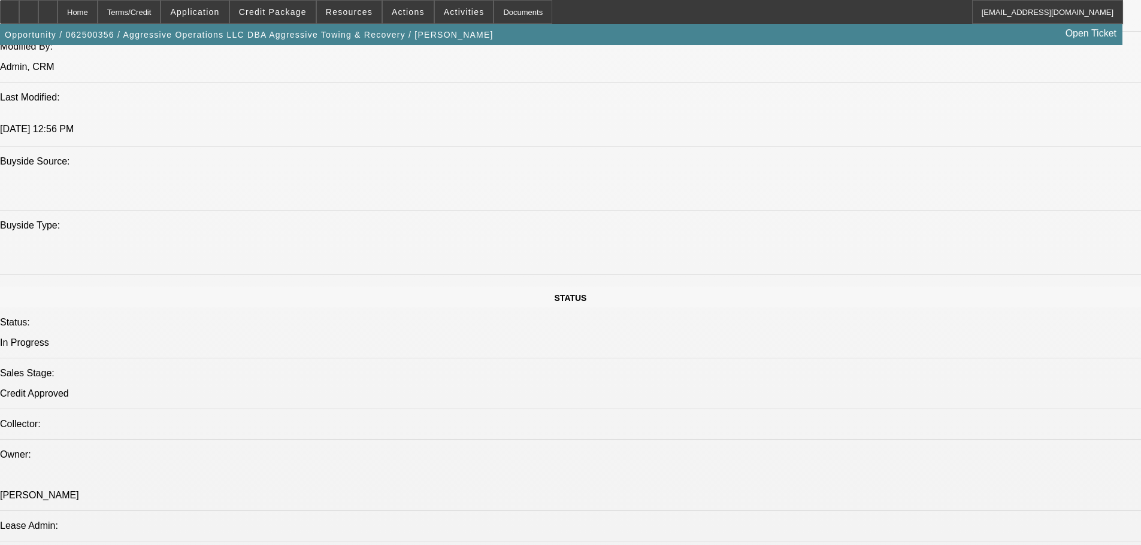
scroll to position [1497, 0]
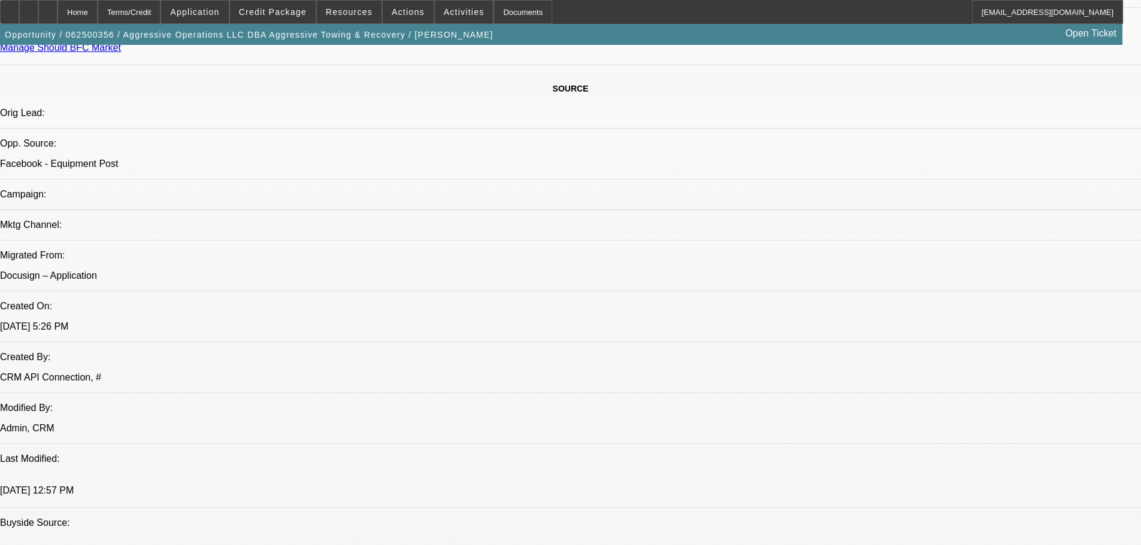
select select "0.15"
select select "2"
select select "0"
select select "6"
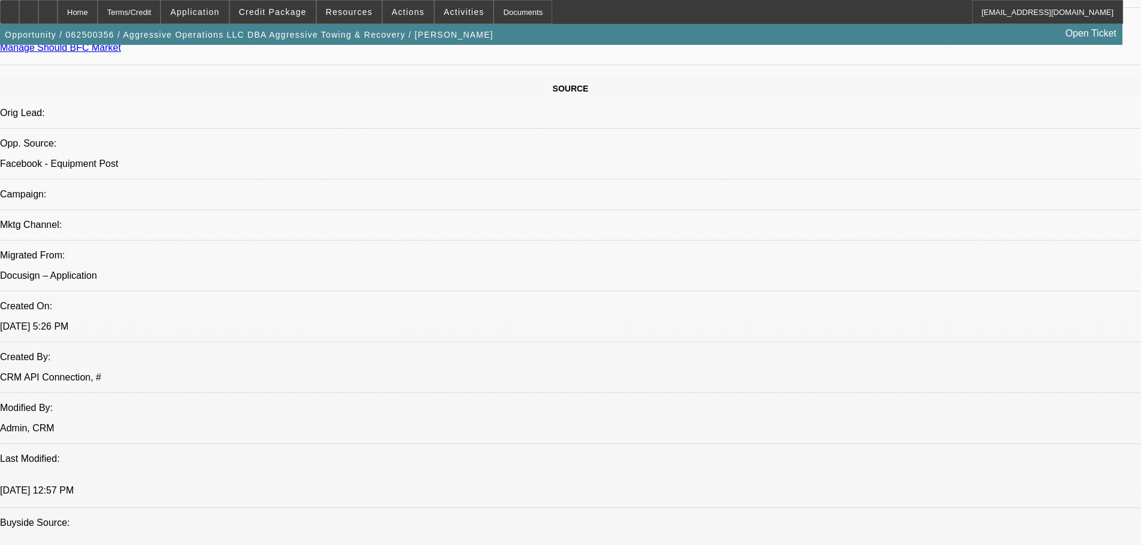
select select "0.15"
select select "2"
select select "0"
select select "6"
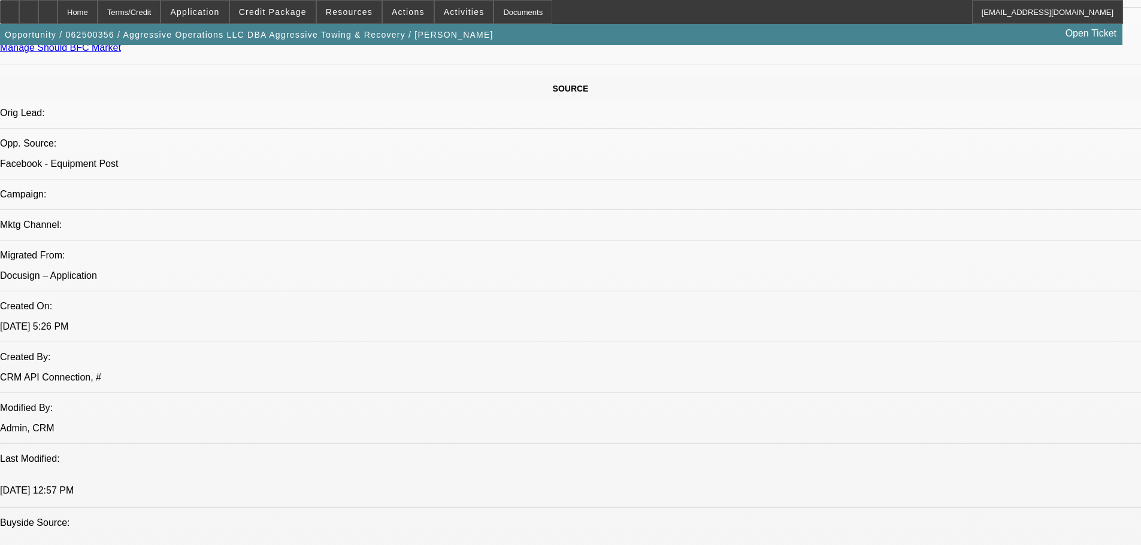
select select "0.15"
select select "2"
select select "0"
select select "6"
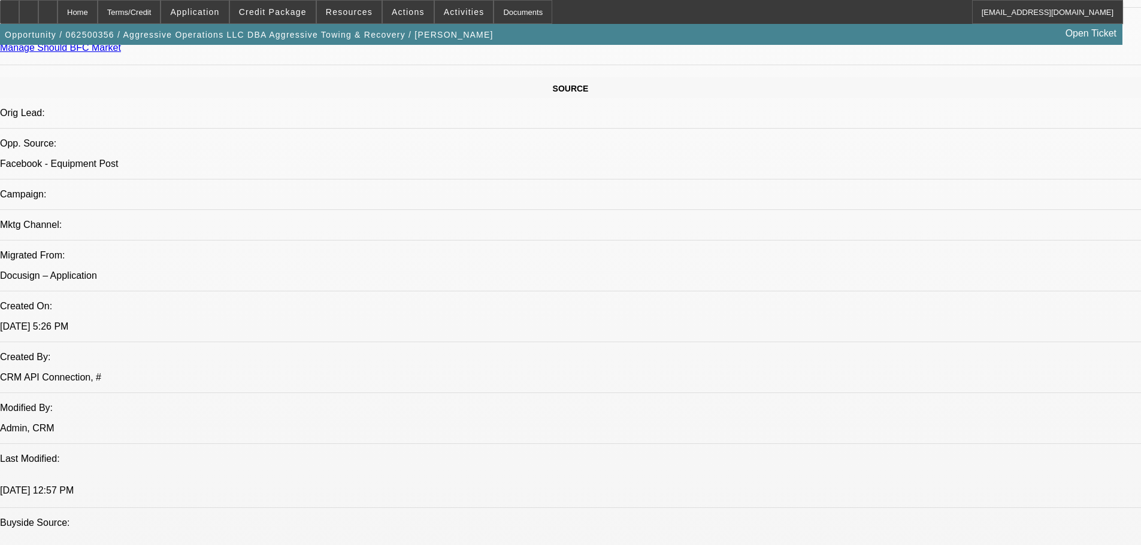
select select "0.15"
select select "2"
select select "0"
select select "6"
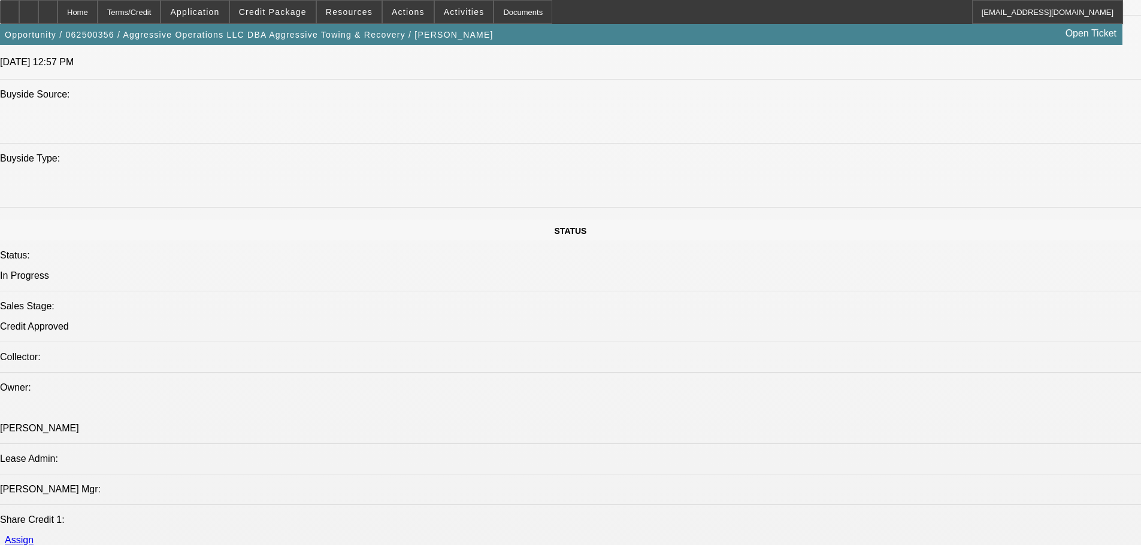
scroll to position [896, 0]
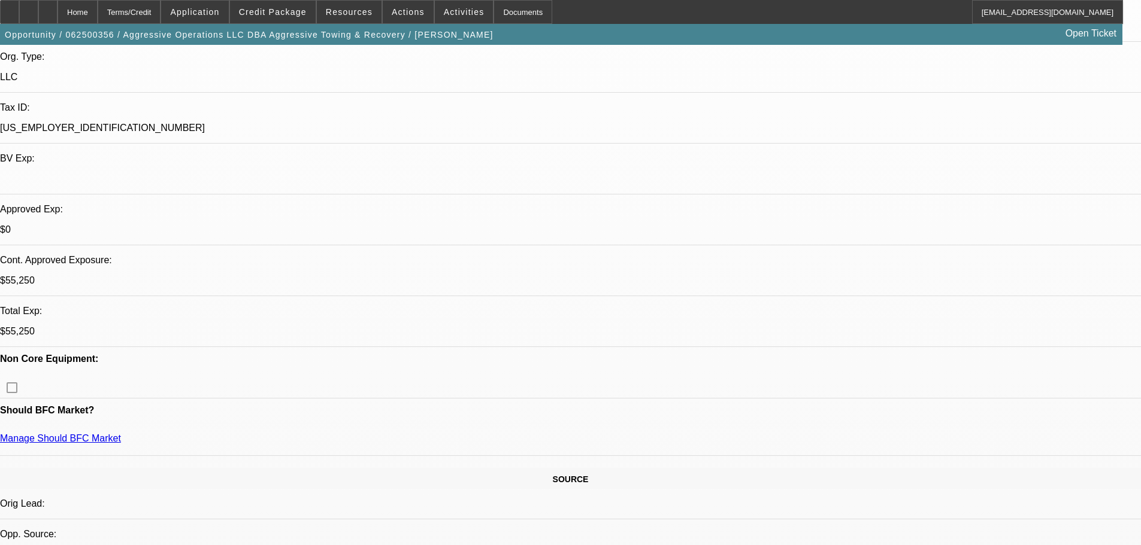
scroll to position [117, 0]
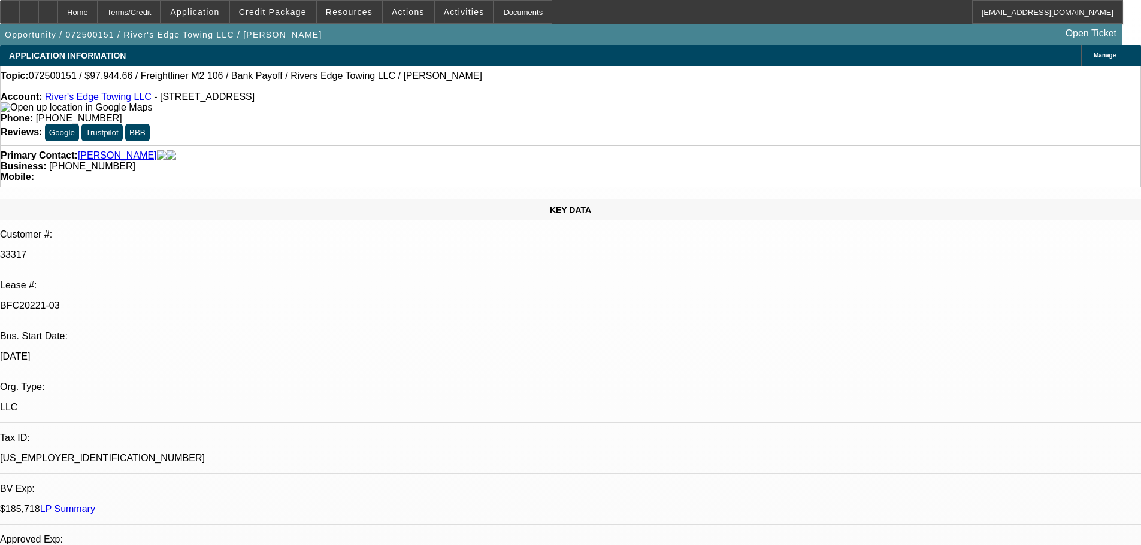
select select "0"
select select "2"
select select "0"
select select "6"
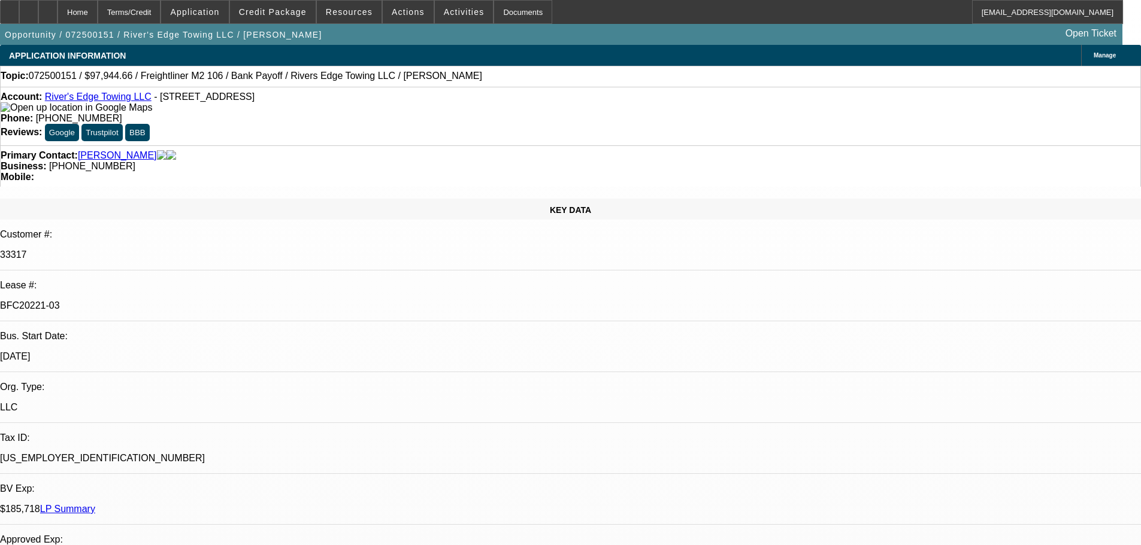
select select "0"
select select "2"
select select "0"
select select "6"
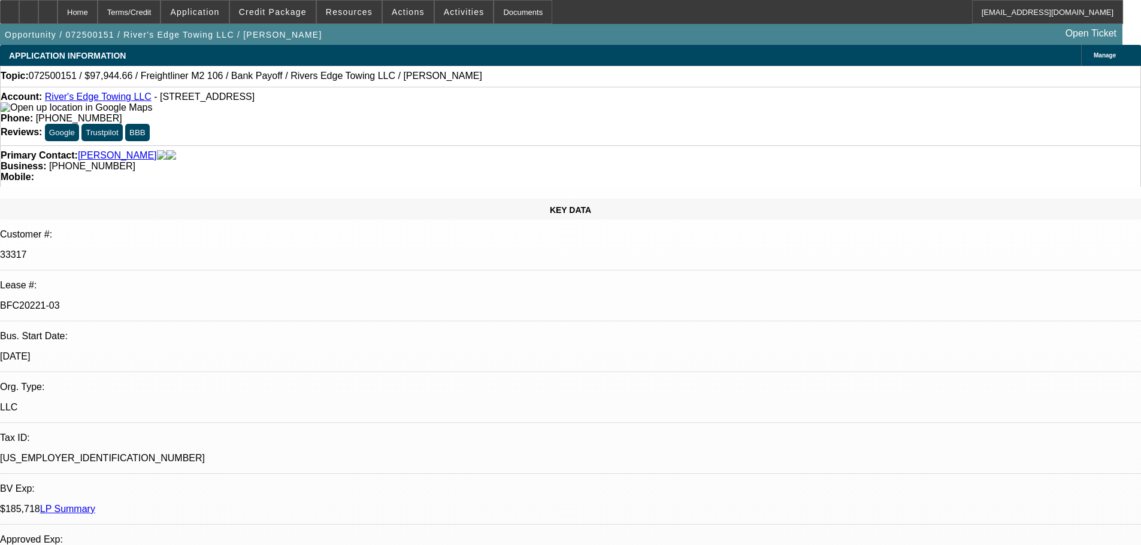
select select "0"
select select "2"
select select "0"
select select "6"
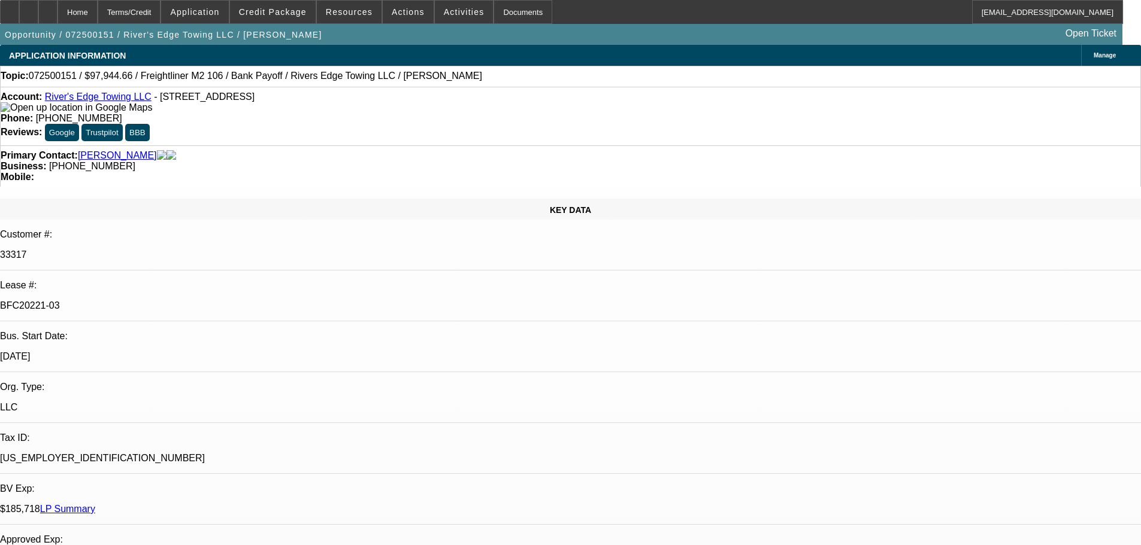
select select "0"
select select "6"
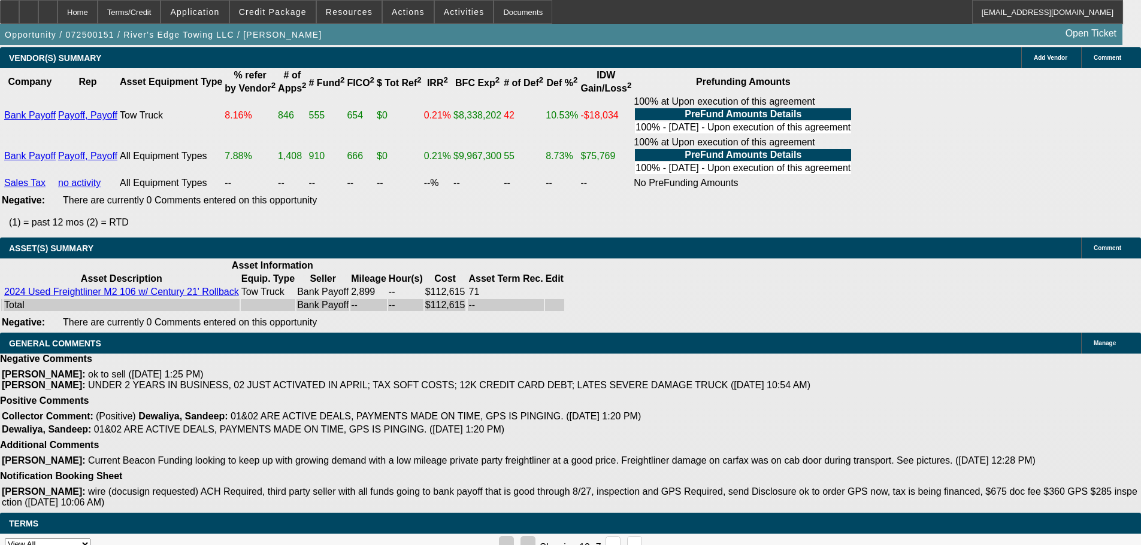
scroll to position [181, 0]
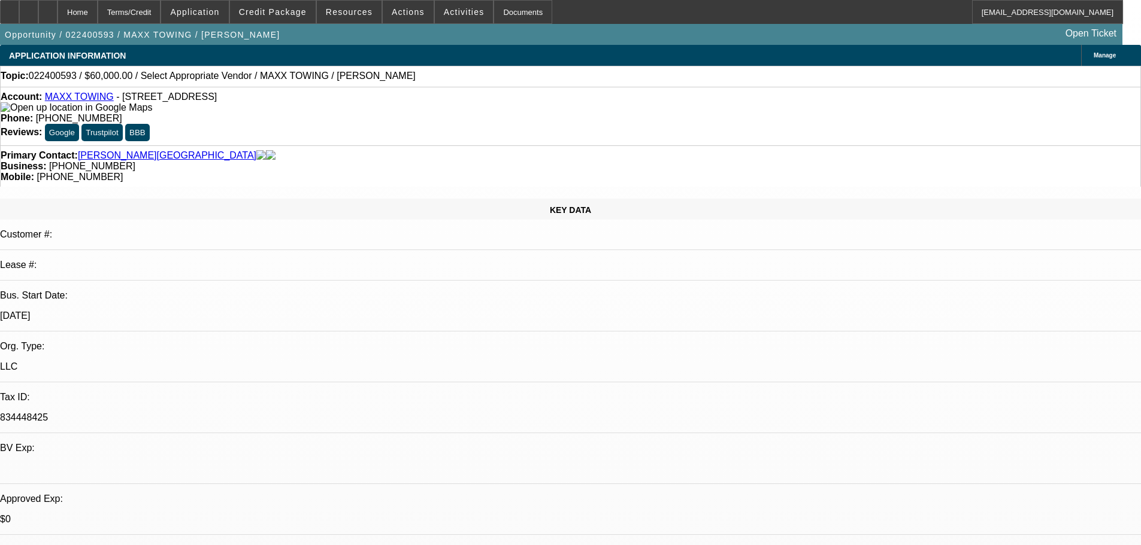
select select "0"
select select "2"
select select "0.1"
select select "4"
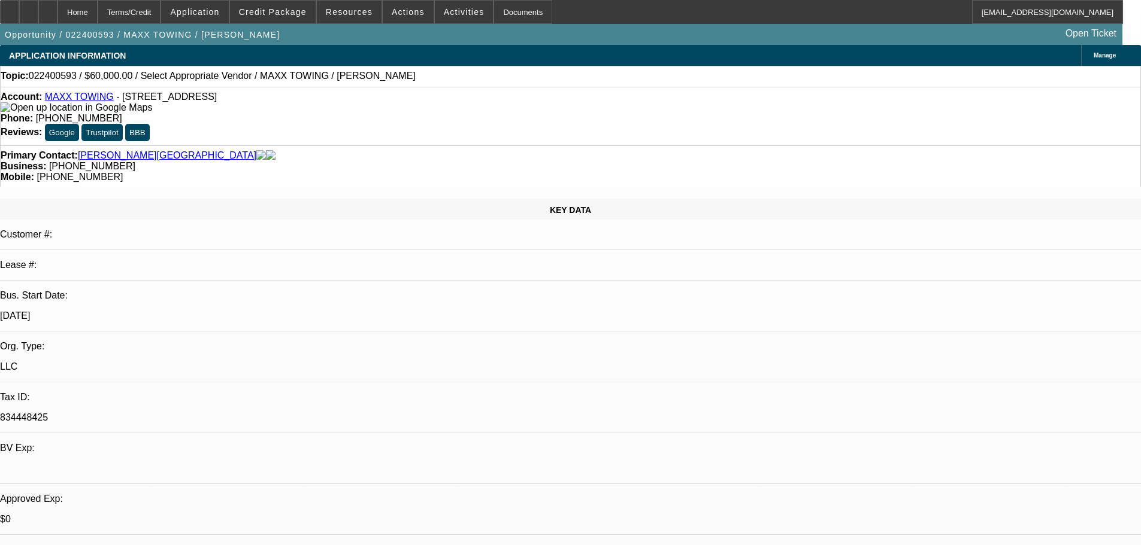
scroll to position [878, 0]
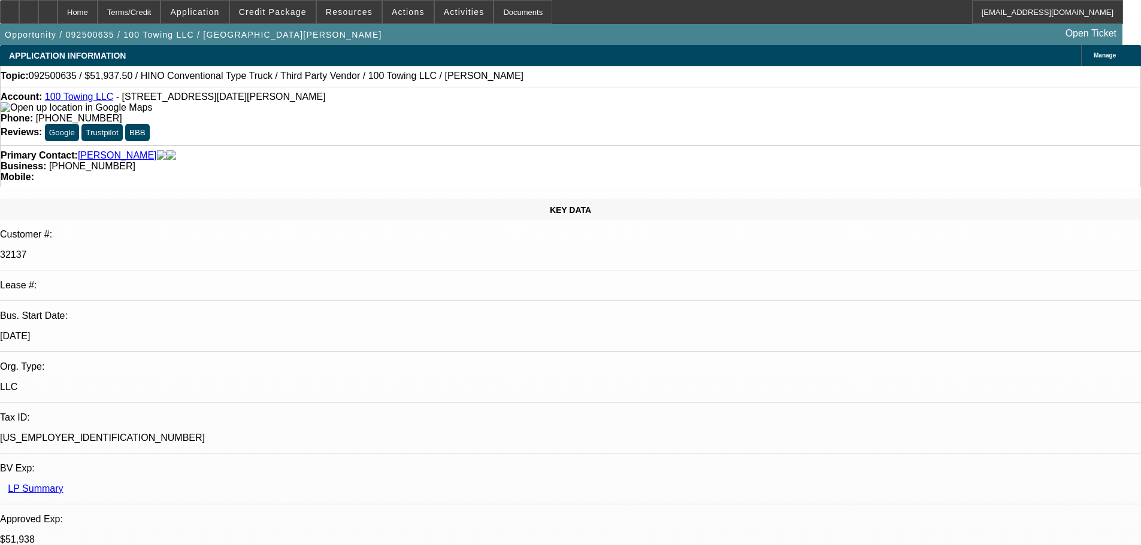
select select "0"
select select "2"
select select "0"
select select "6"
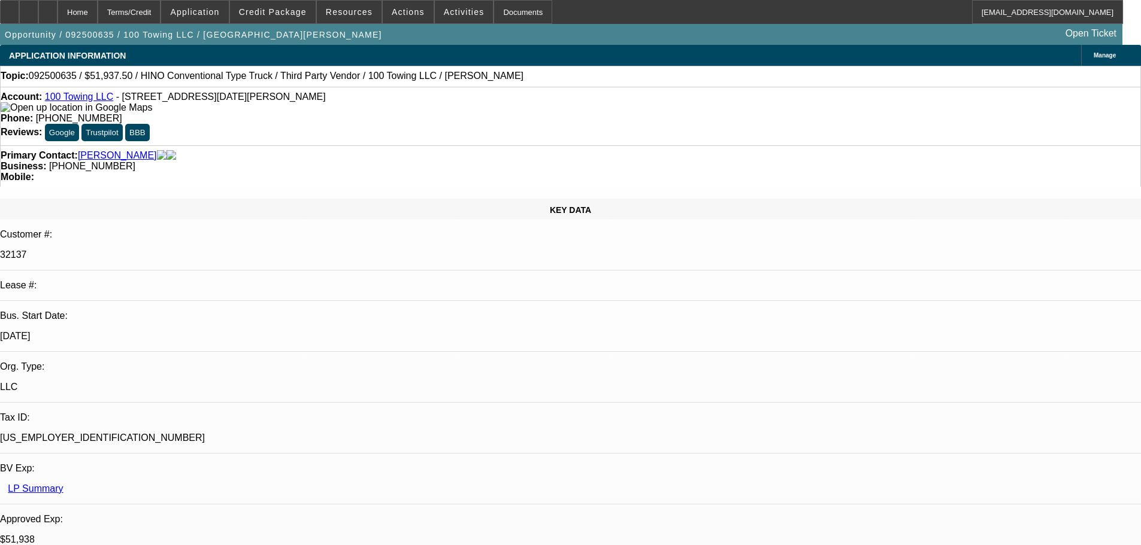
select select "0"
select select "2"
select select "0"
select select "6"
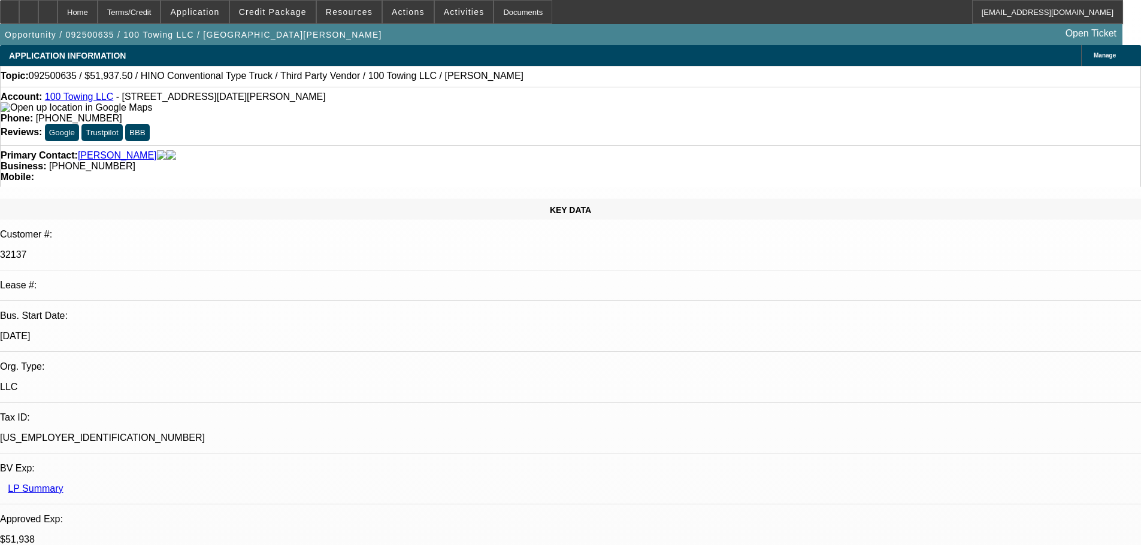
select select "2"
select select "0"
select select "6"
select select "0"
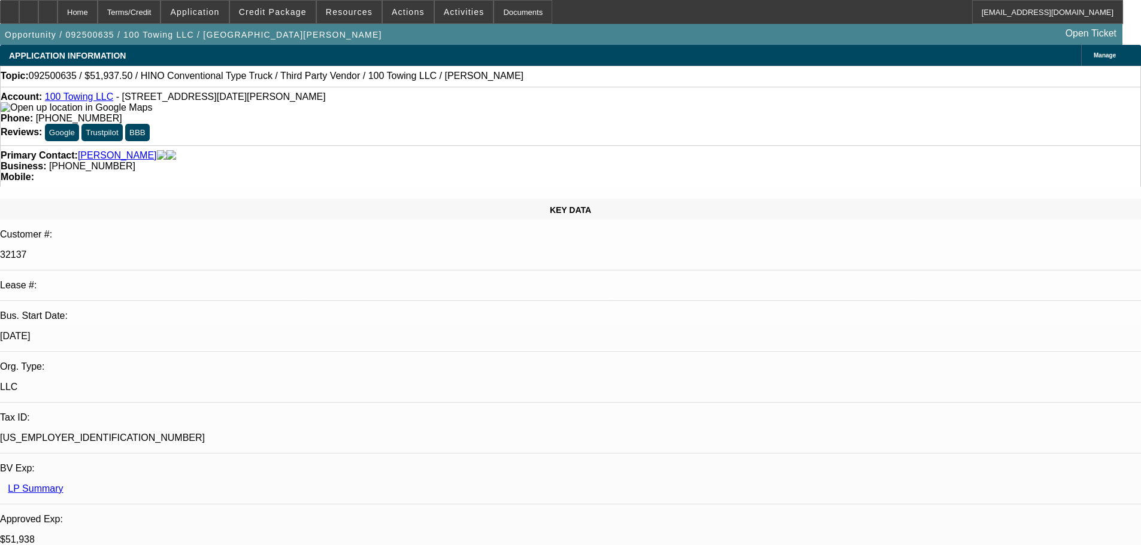
select select "0"
select select "3"
select select "0"
select select "6"
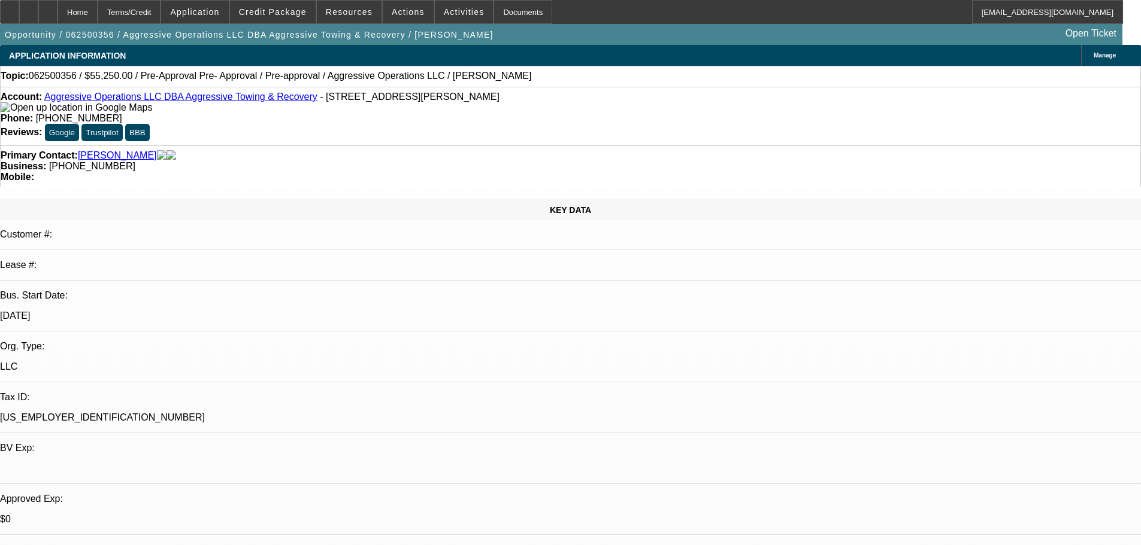
select select "0.15"
select select "2"
select select "0"
select select "6"
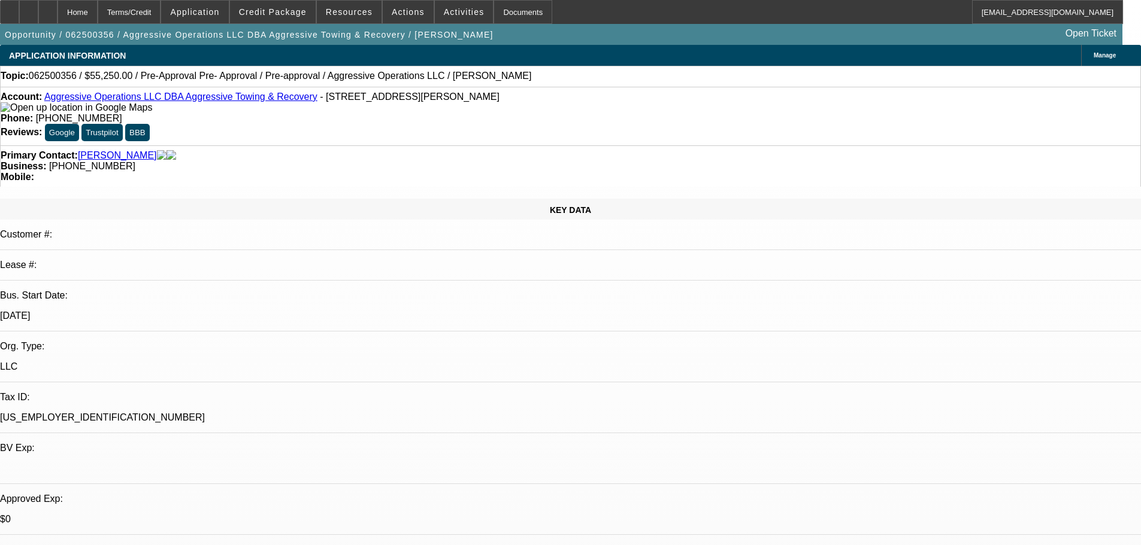
select select "0.15"
select select "2"
select select "0"
select select "6"
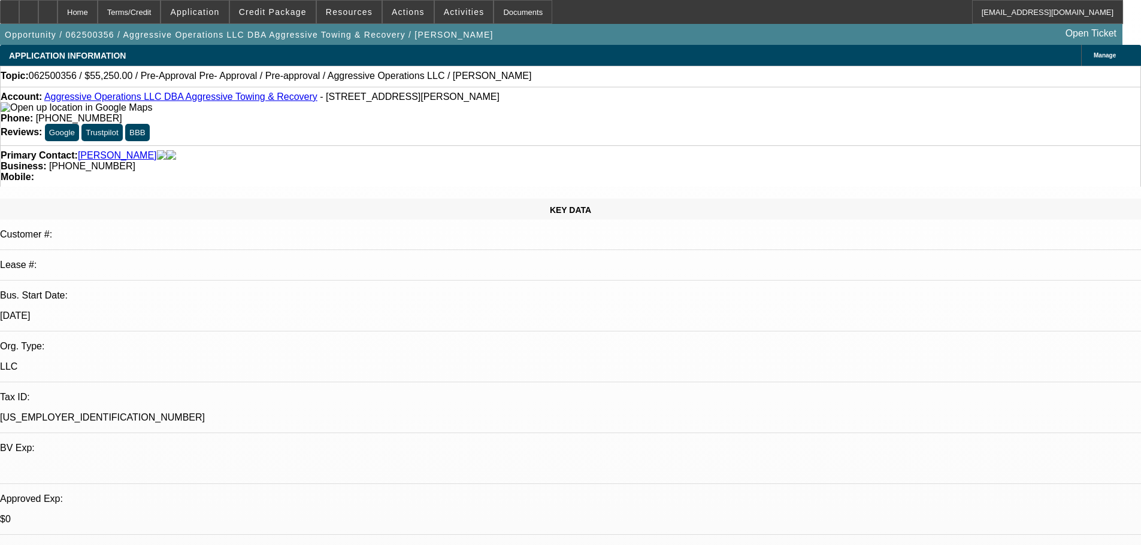
select select "0.15"
select select "2"
select select "0"
select select "6"
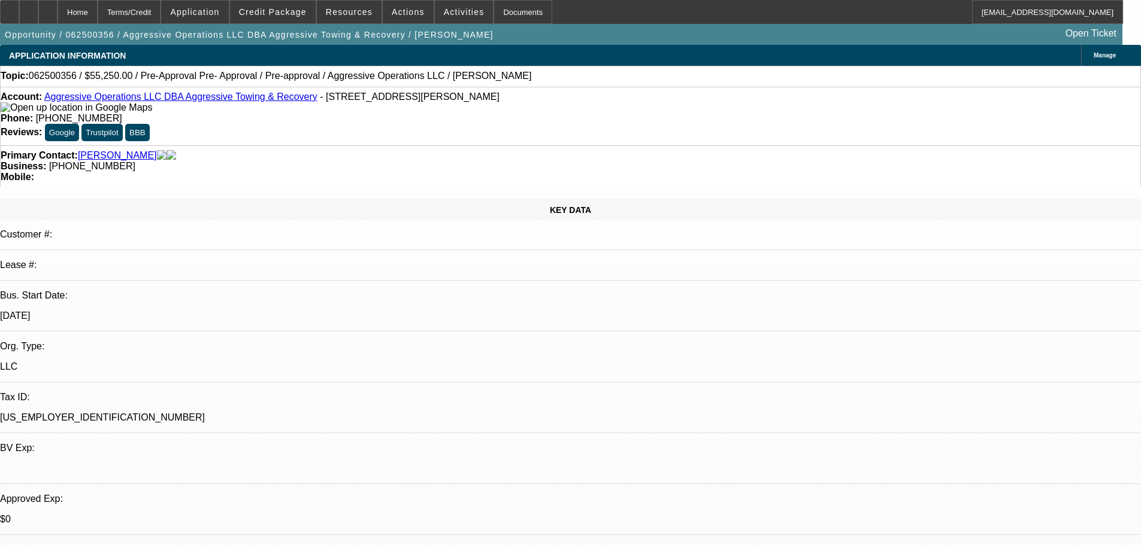
select select "0.15"
select select "2"
select select "0"
select select "6"
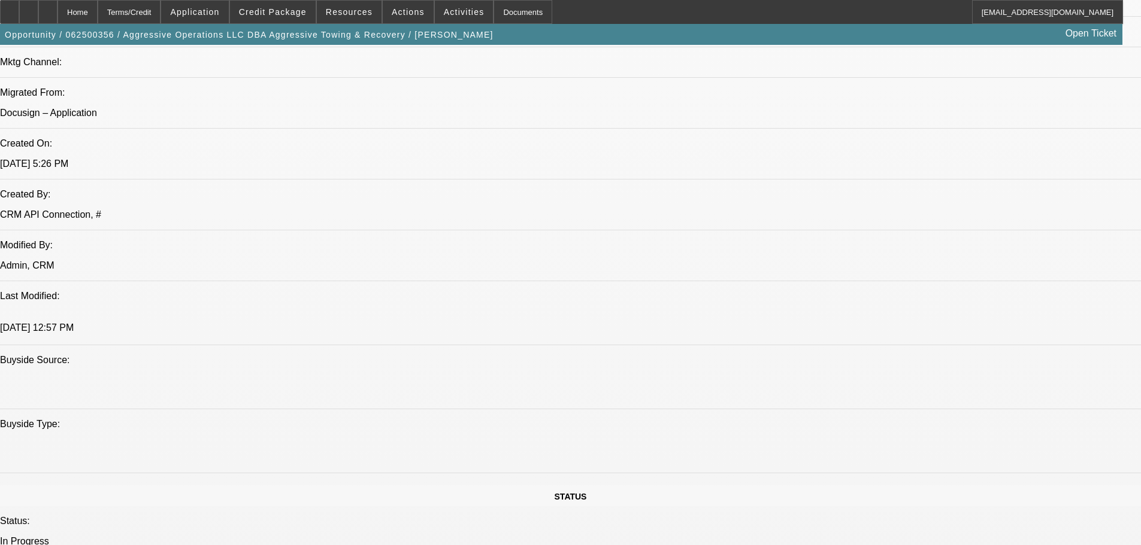
scroll to position [1015, 0]
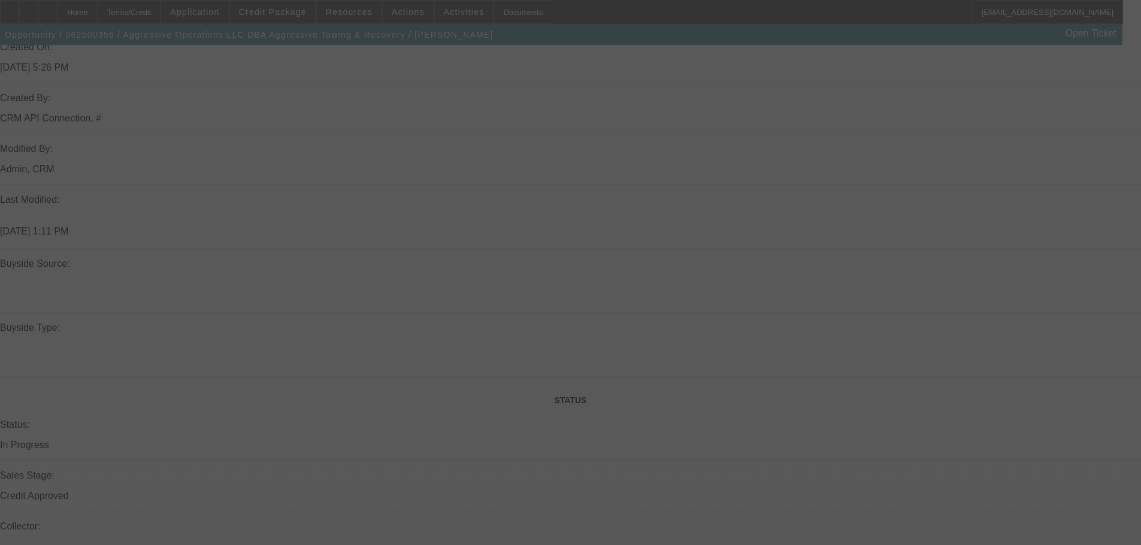
scroll to position [935, 0]
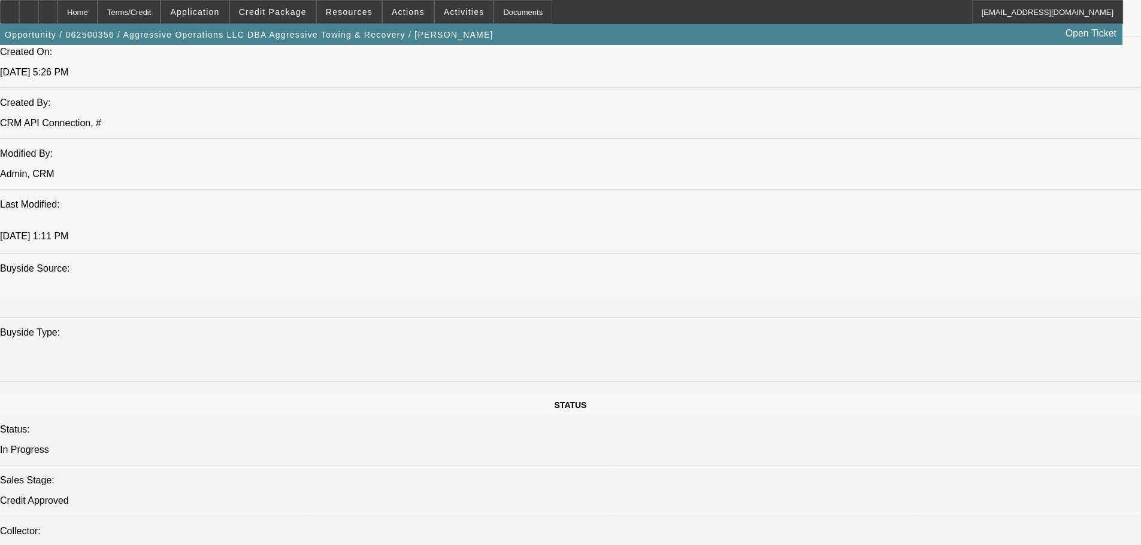
select select "0.15"
select select "2"
select select "0"
select select "6"
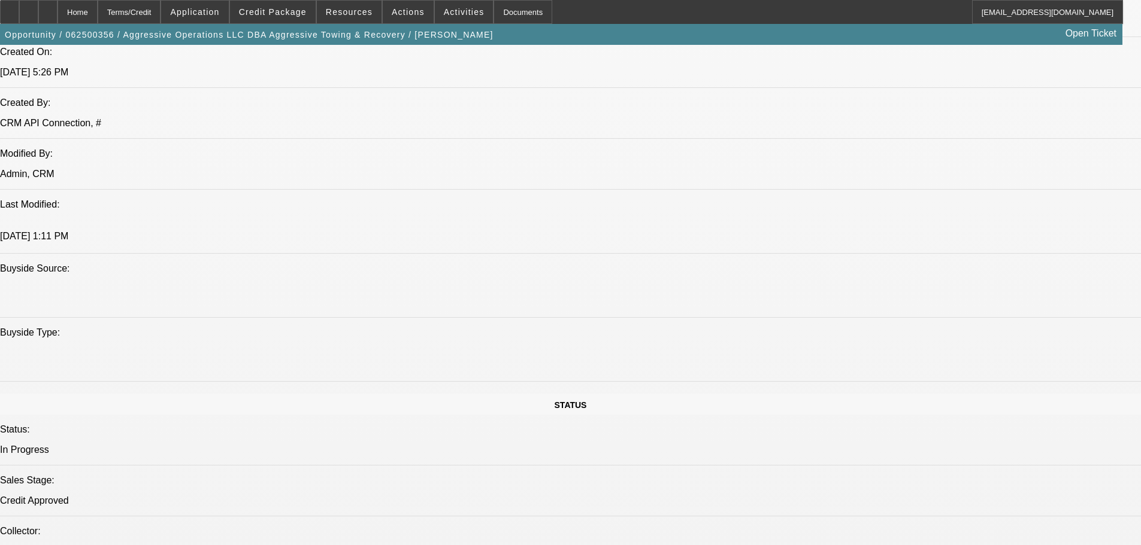
select select "0.15"
select select "2"
select select "0"
select select "6"
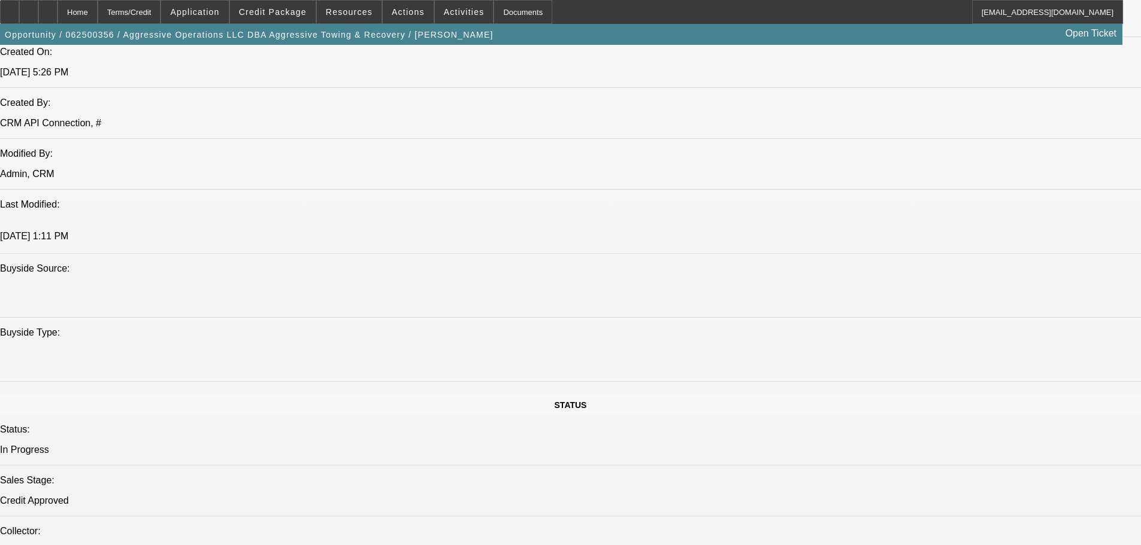
select select "0.15"
select select "2"
select select "0"
select select "6"
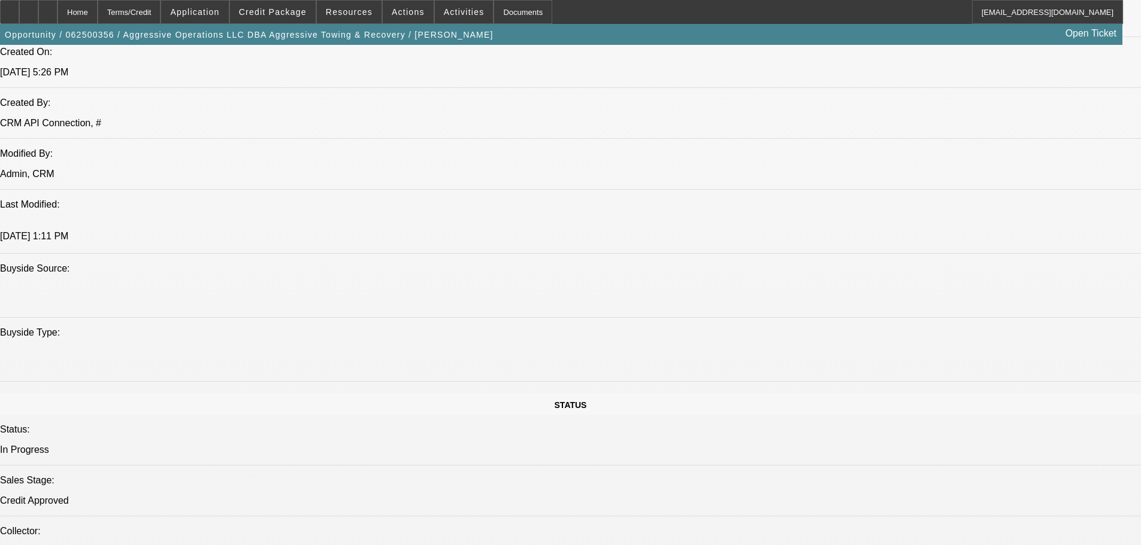
select select "0.15"
select select "2"
select select "0"
select select "6"
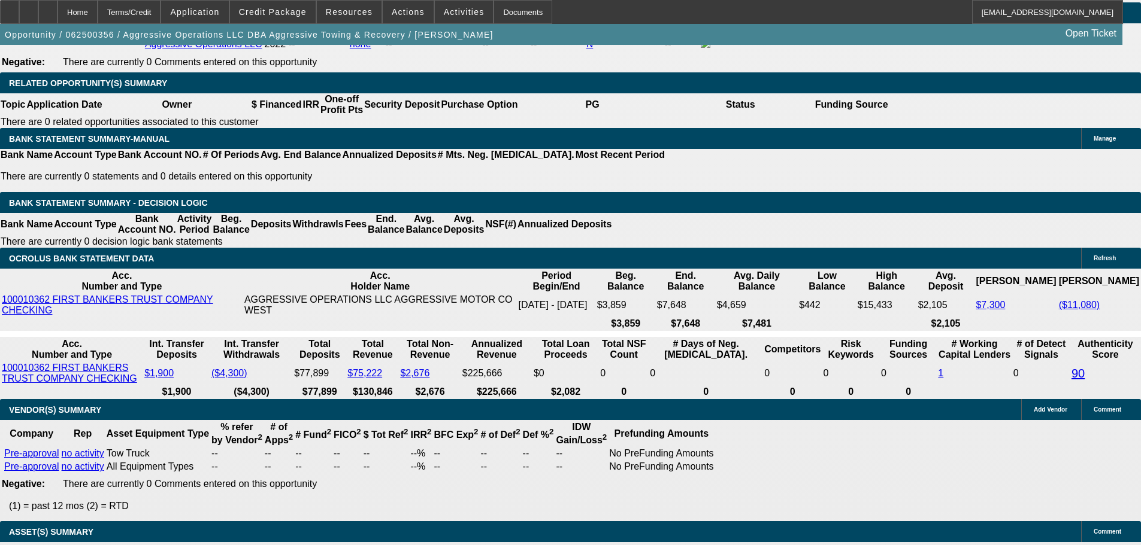
scroll to position [2133, 0]
